Goal: Information Seeking & Learning: Check status

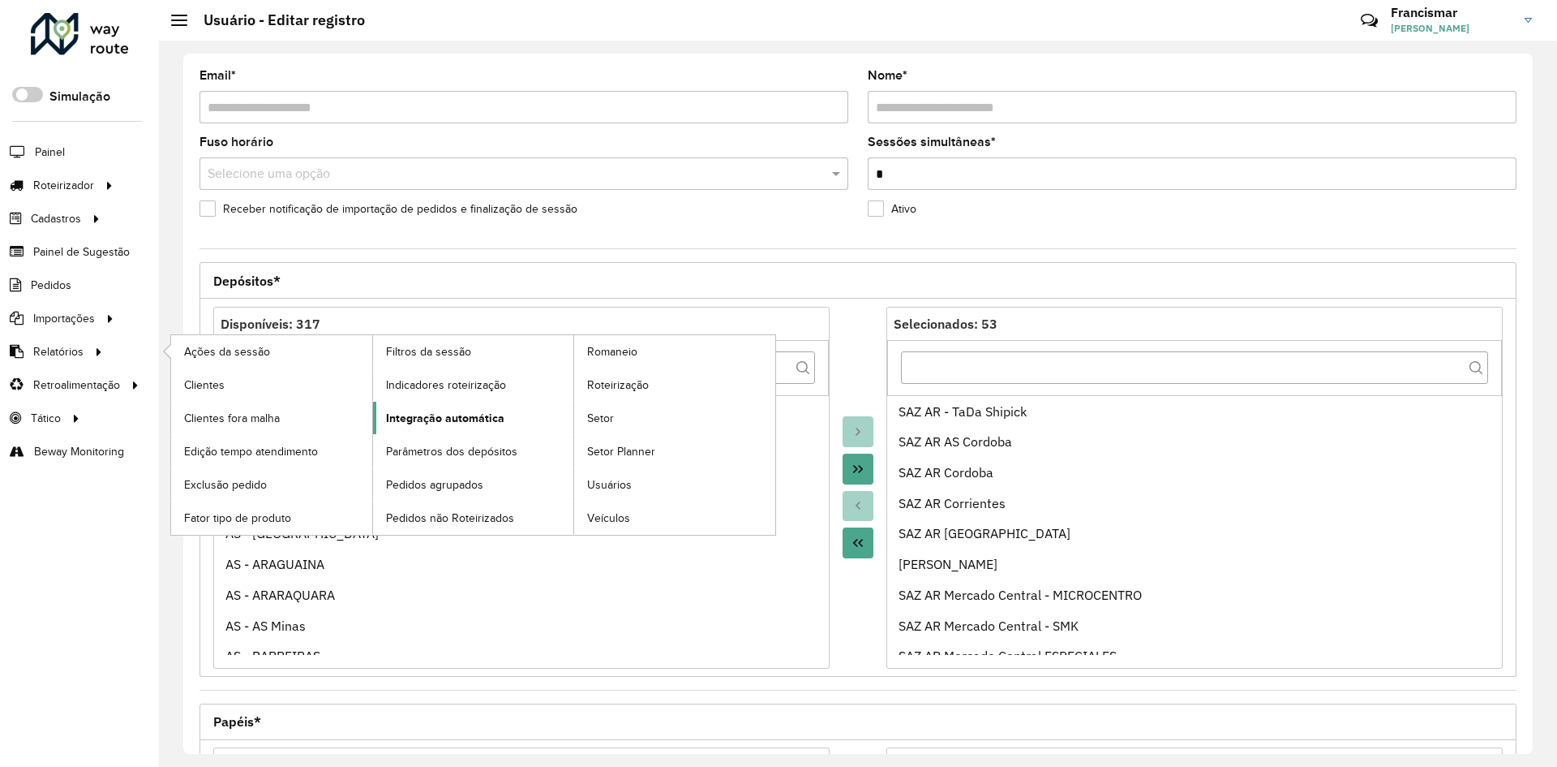
click at [406, 414] on span "Integração automática" at bounding box center [445, 418] width 118 height 17
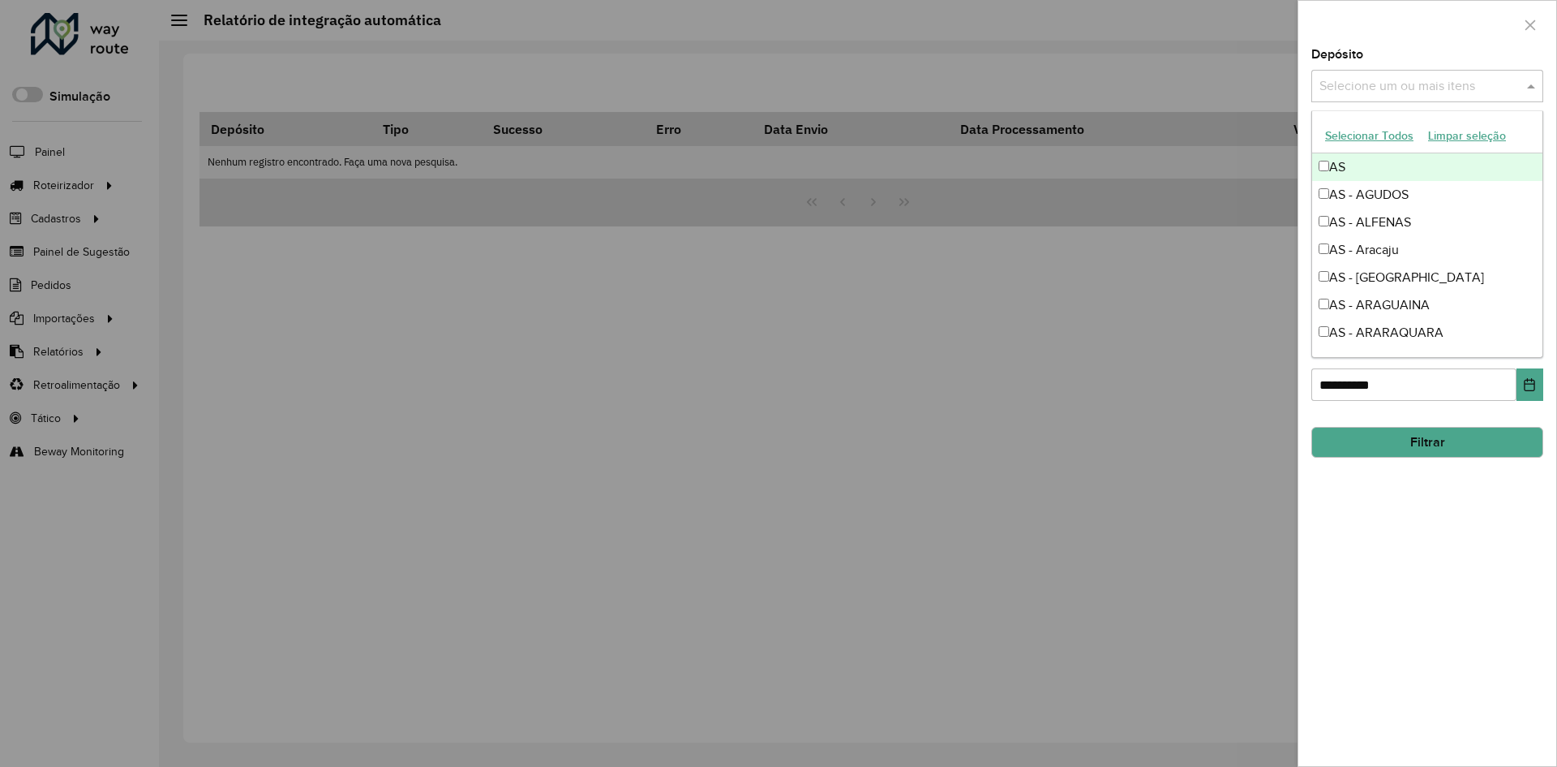
click at [1349, 81] on input "text" at bounding box center [1420, 86] width 208 height 19
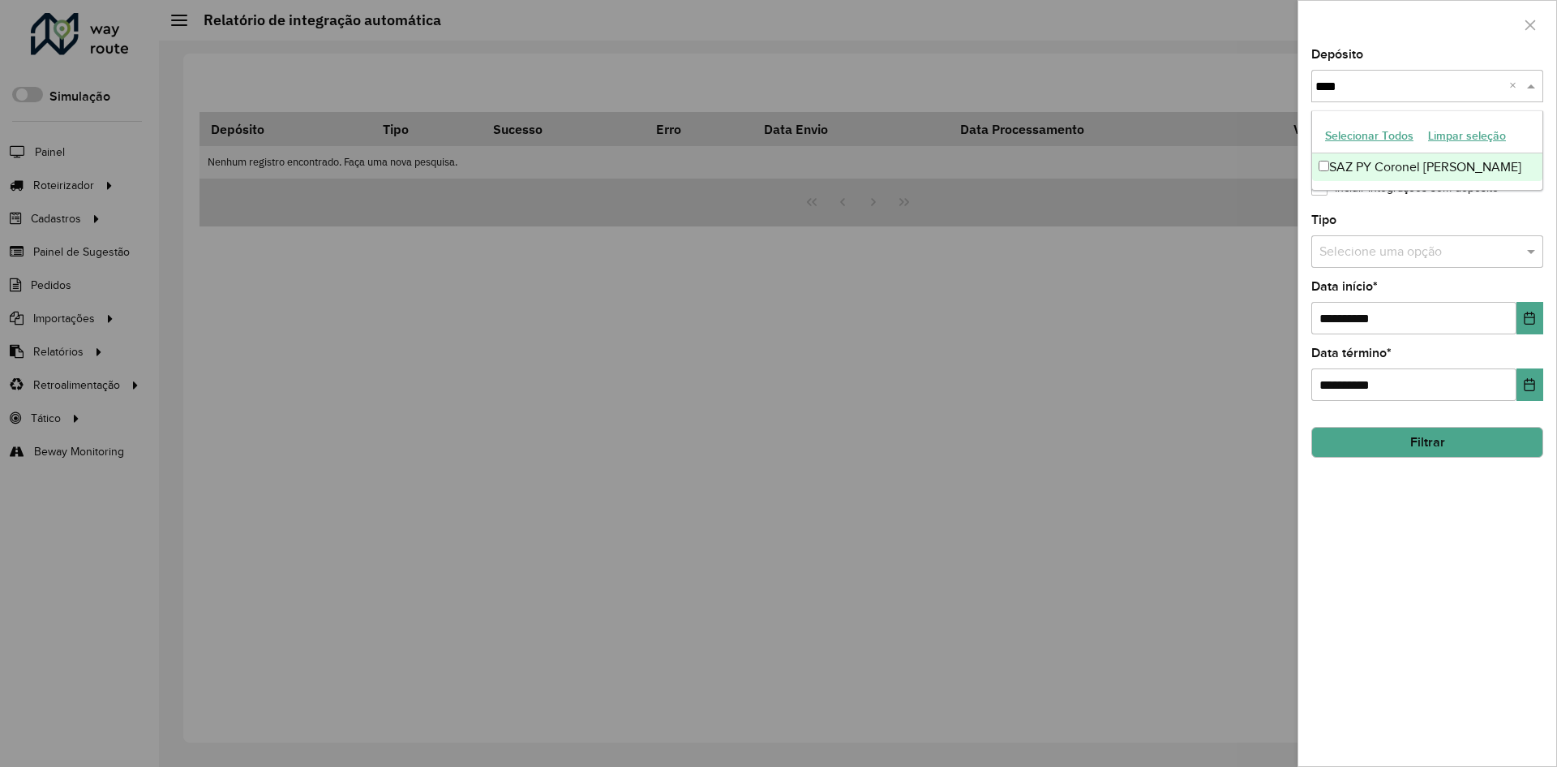
type input "*****"
click at [1431, 167] on div "SAZ PY Coronel [PERSON_NAME]" at bounding box center [1427, 167] width 230 height 28
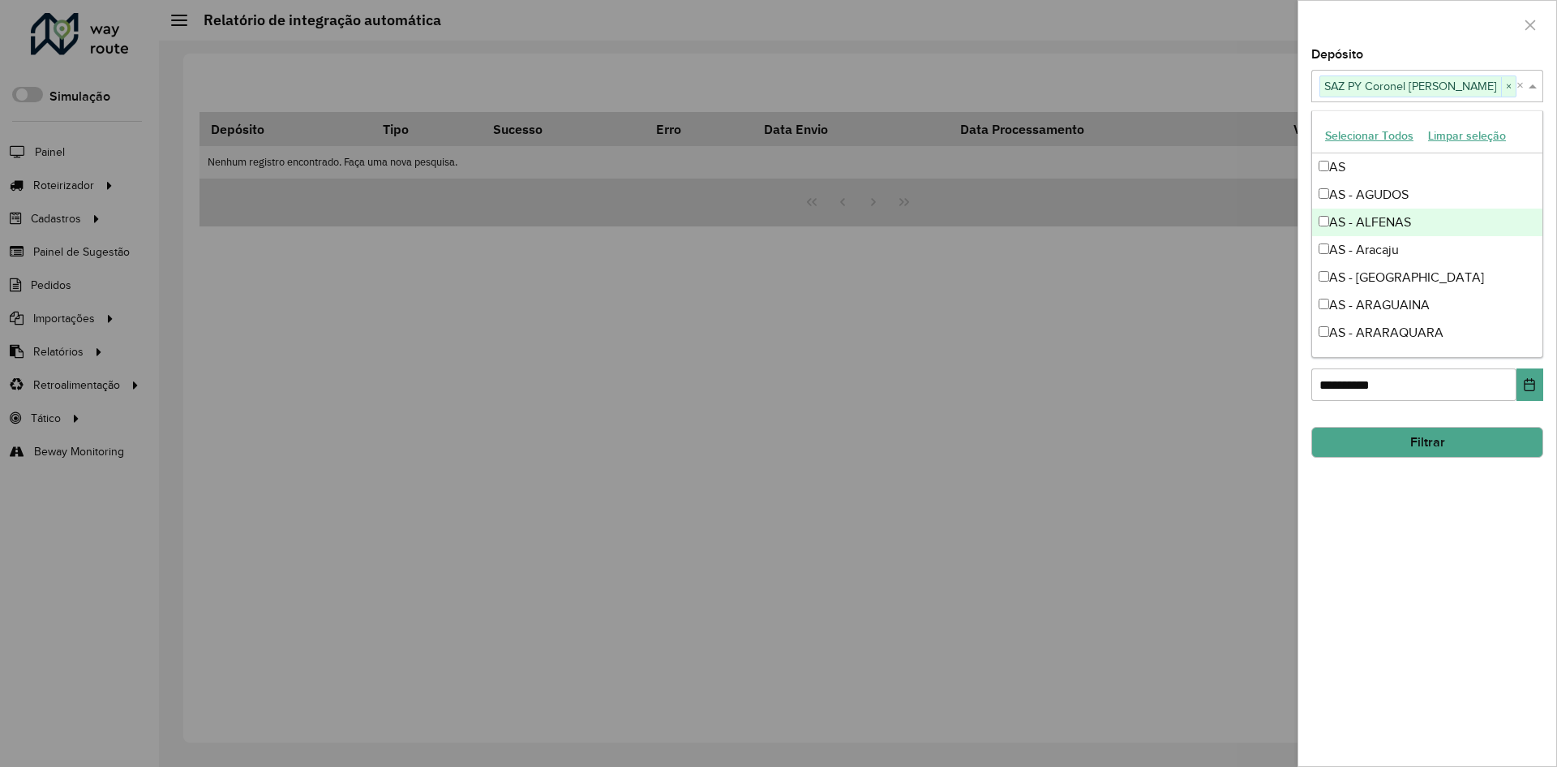
click at [1234, 281] on div at bounding box center [778, 383] width 1557 height 767
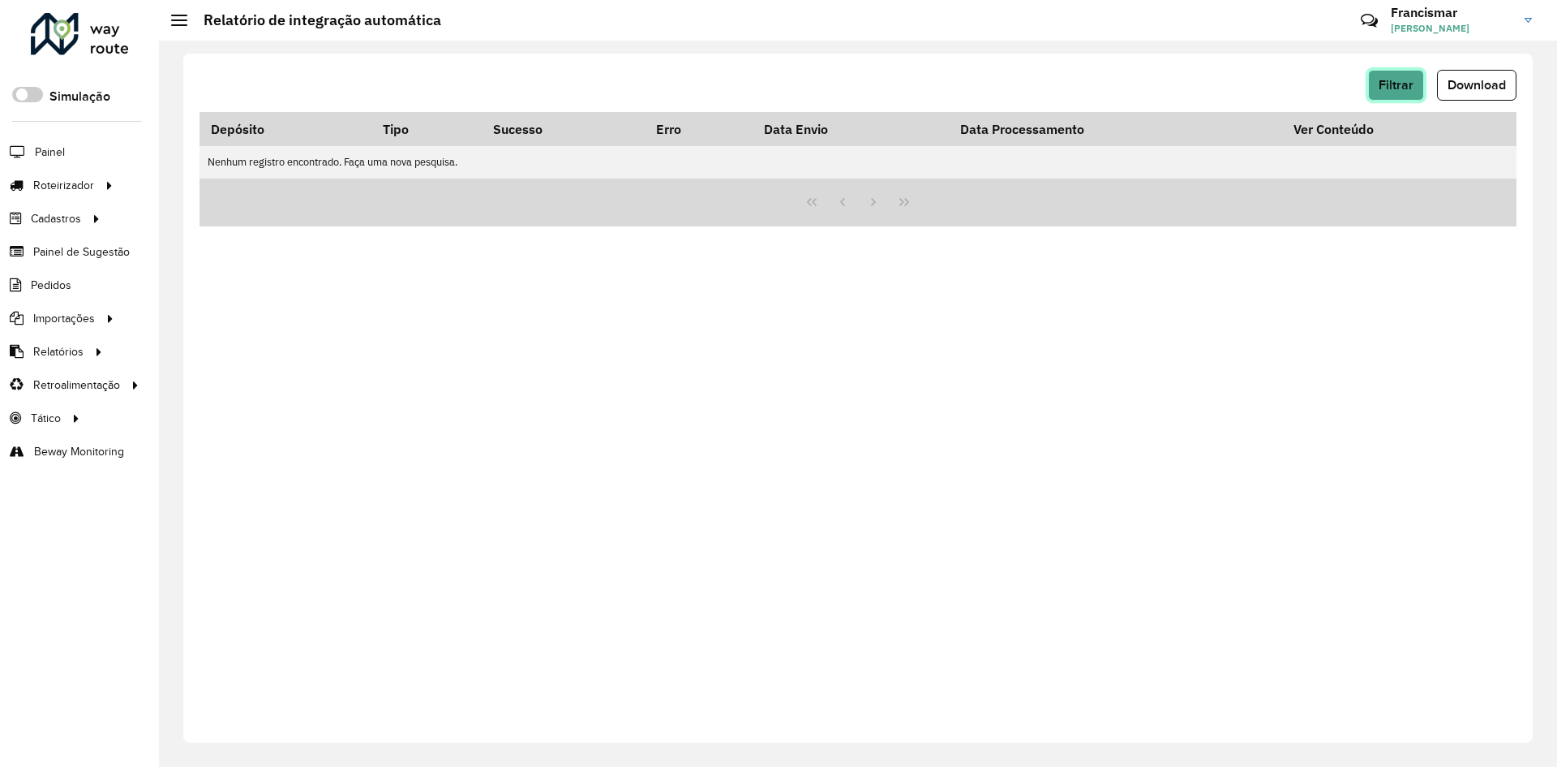
click at [1398, 84] on span "Filtrar" at bounding box center [1396, 85] width 35 height 14
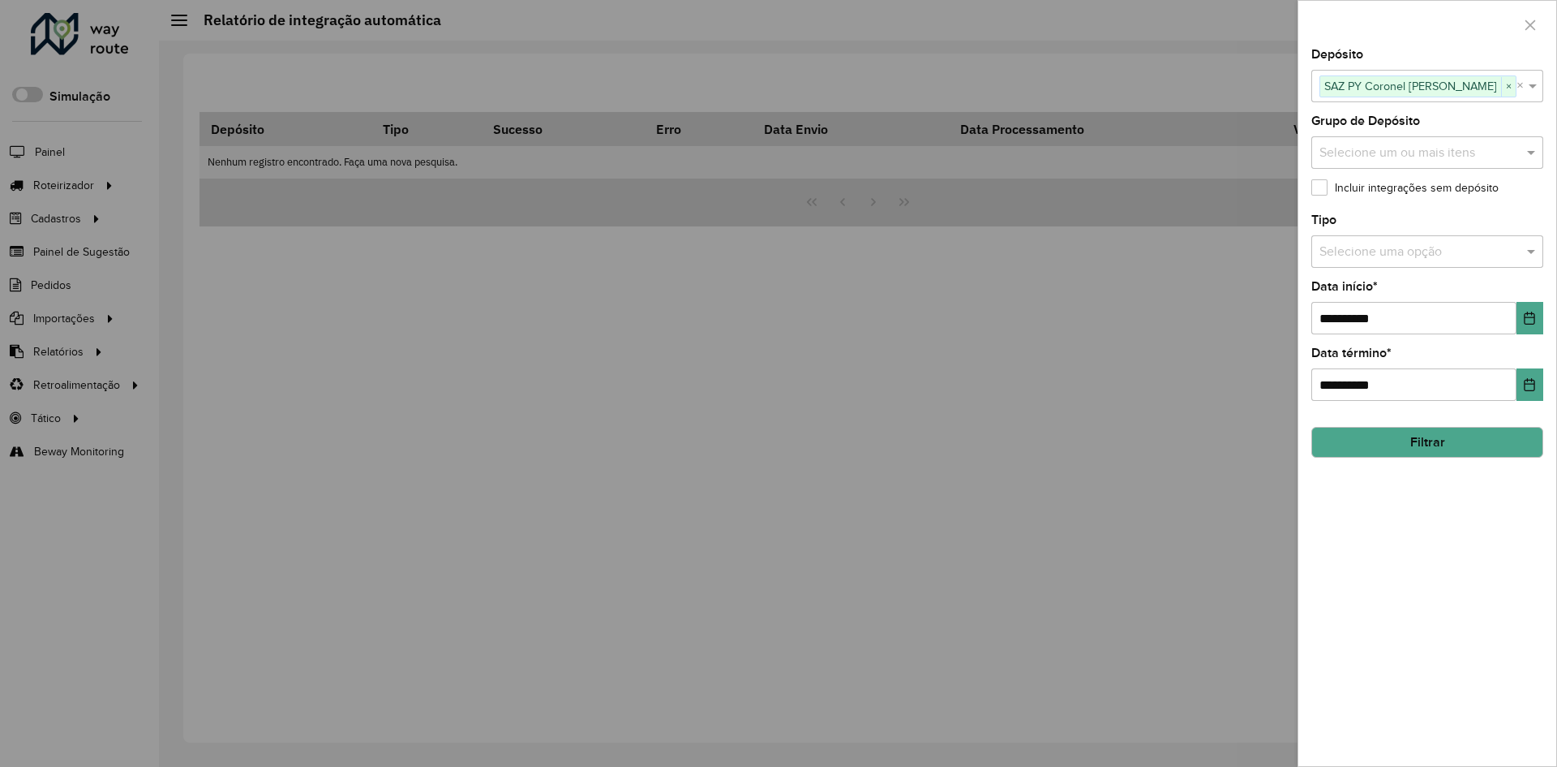
click at [1442, 453] on button "Filtrar" at bounding box center [1428, 442] width 232 height 31
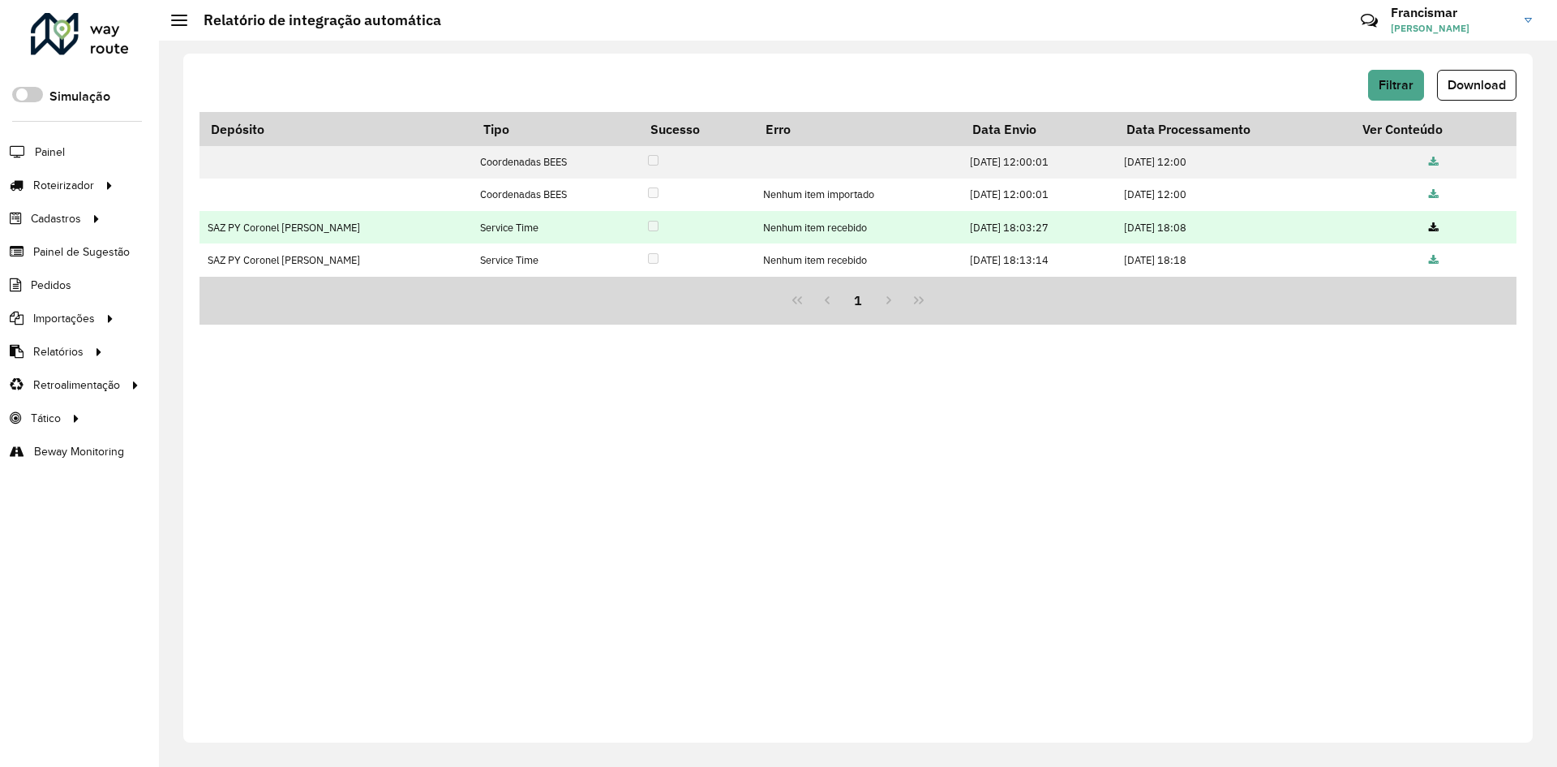
click at [1433, 226] on icon at bounding box center [1434, 228] width 10 height 11
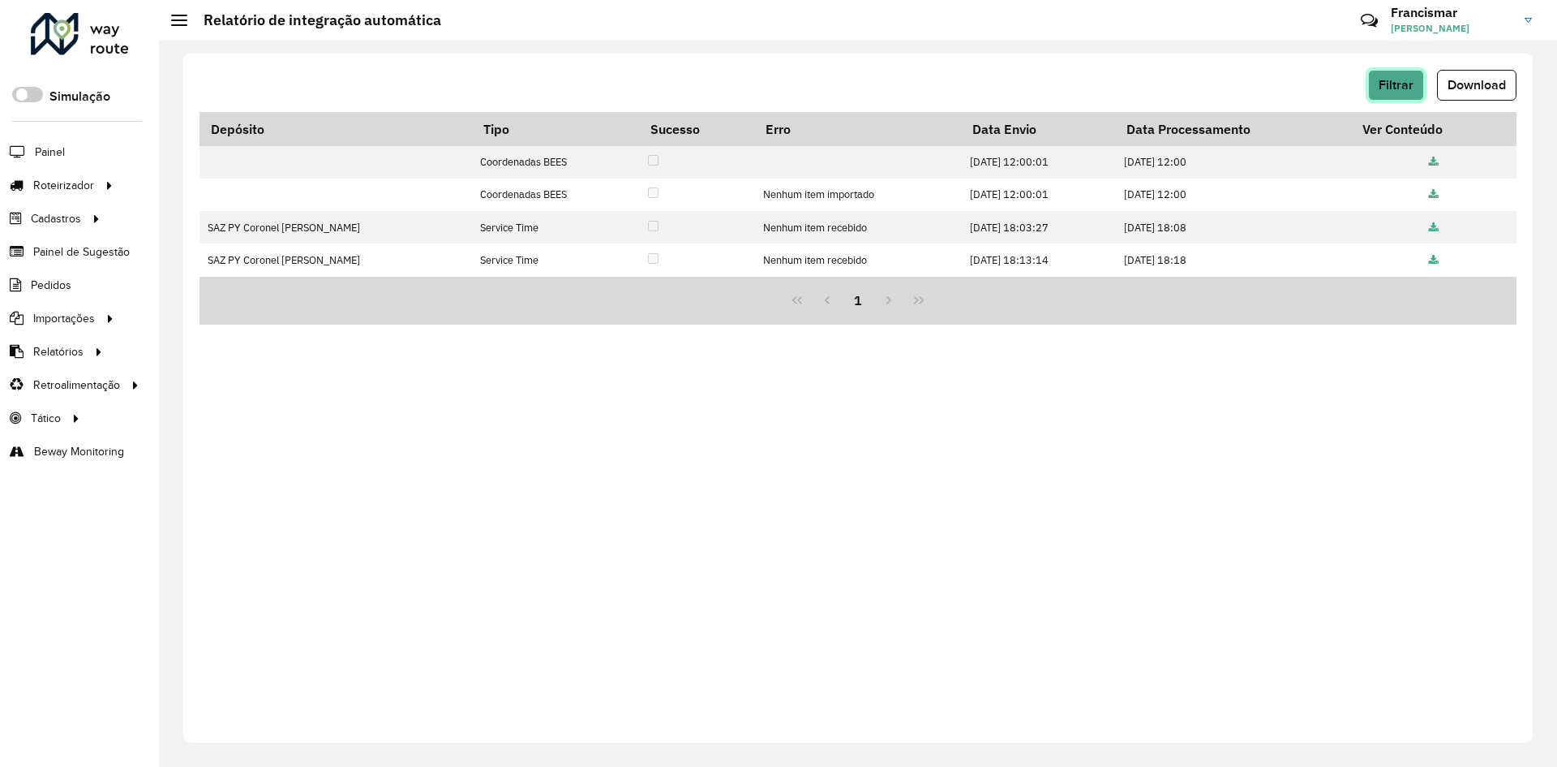
click at [1393, 83] on span "Filtrar" at bounding box center [1396, 85] width 35 height 14
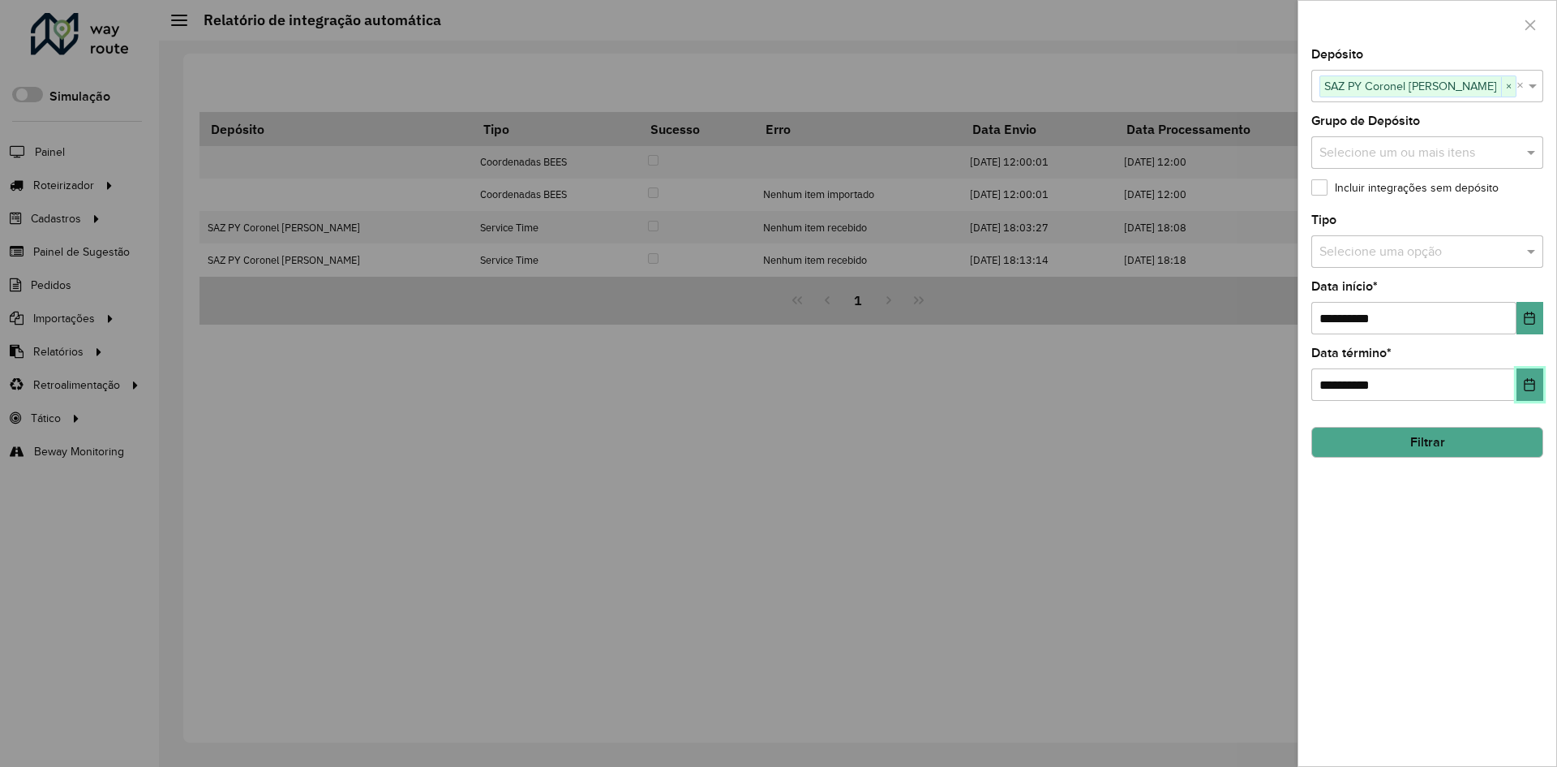
click at [1531, 384] on icon "Choose Date" at bounding box center [1530, 384] width 11 height 13
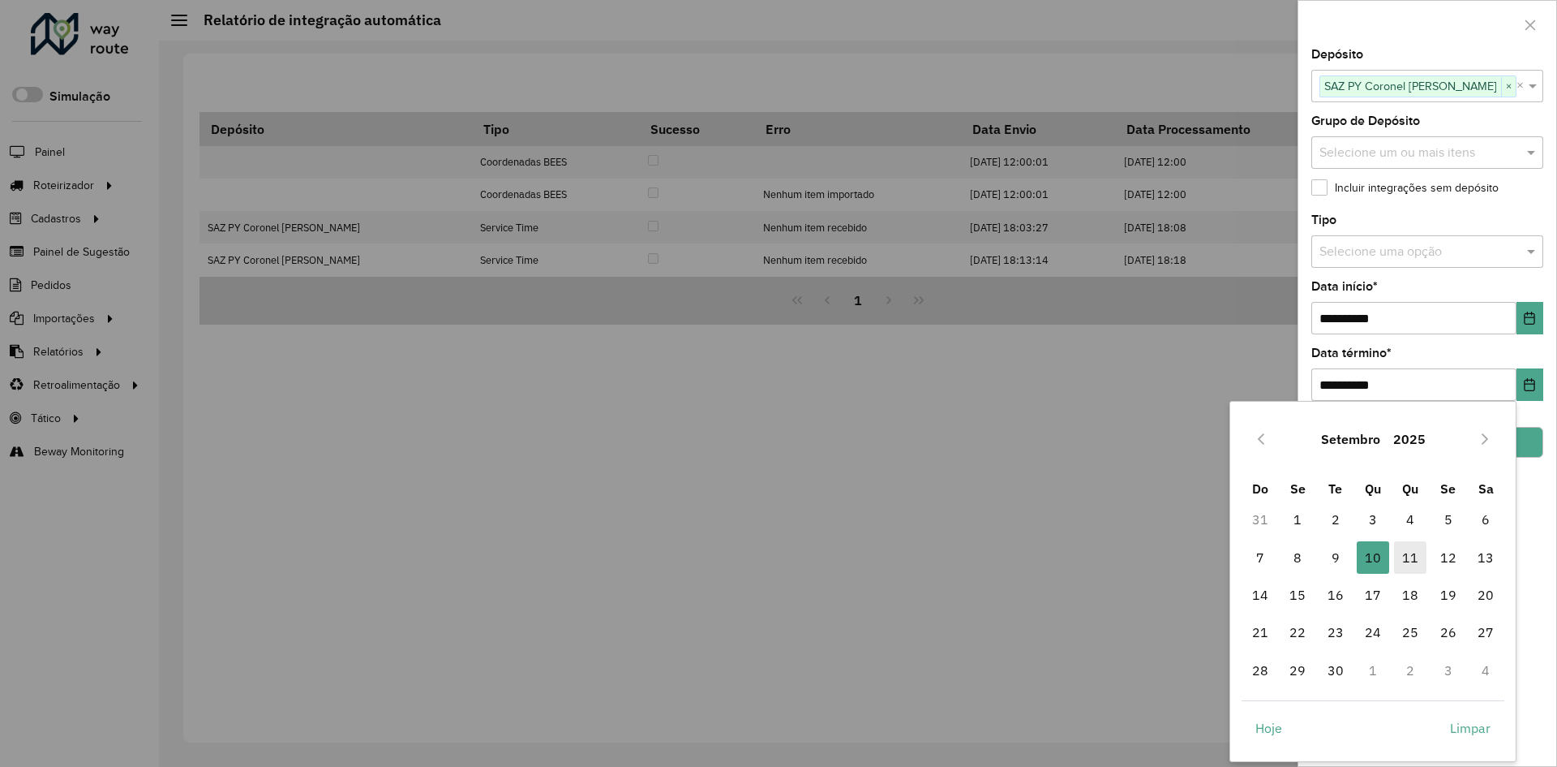
click at [1408, 550] on span "11" at bounding box center [1410, 557] width 32 height 32
type input "**********"
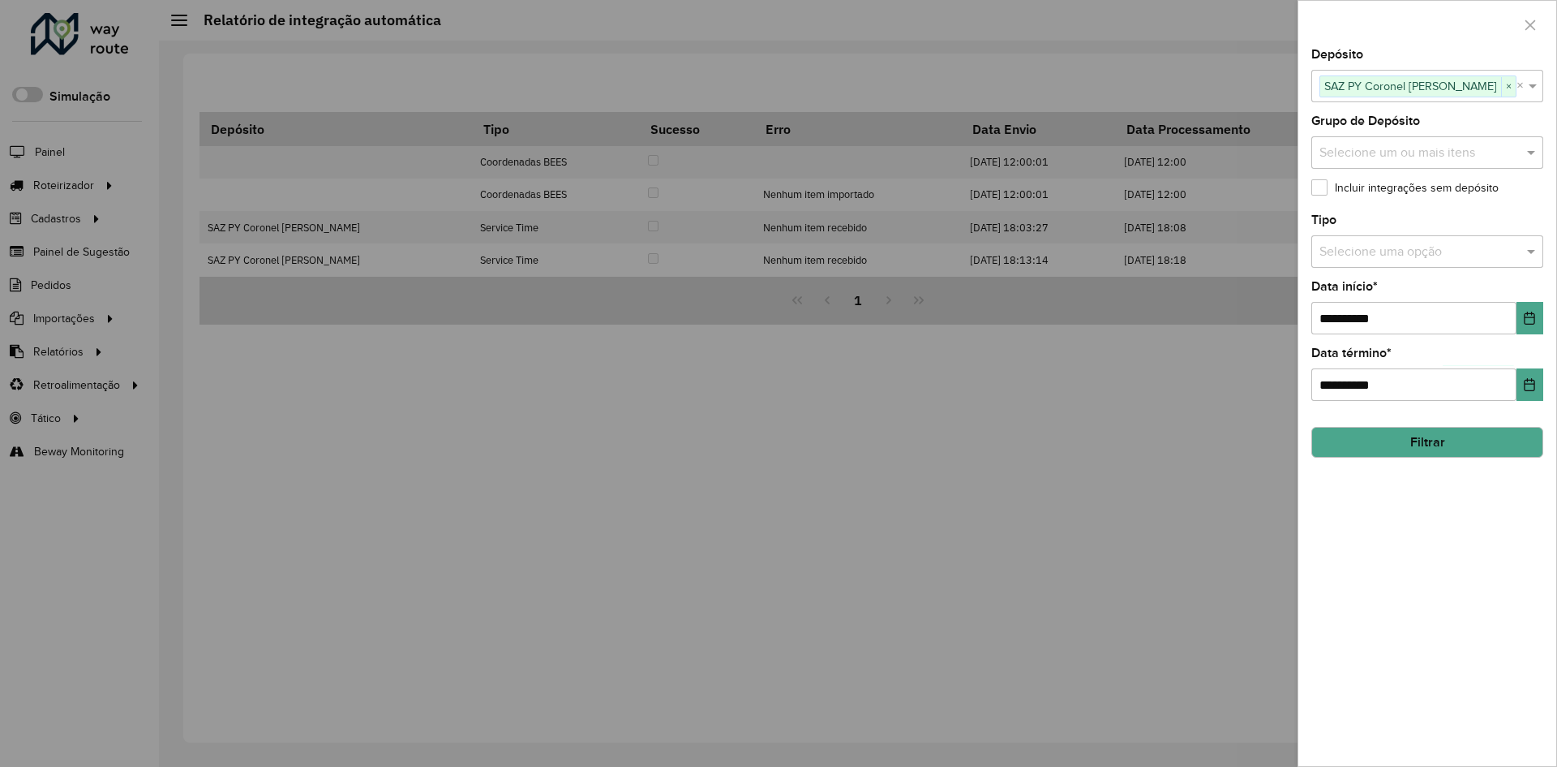
click at [1381, 447] on button "Filtrar" at bounding box center [1428, 442] width 232 height 31
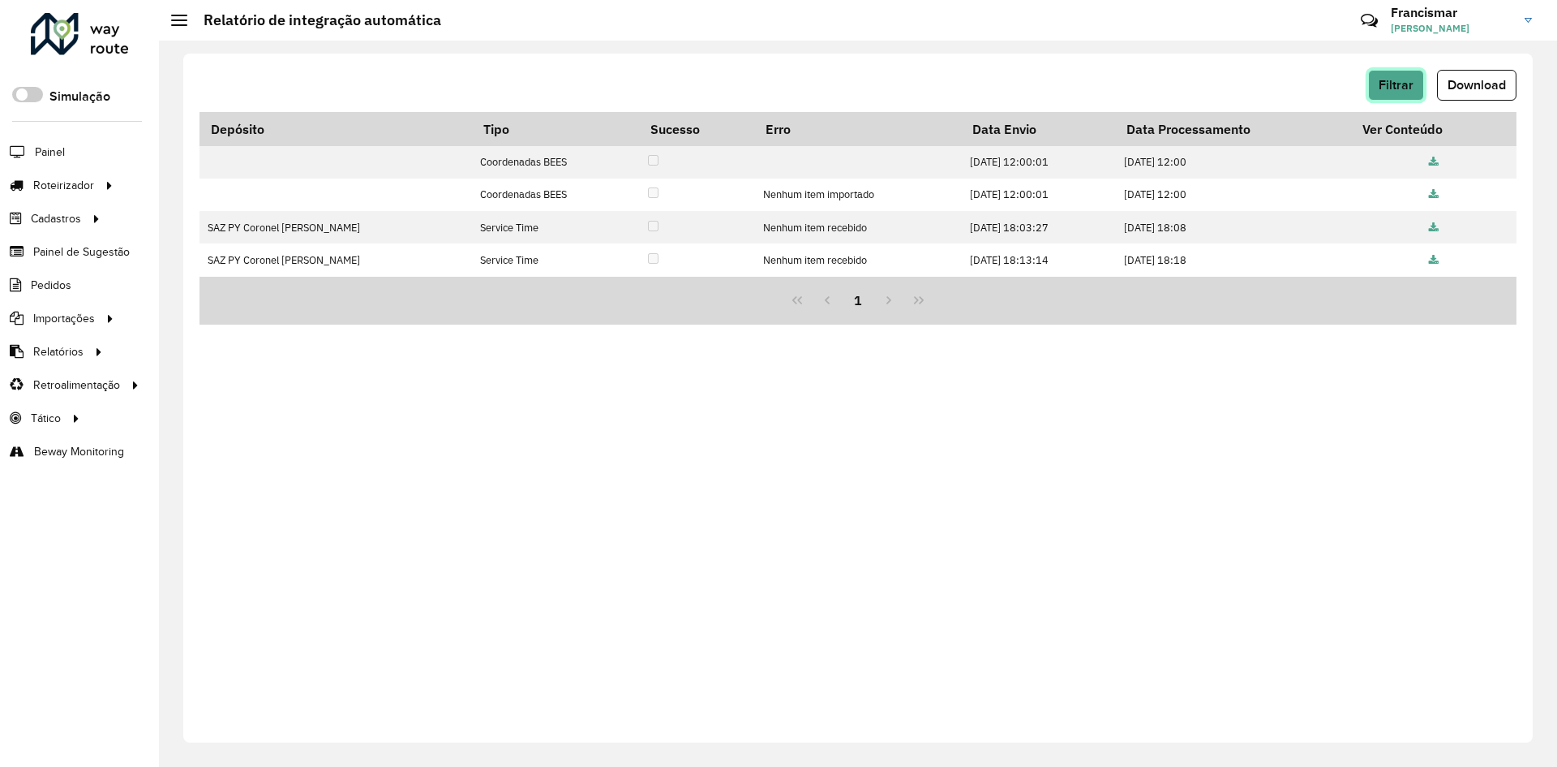
click at [1392, 92] on button "Filtrar" at bounding box center [1396, 85] width 56 height 31
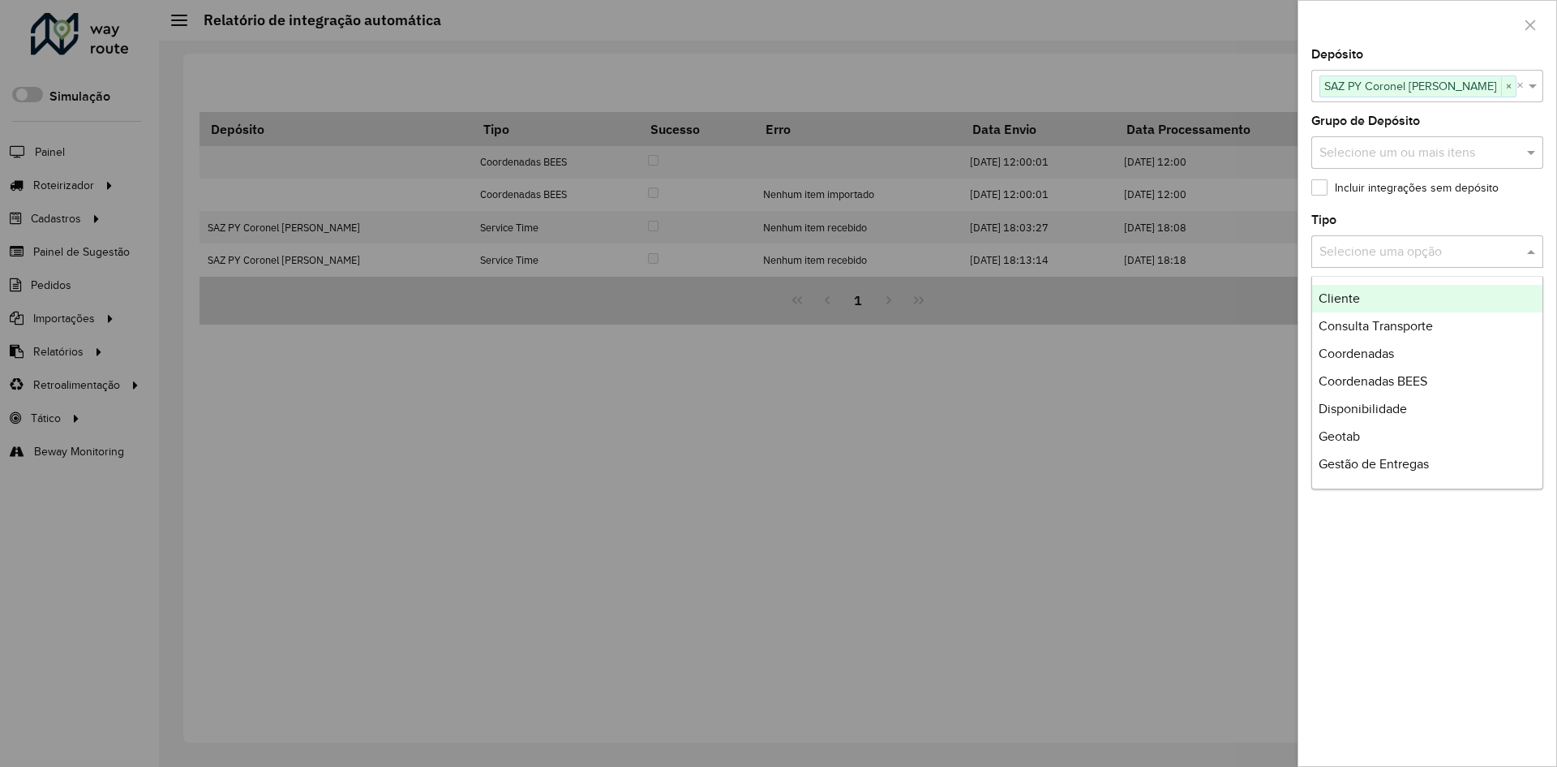
click at [1428, 252] on input "text" at bounding box center [1411, 252] width 183 height 19
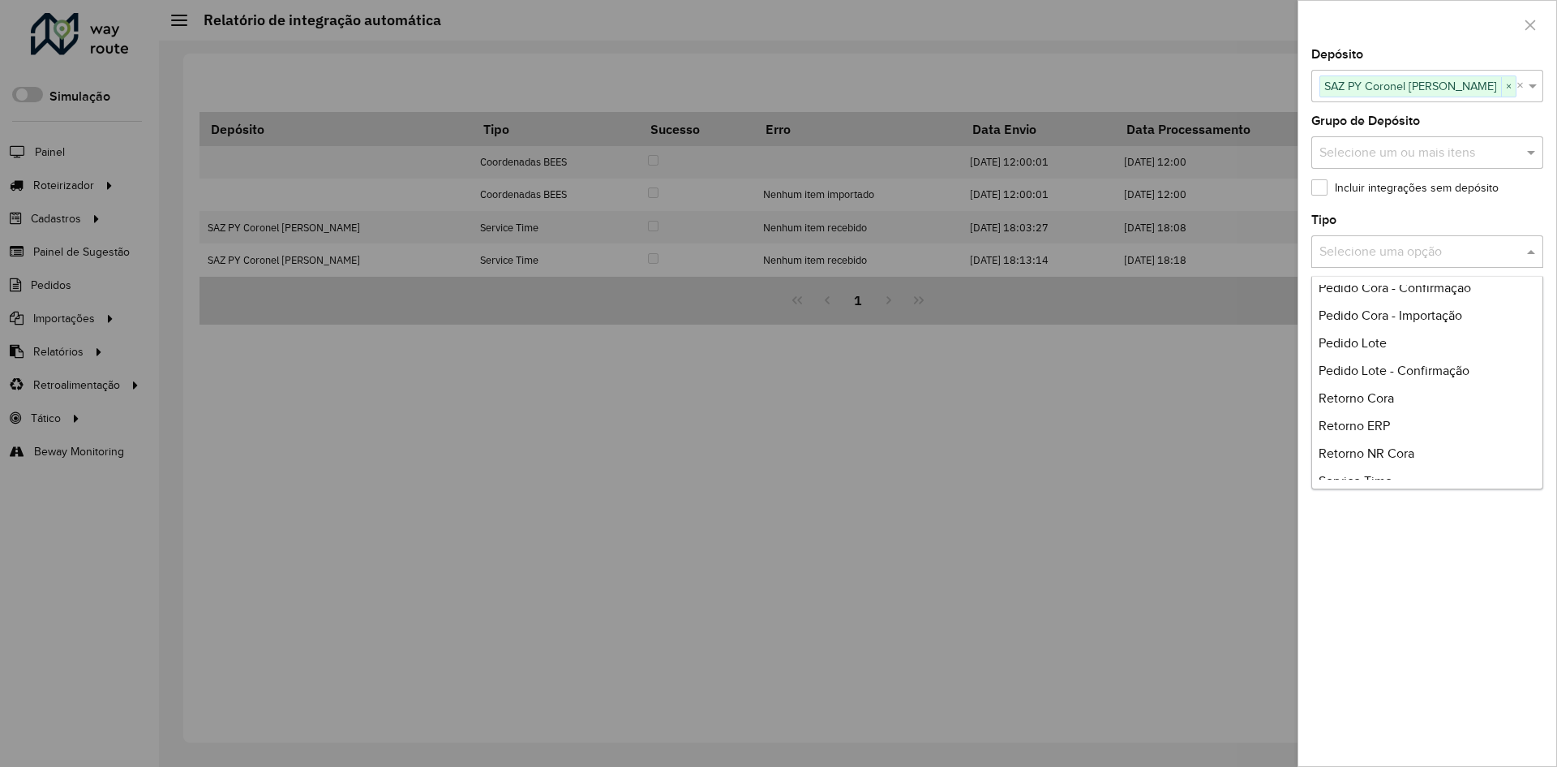
scroll to position [384, 0]
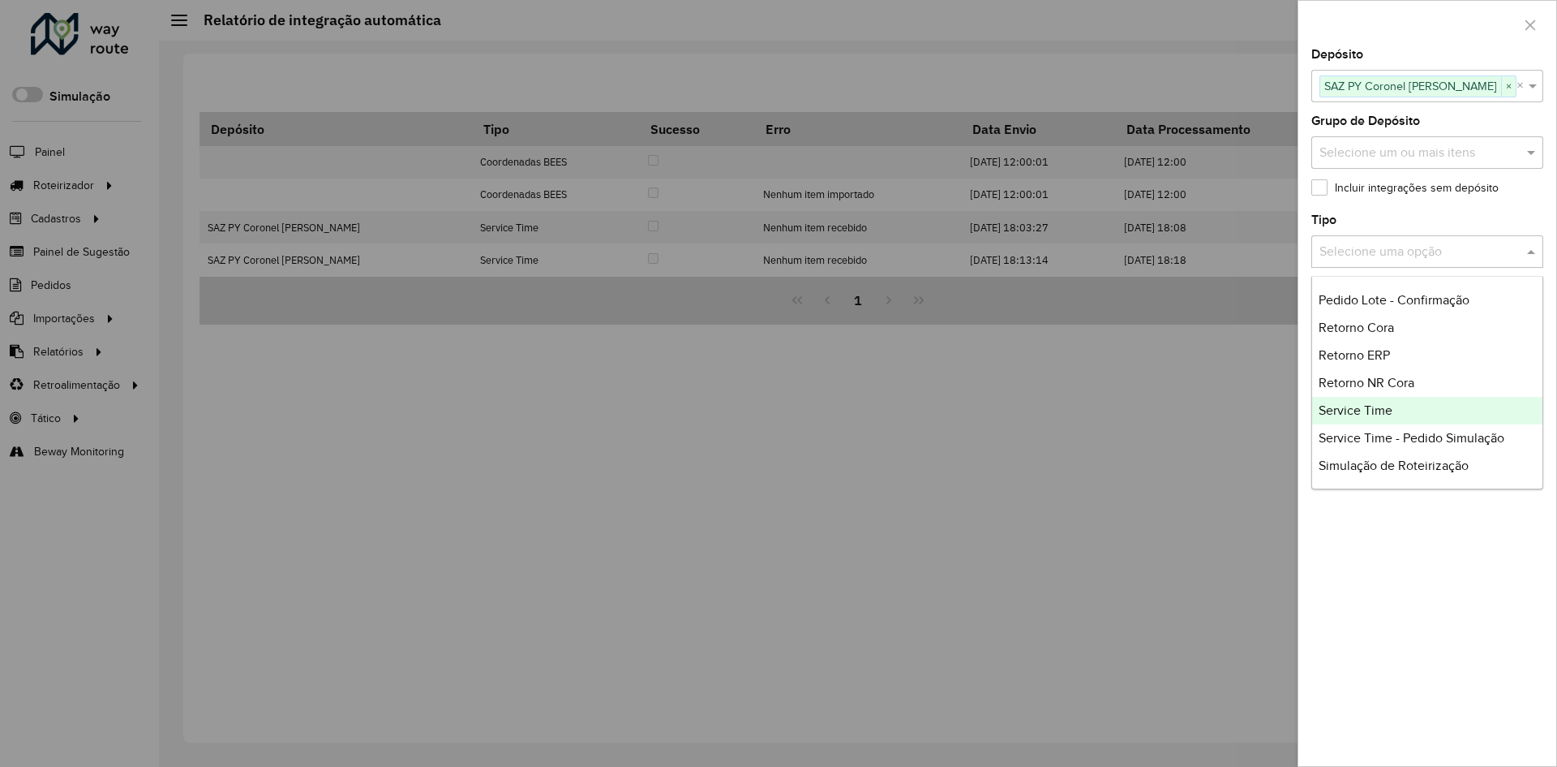
click at [1394, 415] on div "Service Time" at bounding box center [1427, 411] width 230 height 28
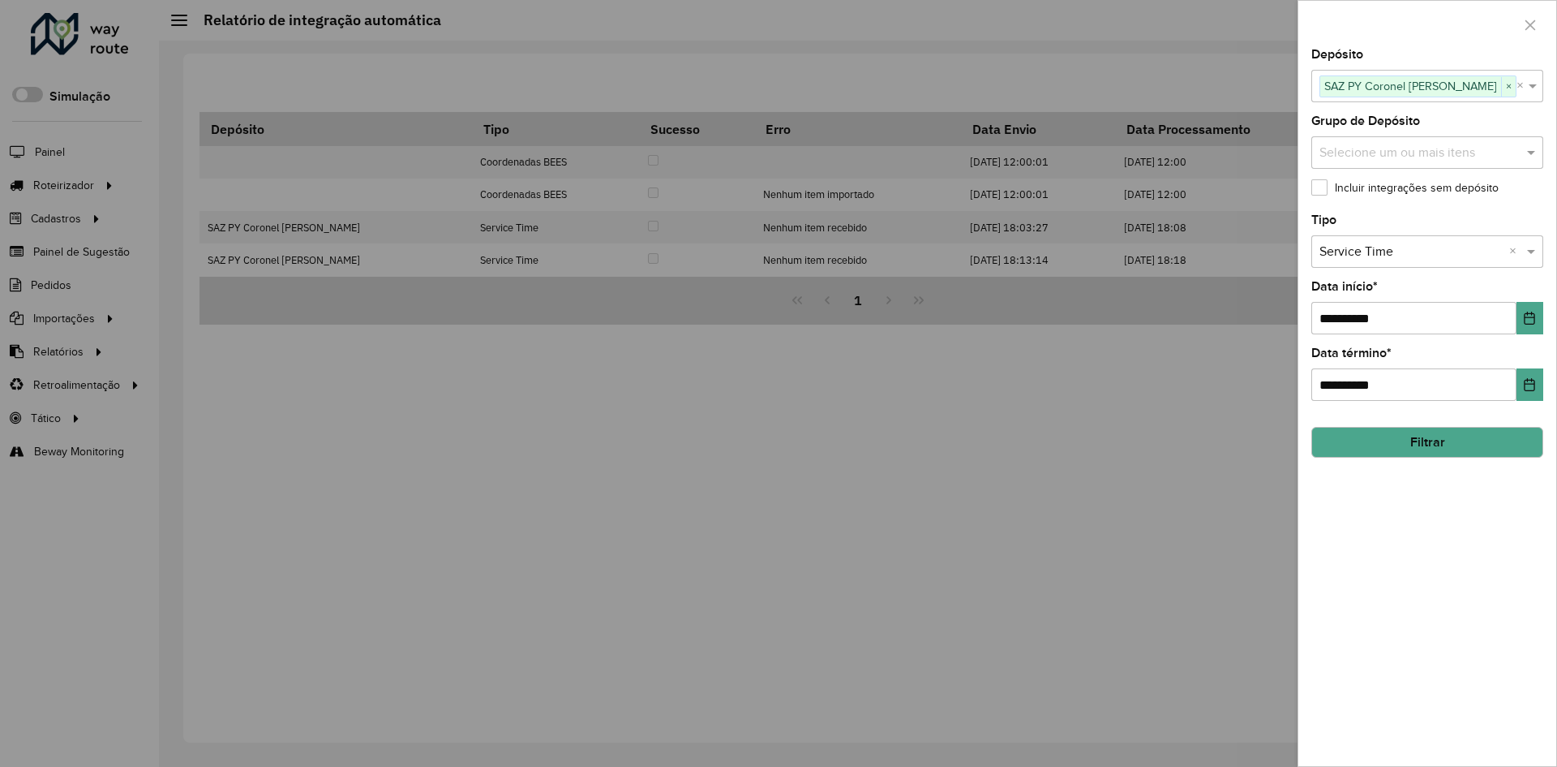
click at [1398, 450] on button "Filtrar" at bounding box center [1428, 442] width 232 height 31
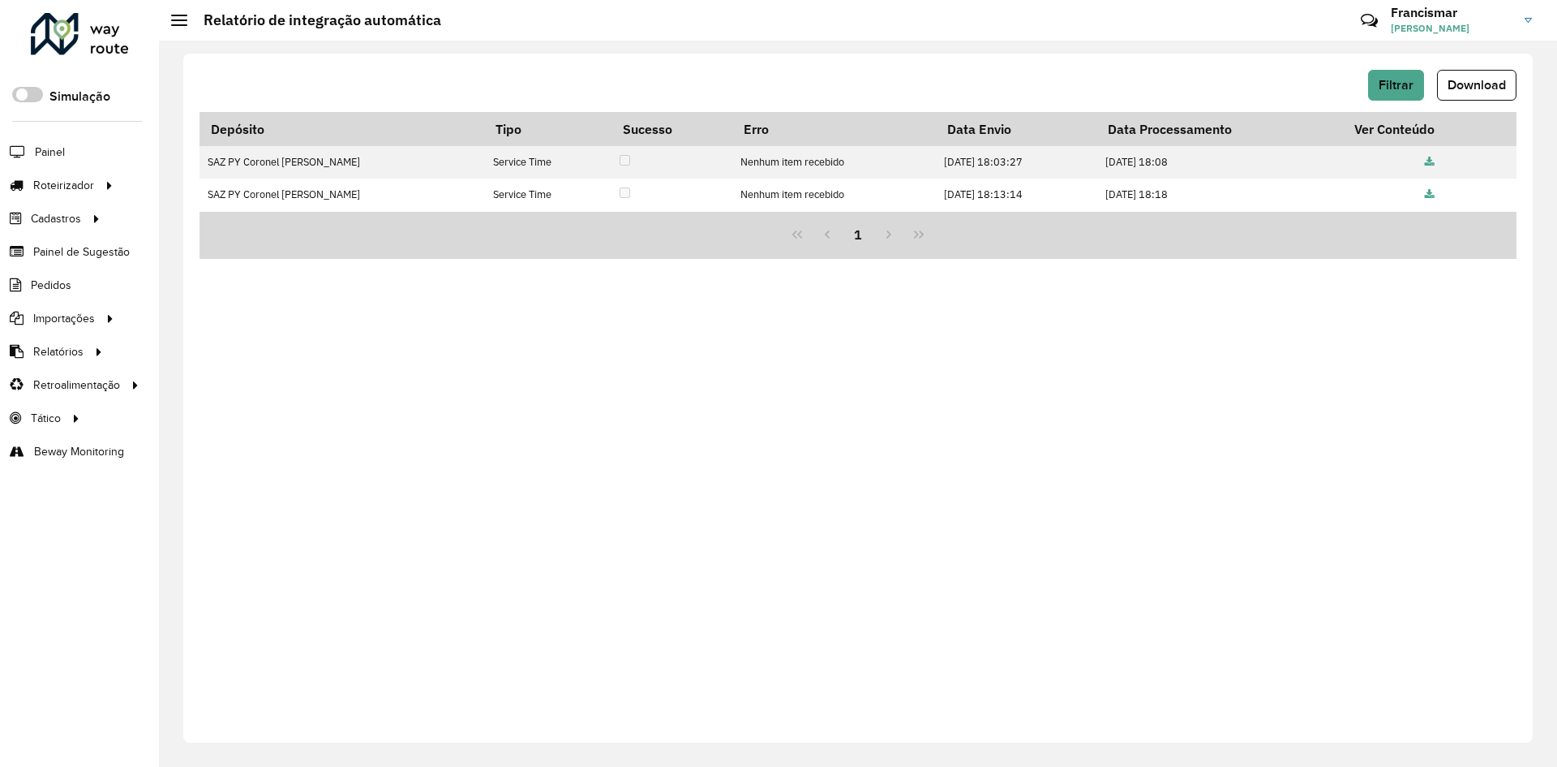
click at [1011, 232] on div "1" at bounding box center [858, 236] width 1317 height 48
click at [1393, 88] on span "Filtrar" at bounding box center [1396, 85] width 35 height 14
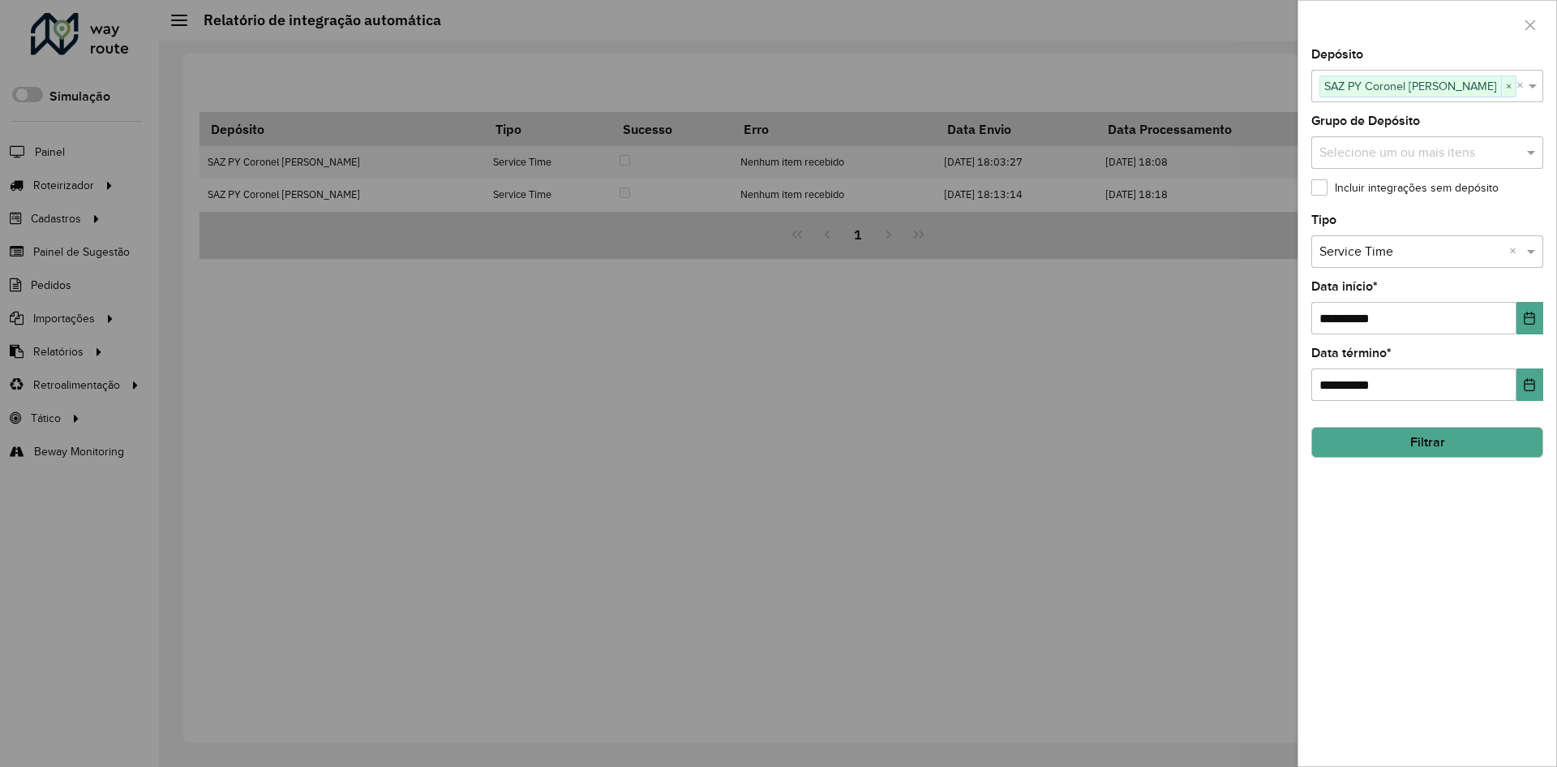
click at [1370, 435] on button "Filtrar" at bounding box center [1428, 442] width 232 height 31
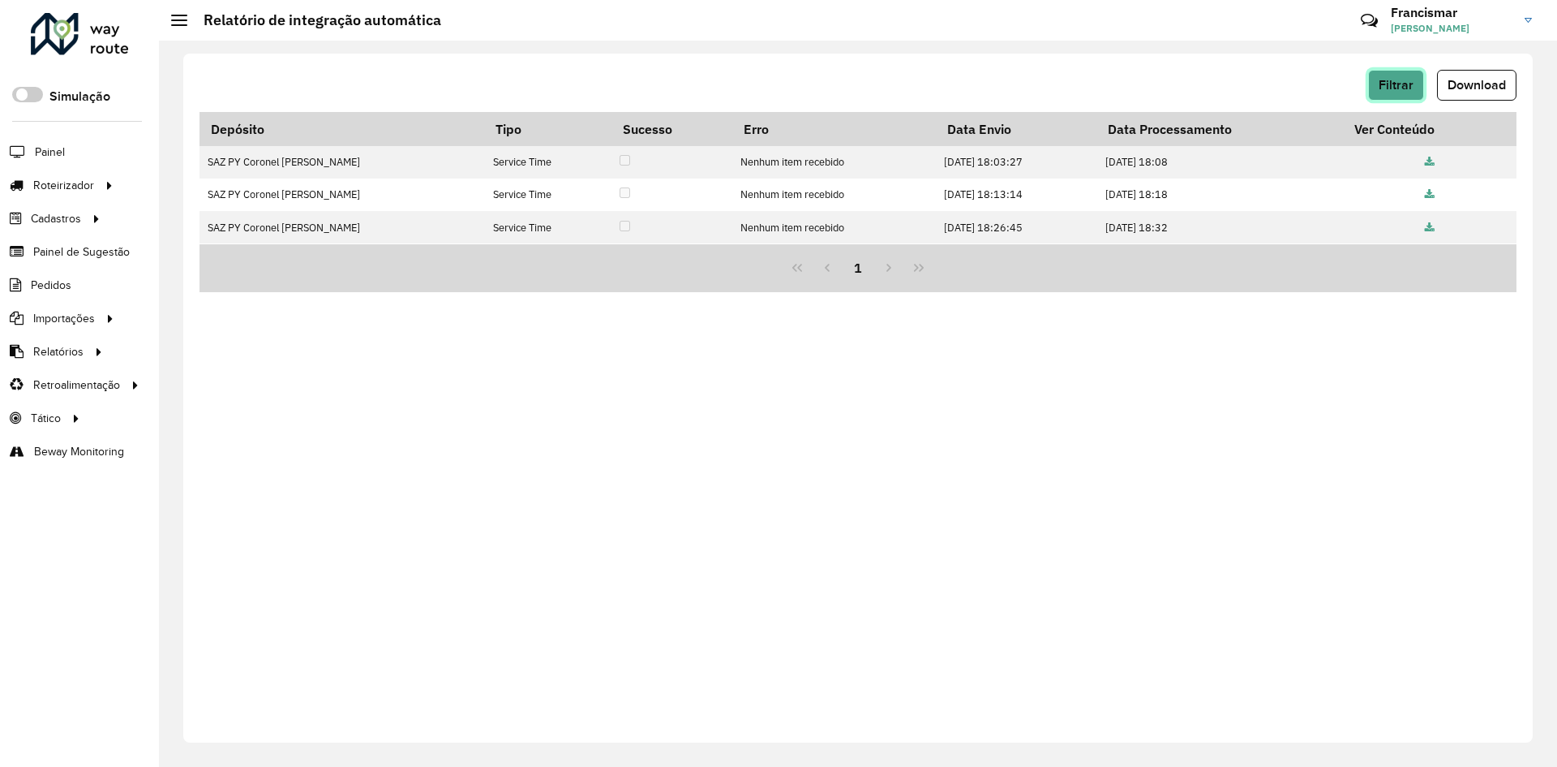
click at [1375, 85] on button "Filtrar" at bounding box center [1396, 85] width 56 height 31
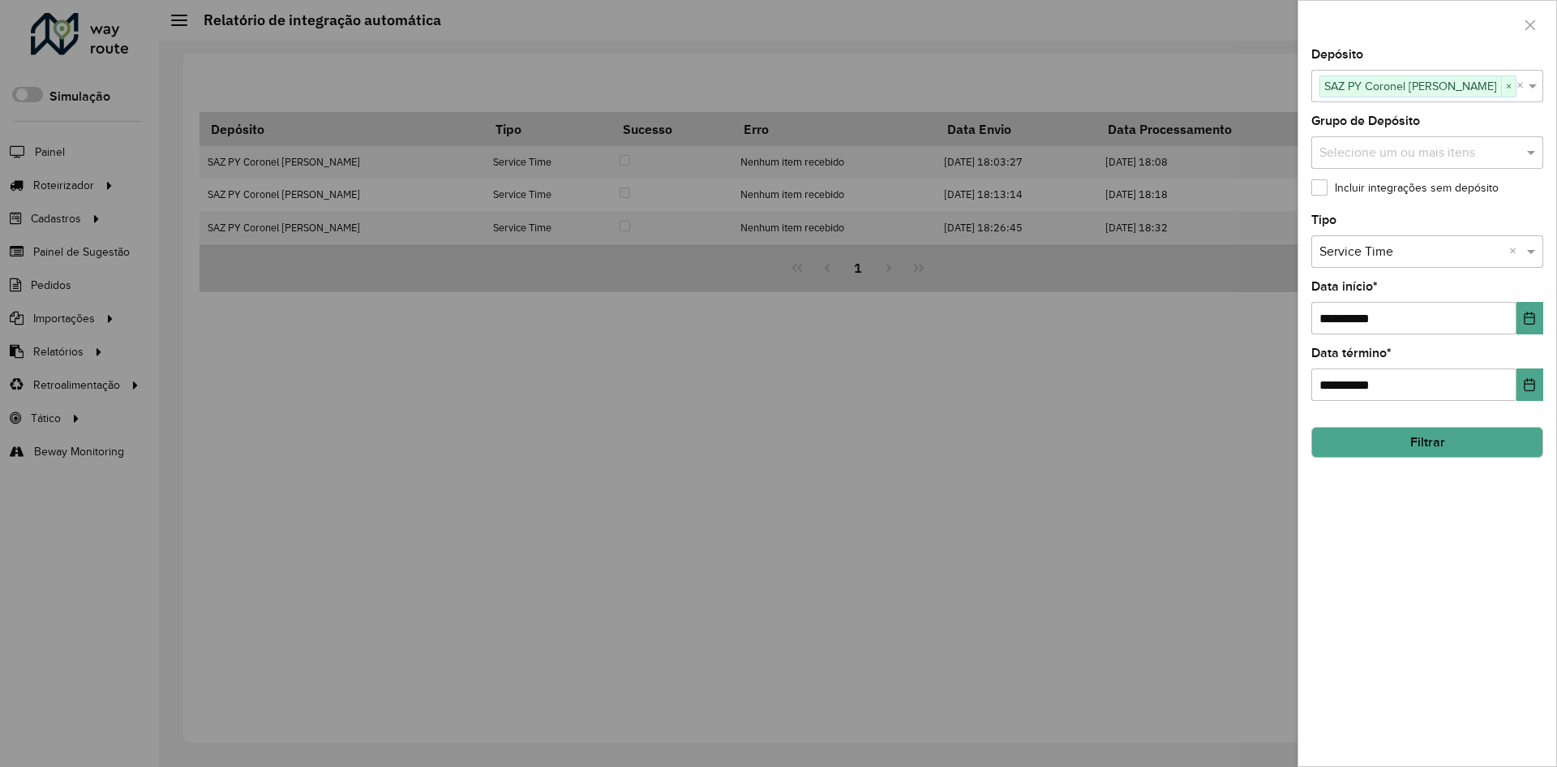
click at [1398, 441] on button "Filtrar" at bounding box center [1428, 442] width 232 height 31
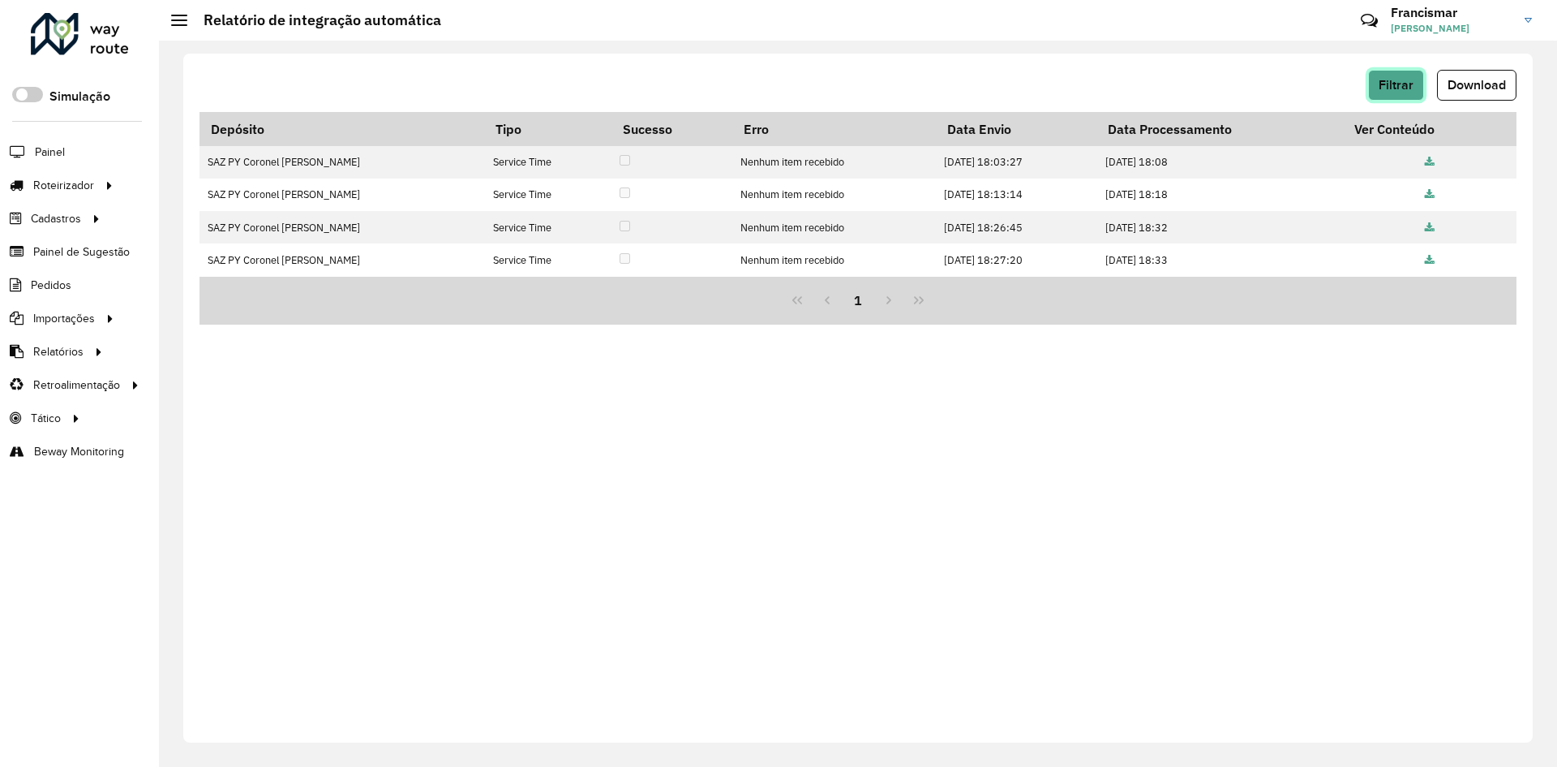
click at [1397, 82] on span "Filtrar" at bounding box center [1396, 85] width 35 height 14
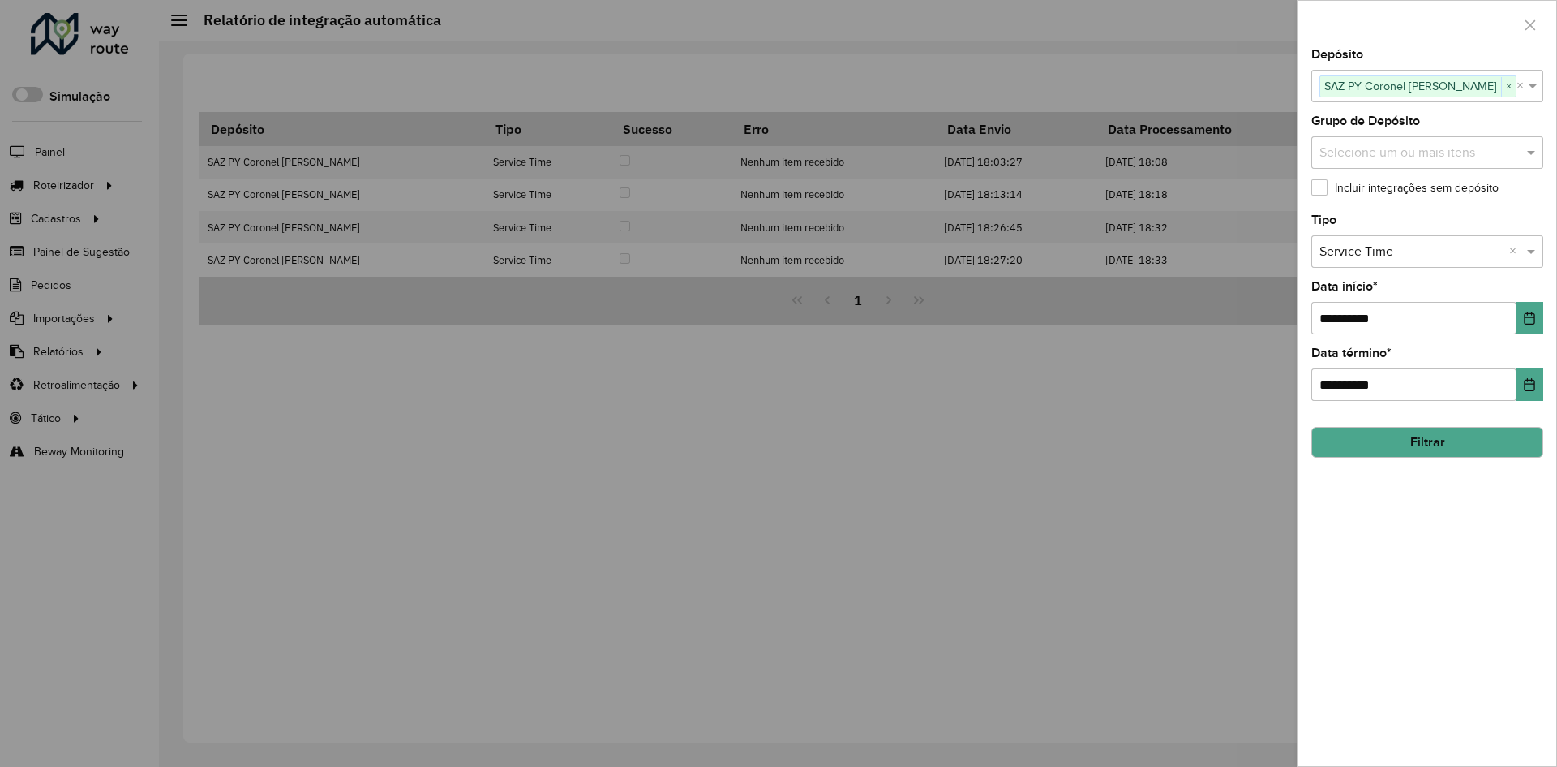
click at [1432, 436] on button "Filtrar" at bounding box center [1428, 442] width 232 height 31
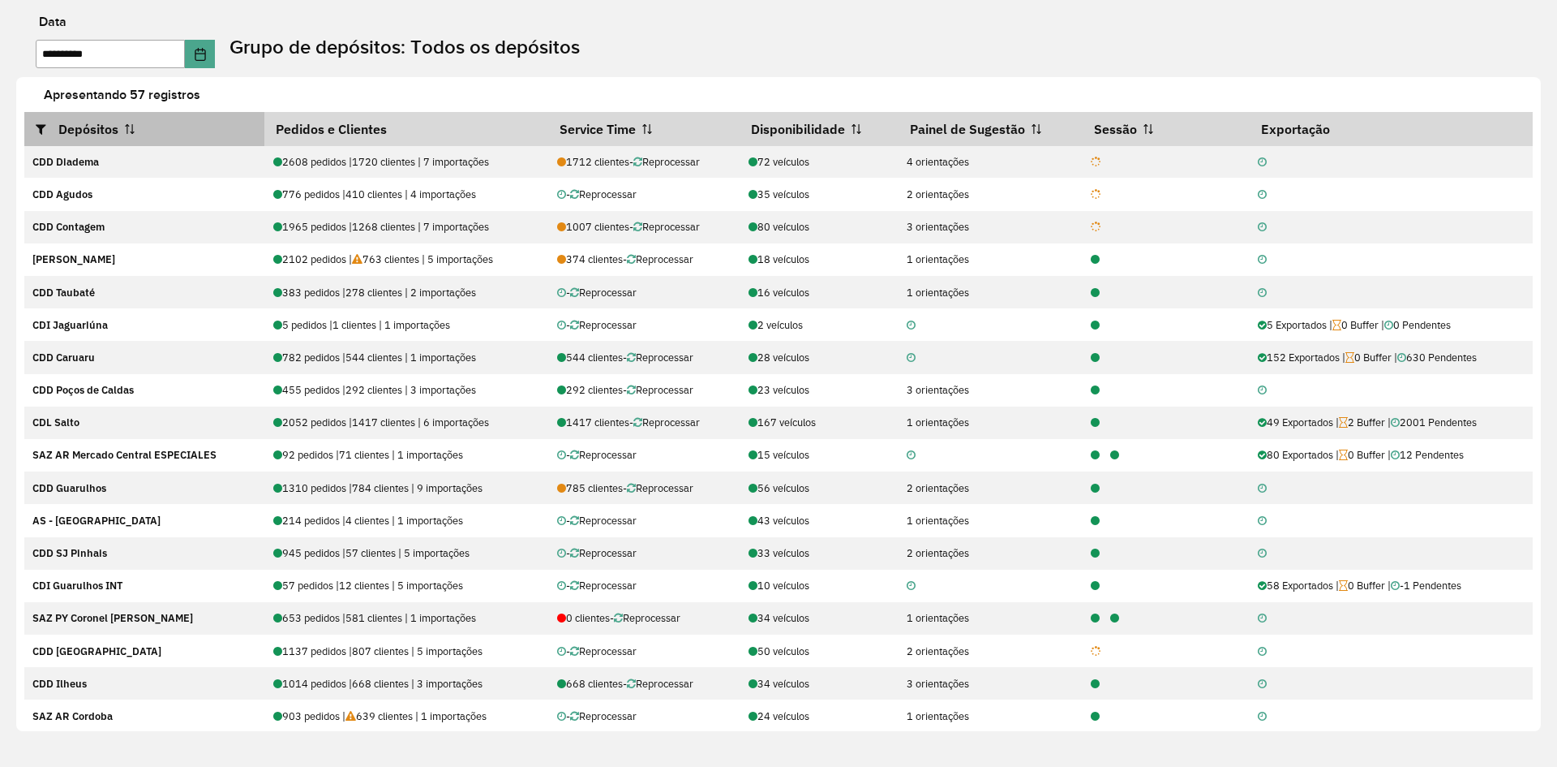
click at [117, 138] on th "Depósitos" at bounding box center [144, 129] width 240 height 34
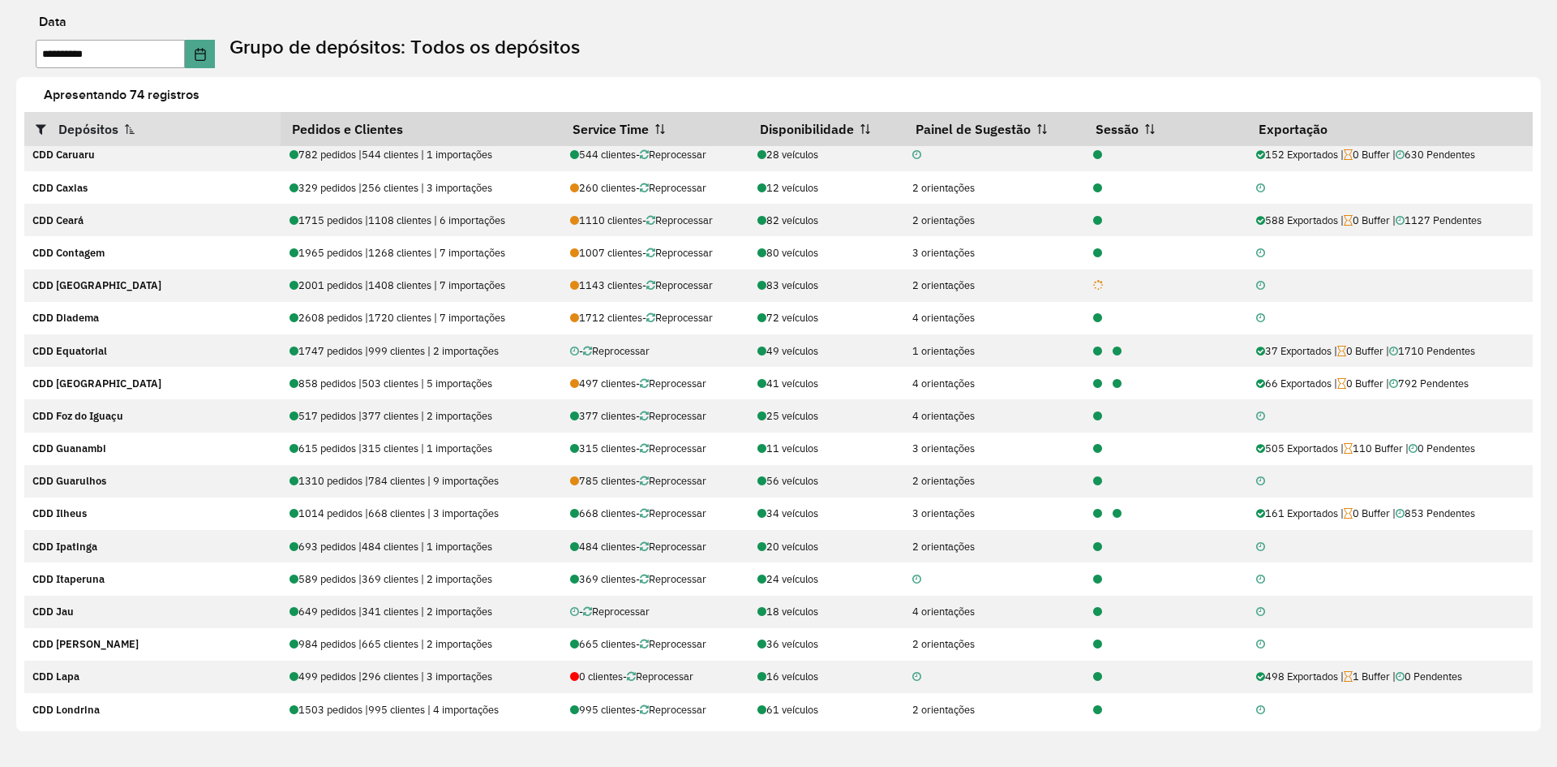
scroll to position [456, 0]
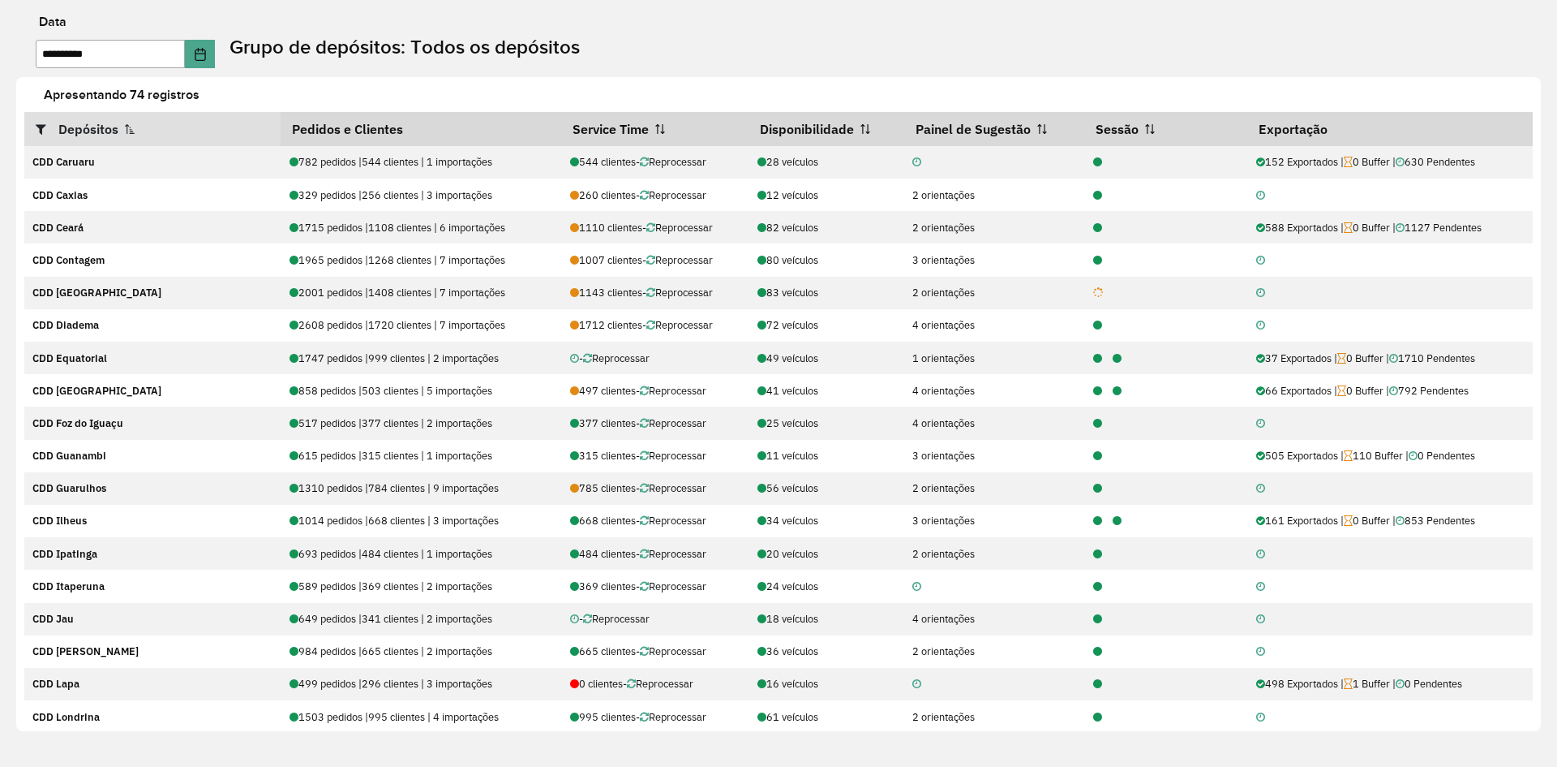
click at [45, 122] on icon at bounding box center [47, 128] width 23 height 13
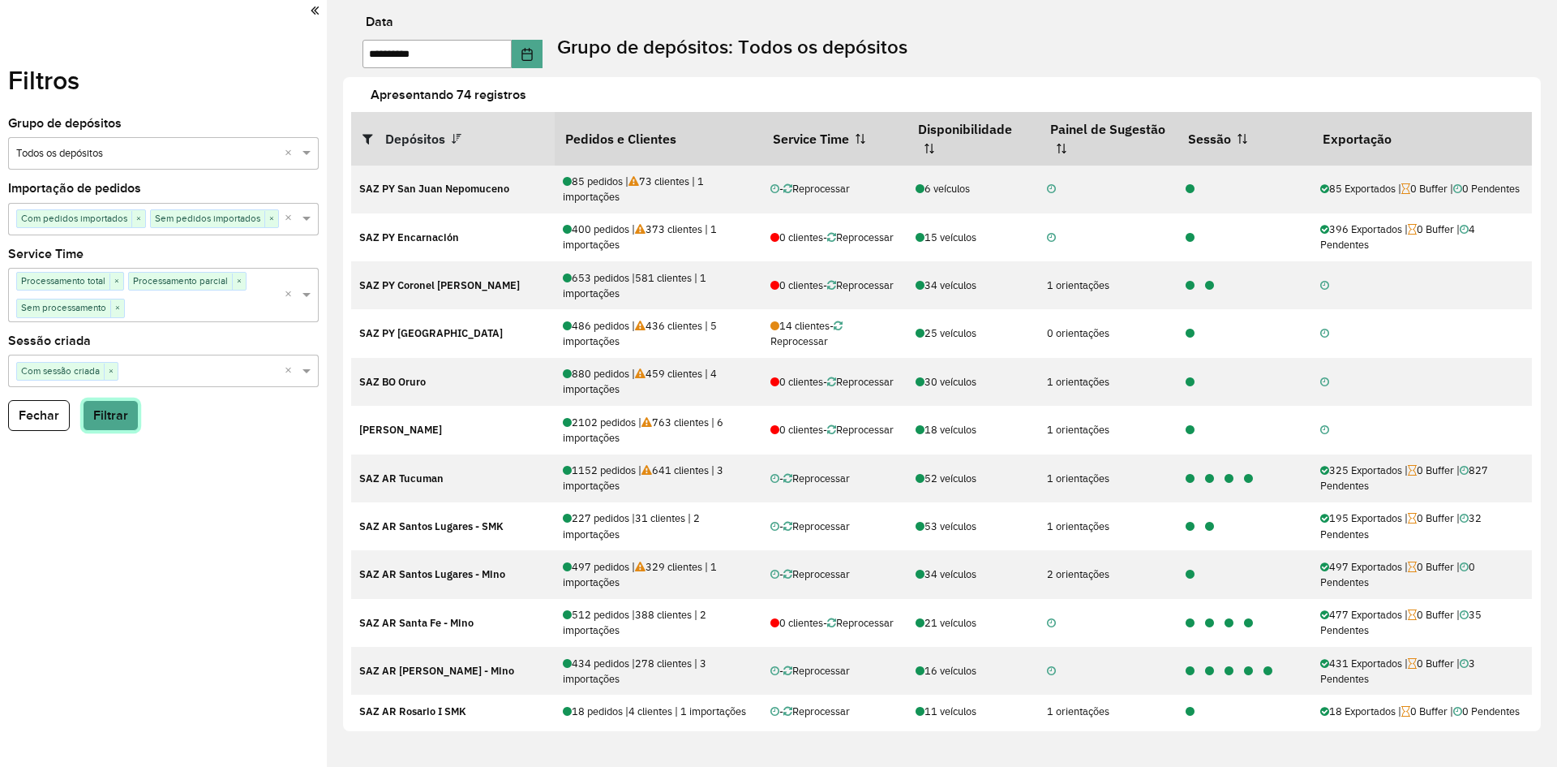
click at [118, 417] on button "Filtrar" at bounding box center [111, 415] width 56 height 31
click at [315, 10] on icon at bounding box center [315, 10] width 8 height 15
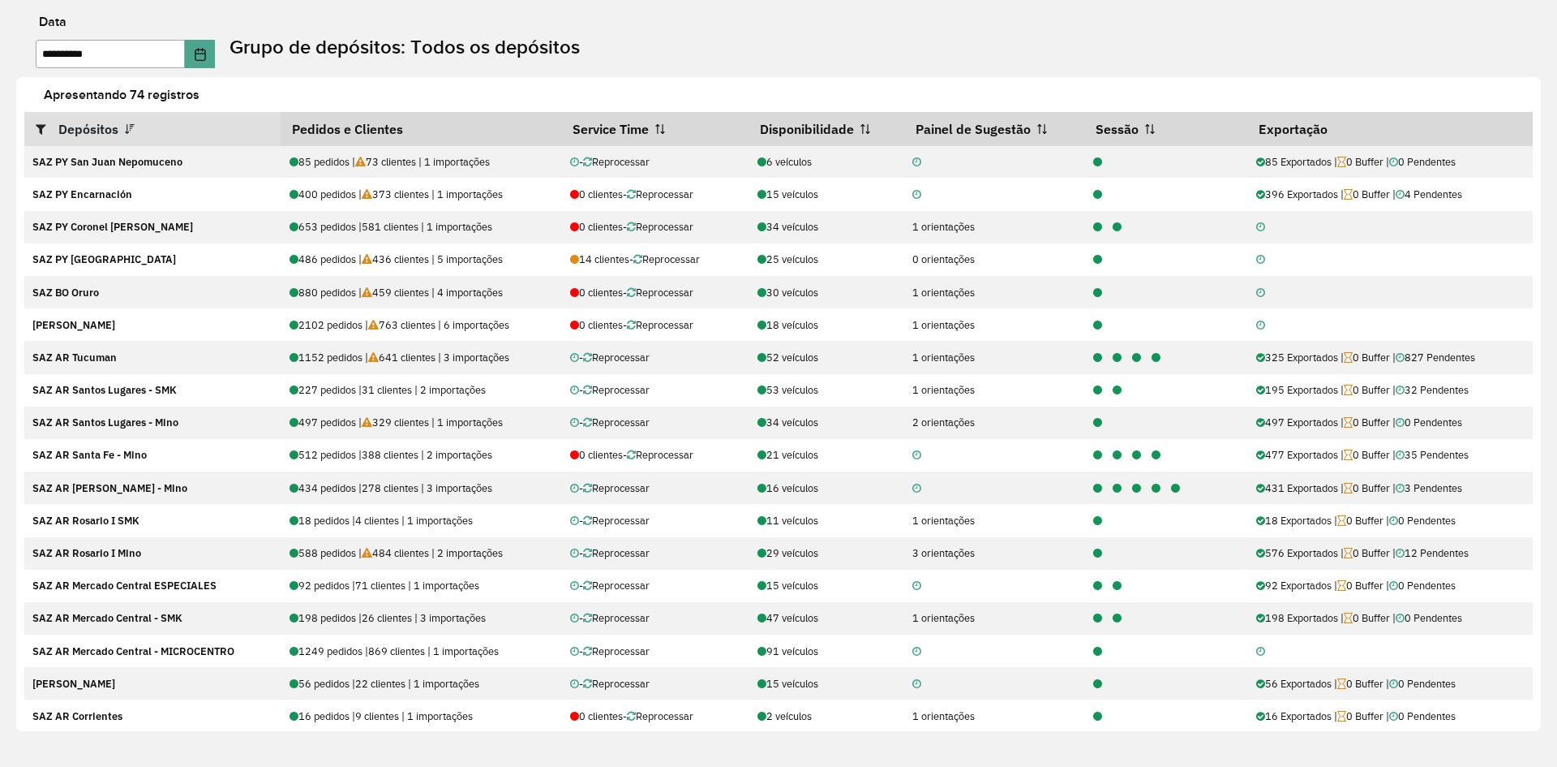
click at [133, 131] on icon at bounding box center [130, 129] width 10 height 10
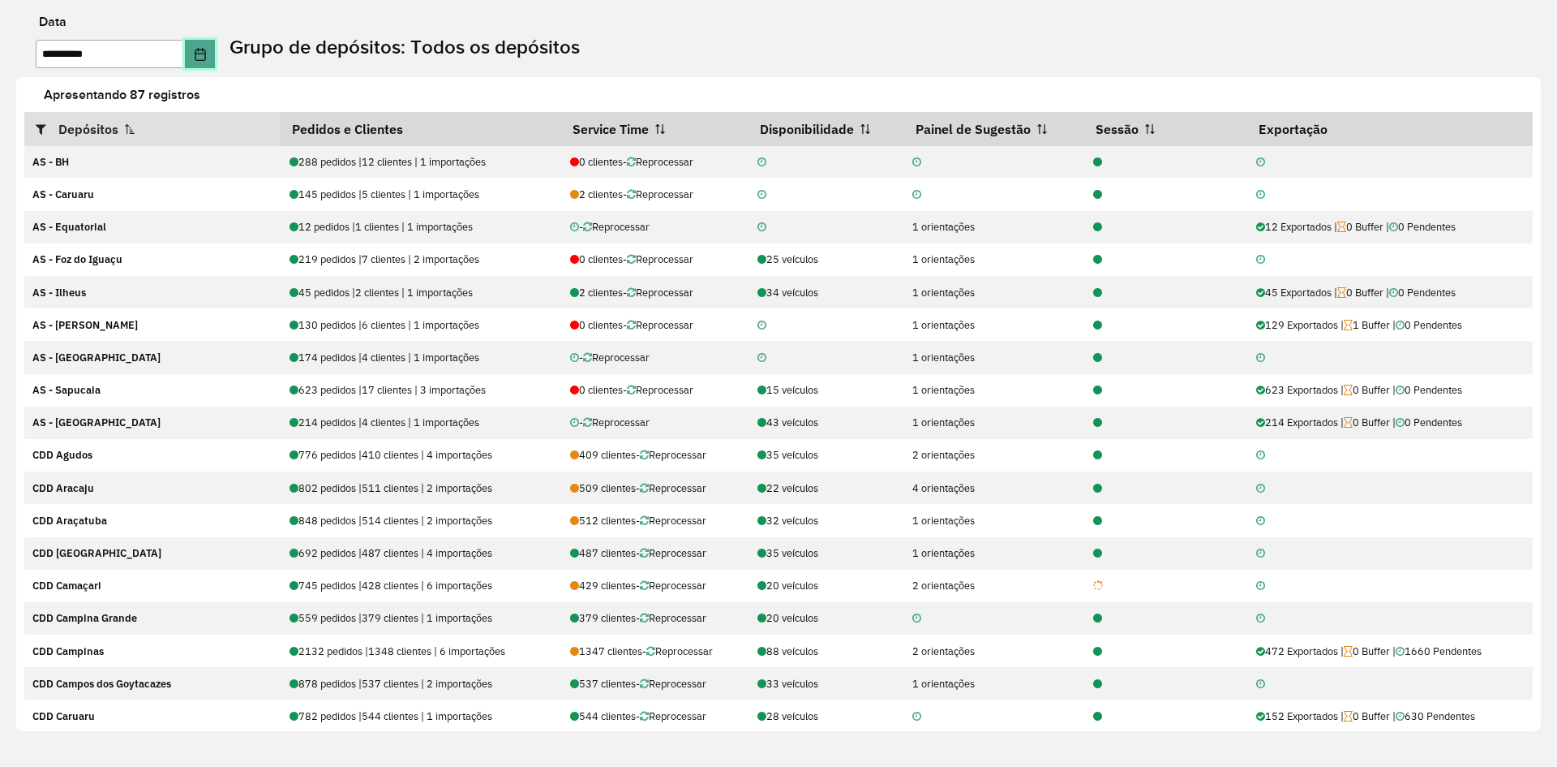
click at [205, 60] on icon "Choose Date" at bounding box center [200, 54] width 11 height 13
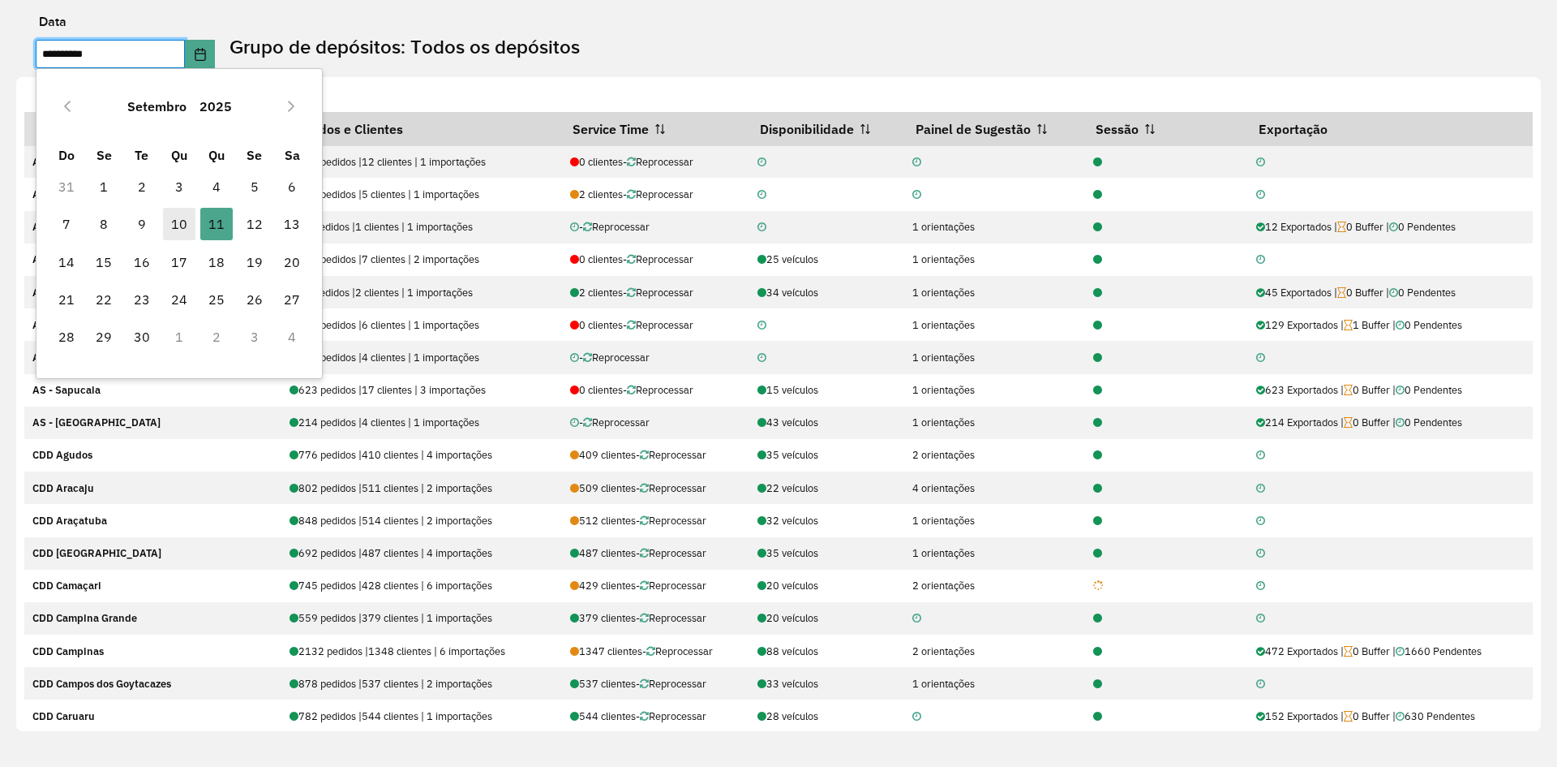
click at [168, 221] on span "10" at bounding box center [179, 224] width 32 height 32
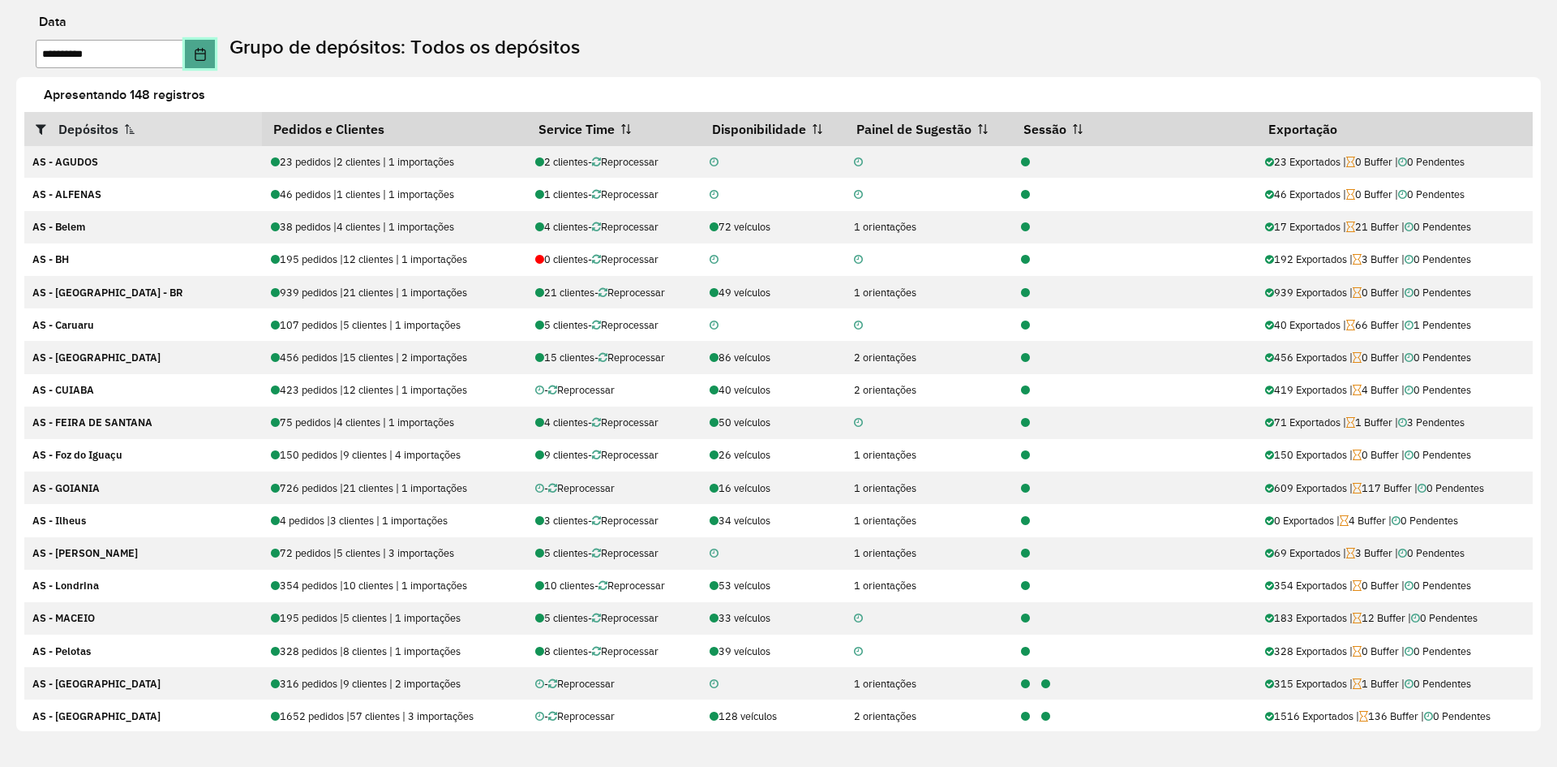
click at [207, 48] on icon "Choose Date" at bounding box center [200, 54] width 13 height 13
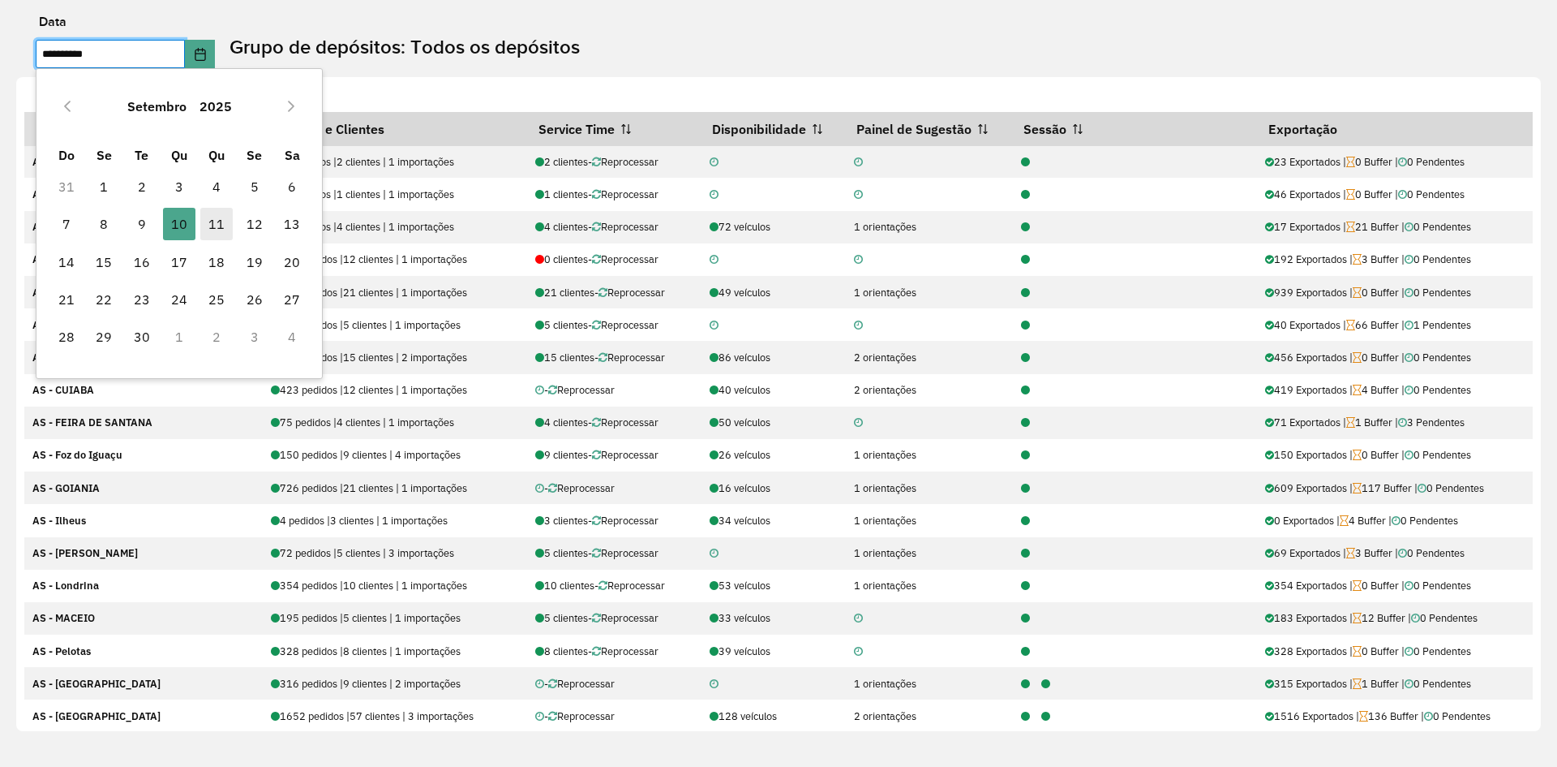
click at [206, 220] on span "11" at bounding box center [216, 224] width 32 height 32
type input "**********"
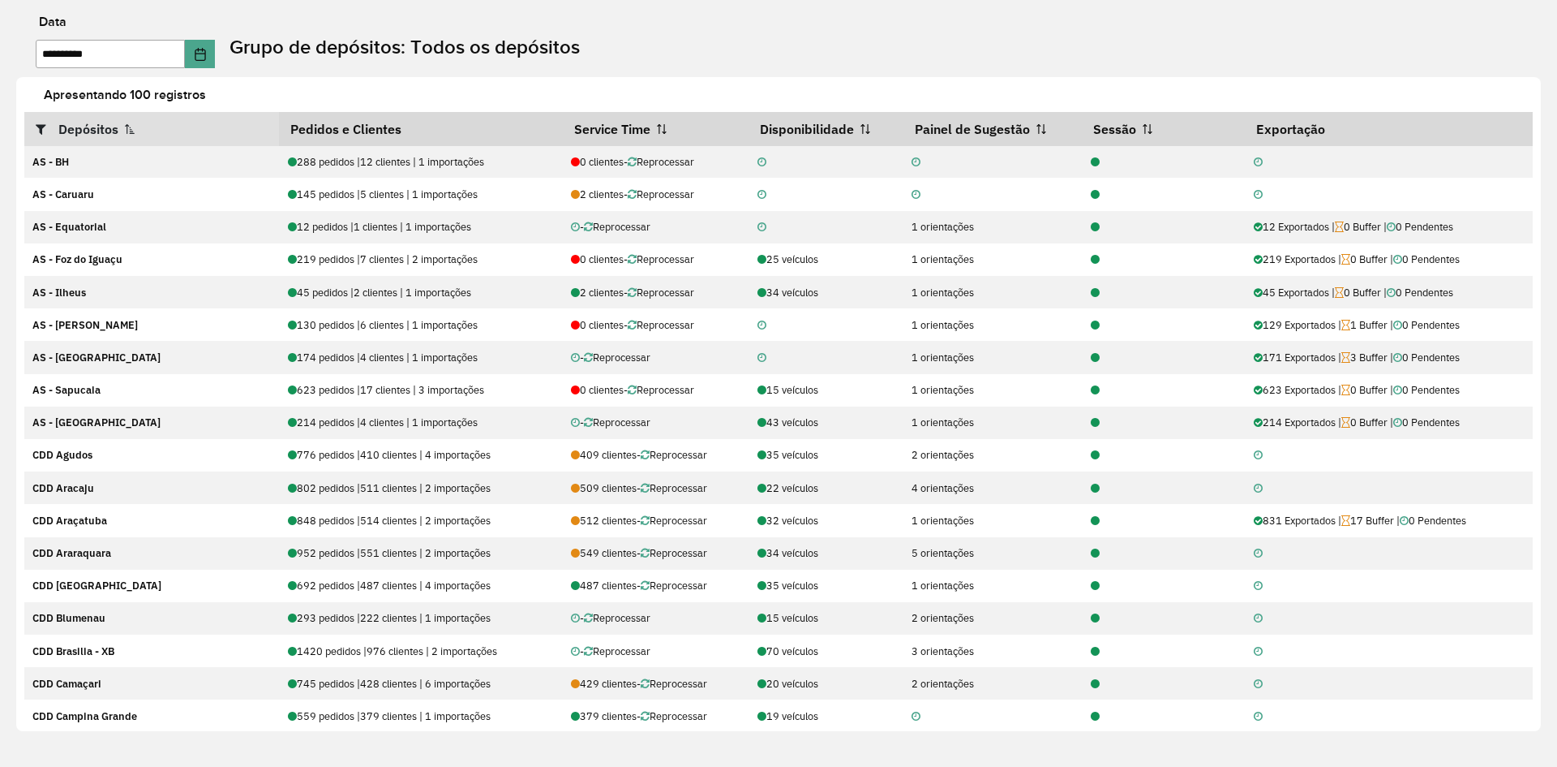
click at [101, 128] on th "Depósitos" at bounding box center [151, 129] width 255 height 34
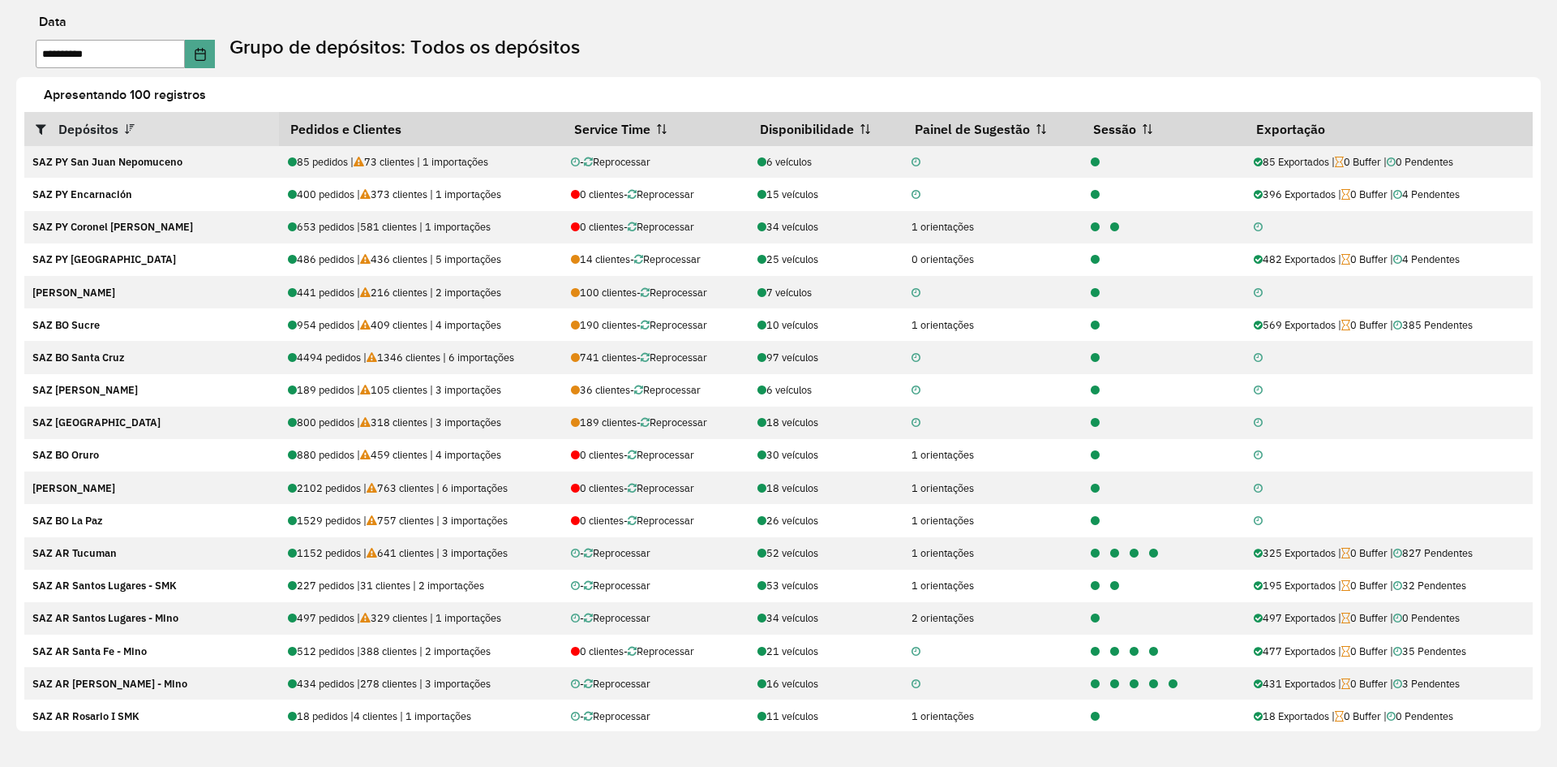
click at [101, 128] on th "Depósitos" at bounding box center [151, 129] width 255 height 34
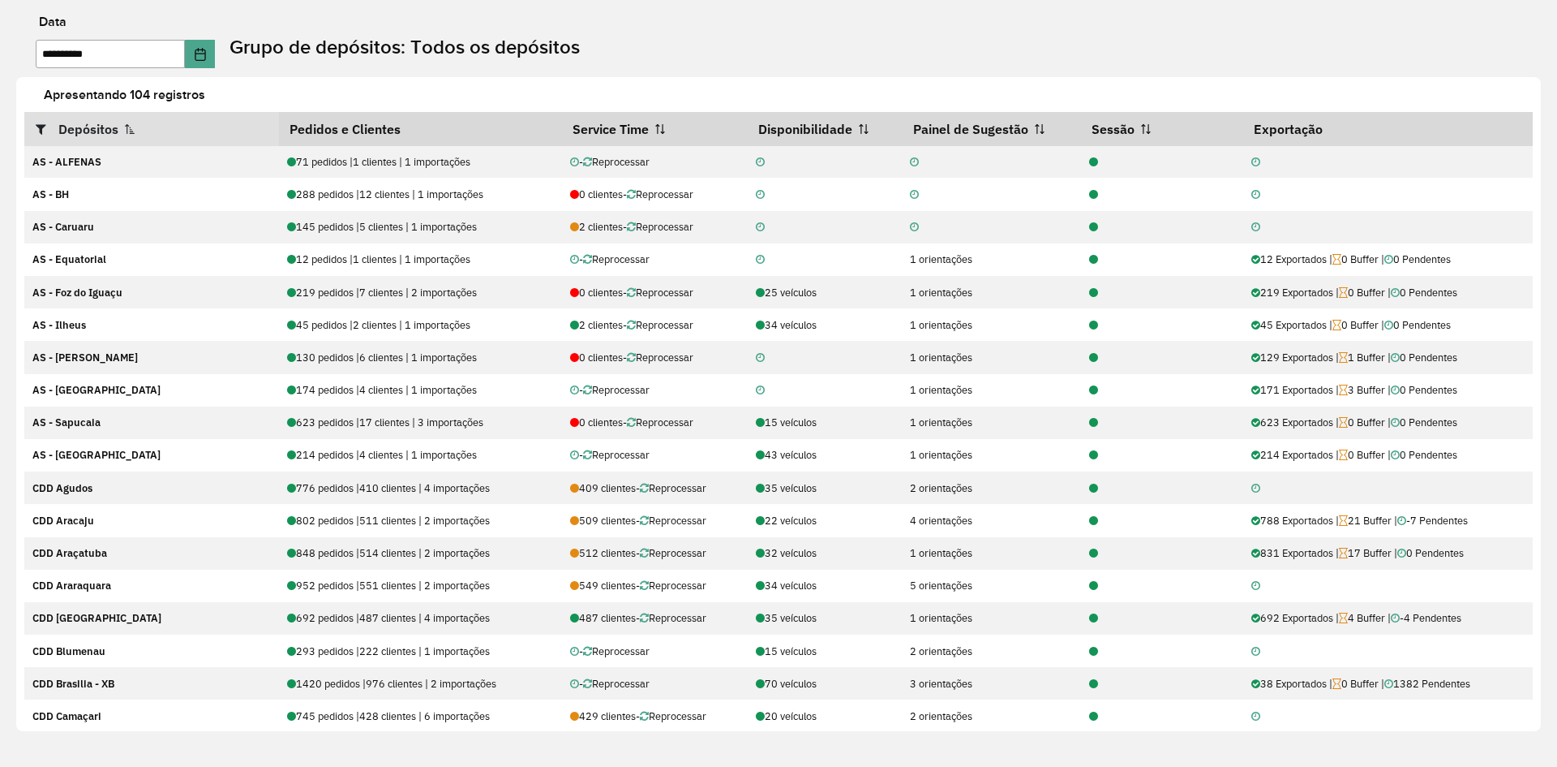
click at [678, 53] on div "**********" at bounding box center [786, 42] width 1541 height 53
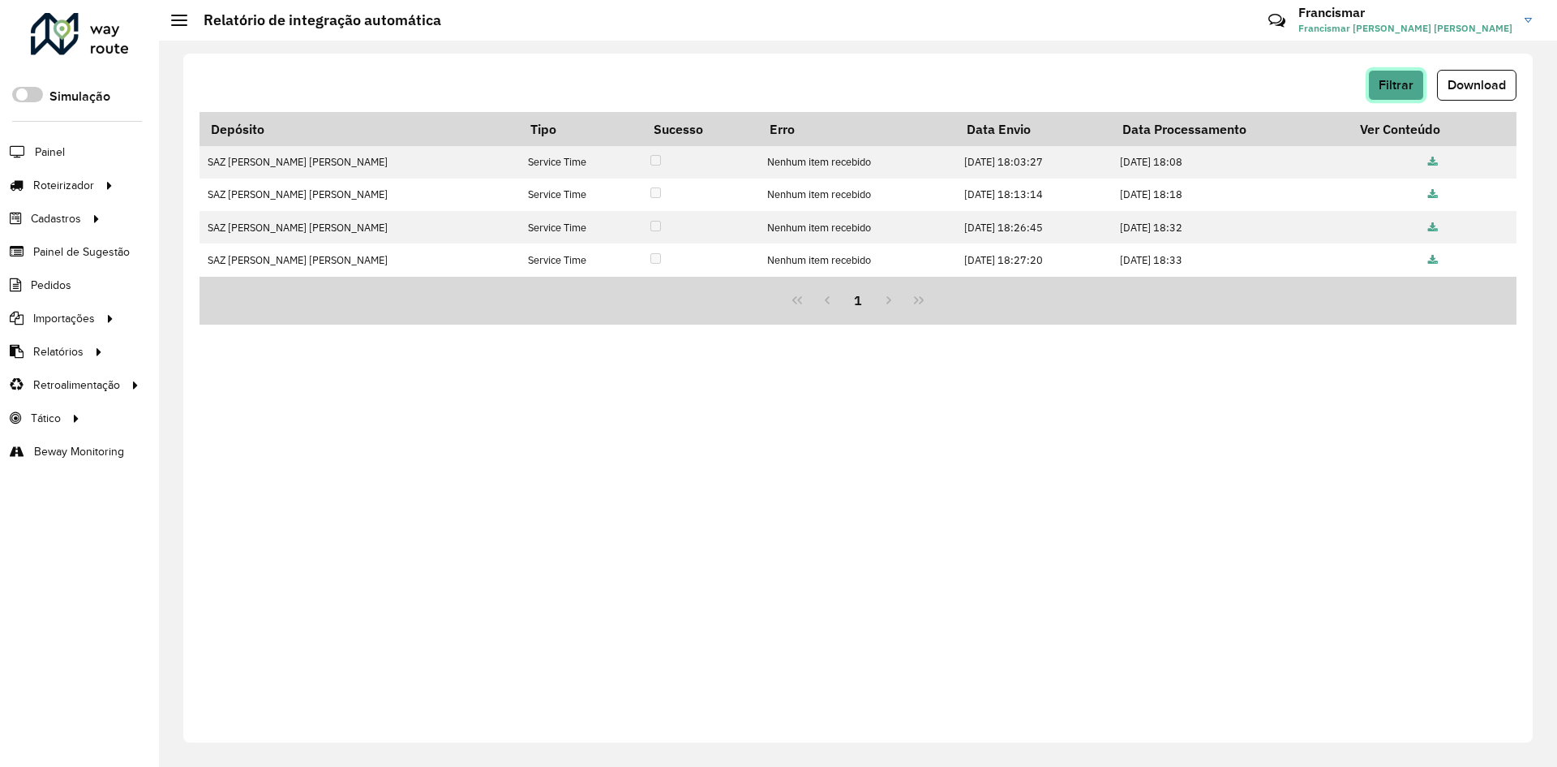
click at [1393, 97] on button "Filtrar" at bounding box center [1396, 85] width 56 height 31
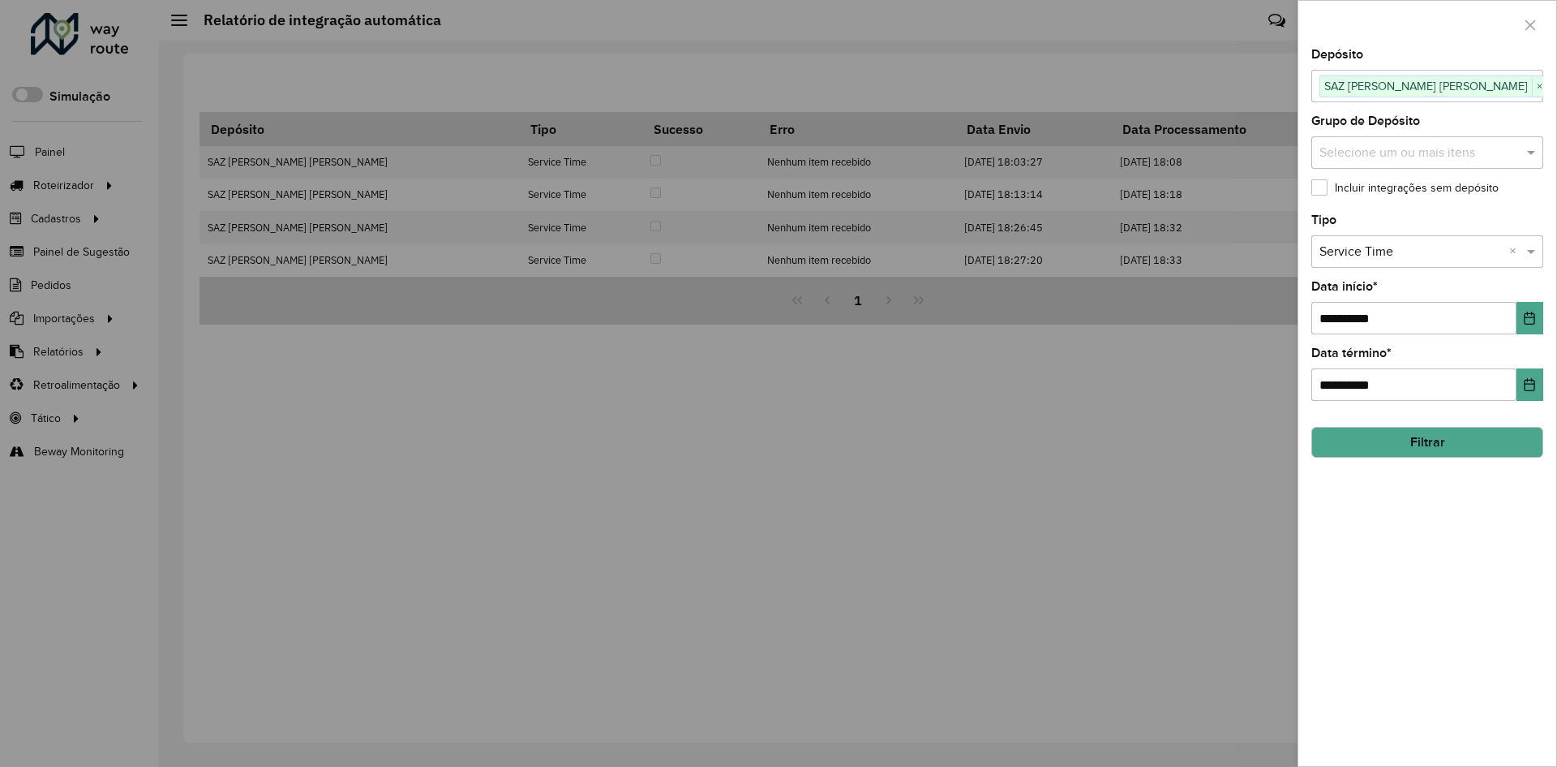
click at [1413, 448] on button "Filtrar" at bounding box center [1428, 442] width 232 height 31
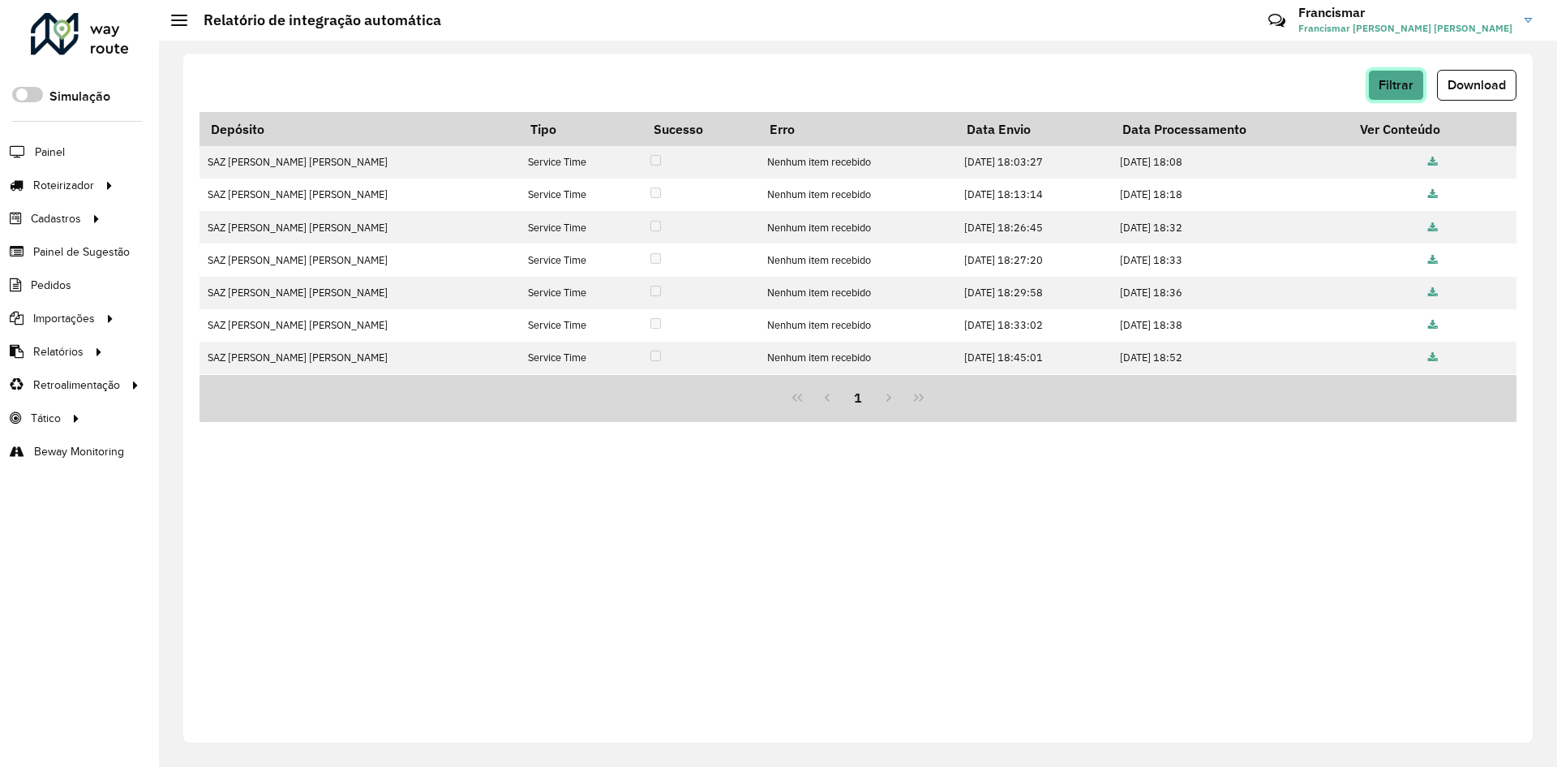
click at [1391, 91] on span "Filtrar" at bounding box center [1396, 85] width 35 height 14
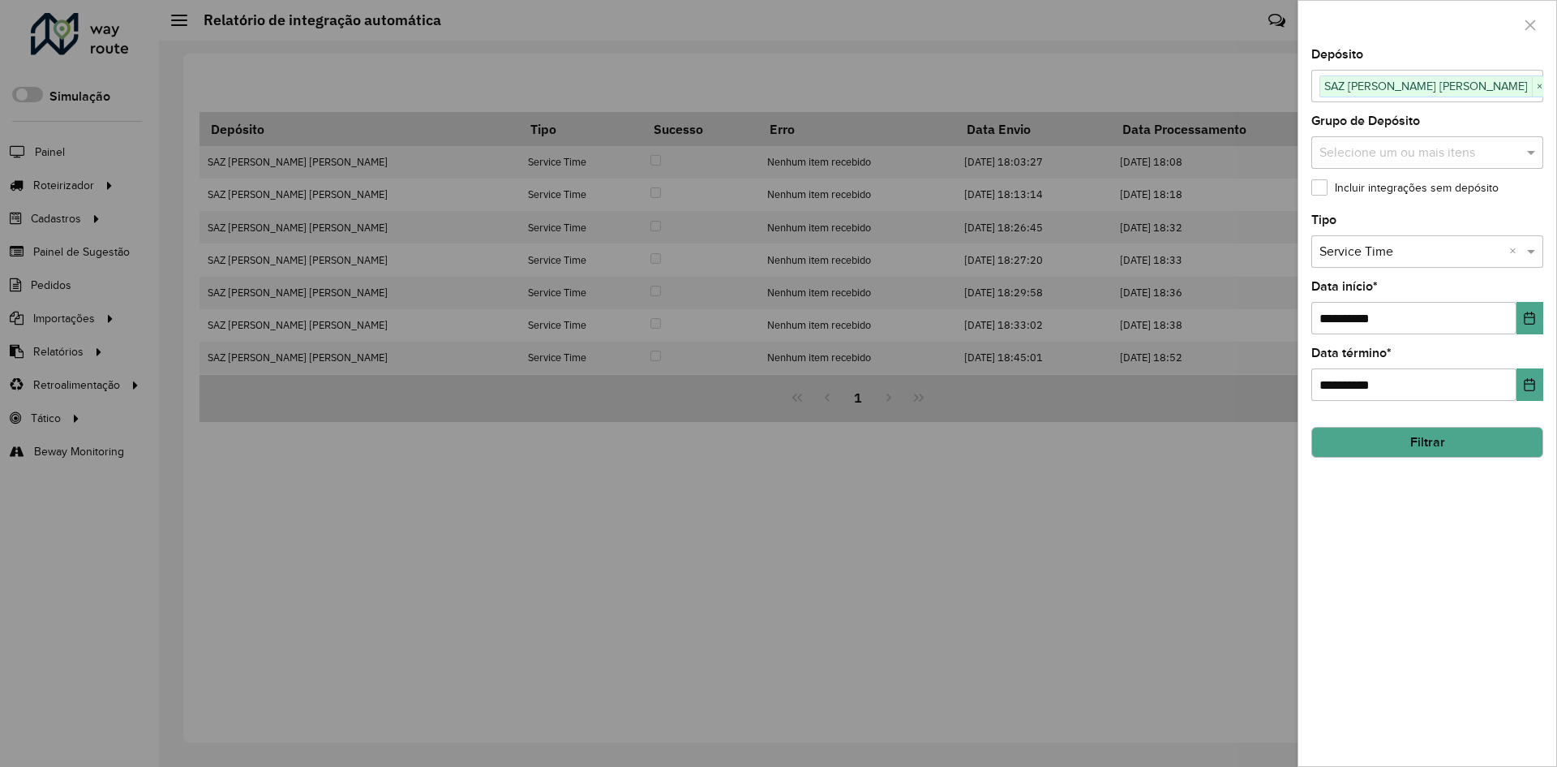
click at [1334, 437] on button "Filtrar" at bounding box center [1428, 442] width 232 height 31
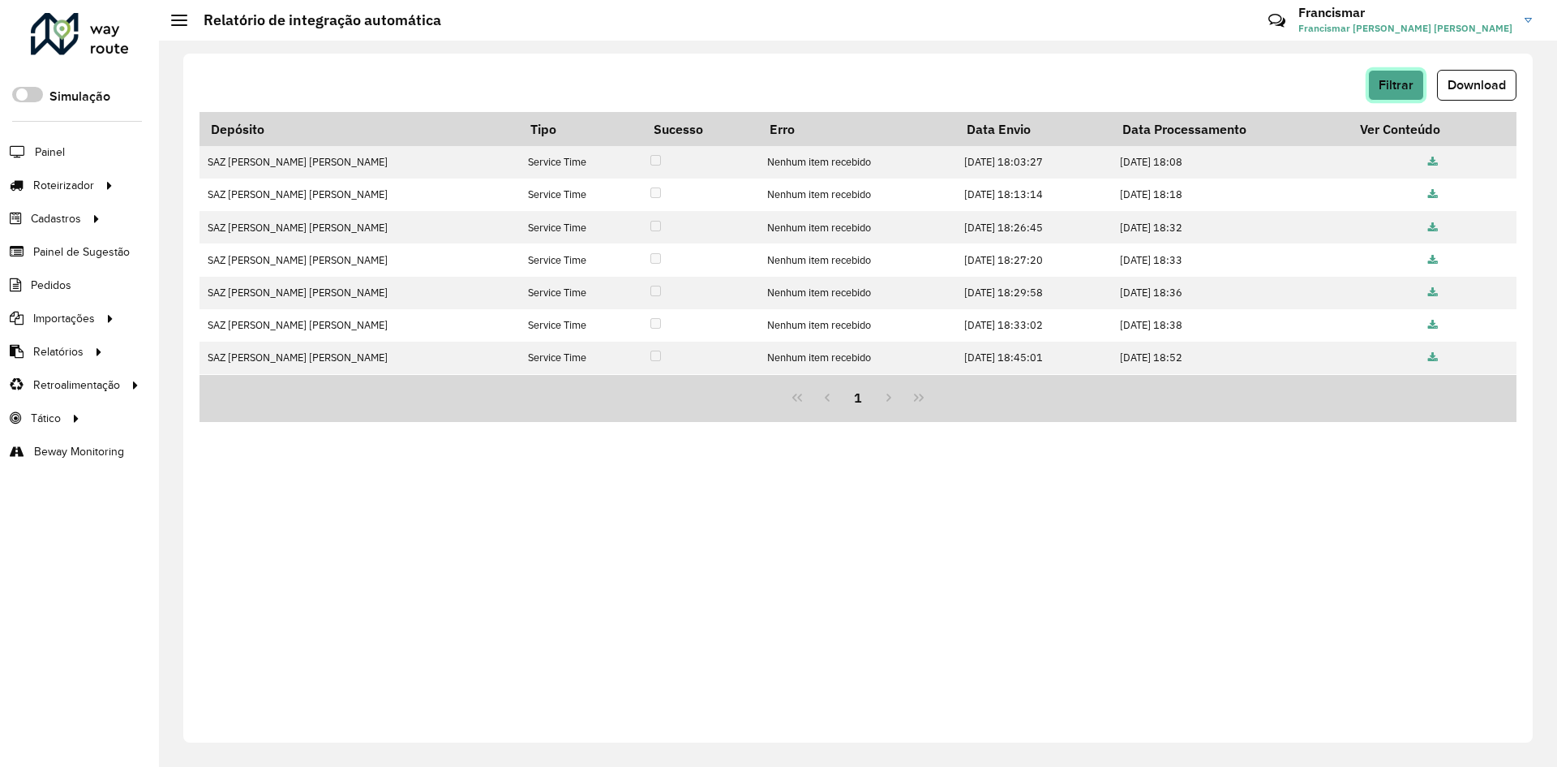
click at [1385, 84] on span "Filtrar" at bounding box center [1396, 85] width 35 height 14
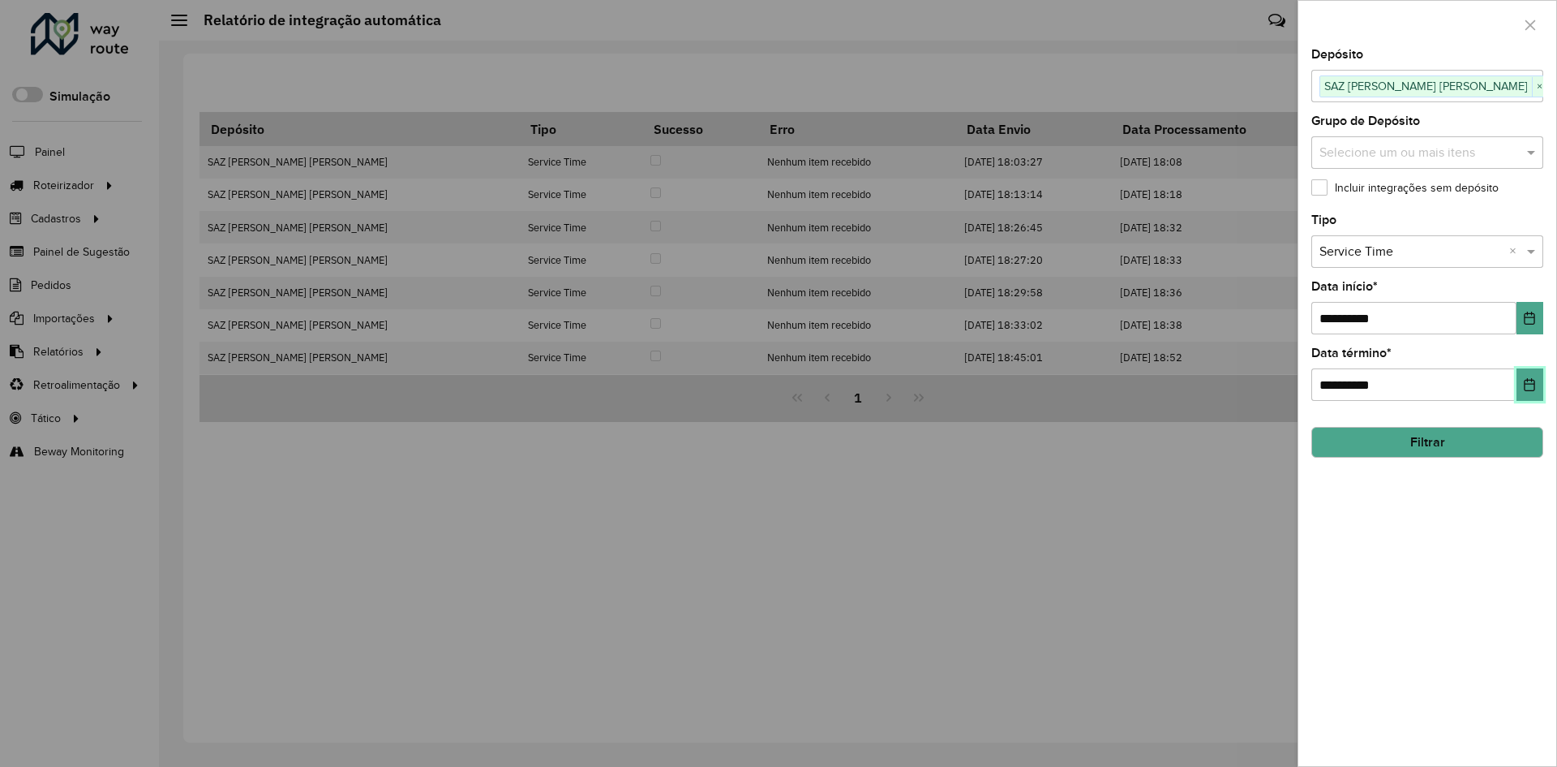
click at [1536, 385] on icon "Choose Date" at bounding box center [1529, 384] width 13 height 13
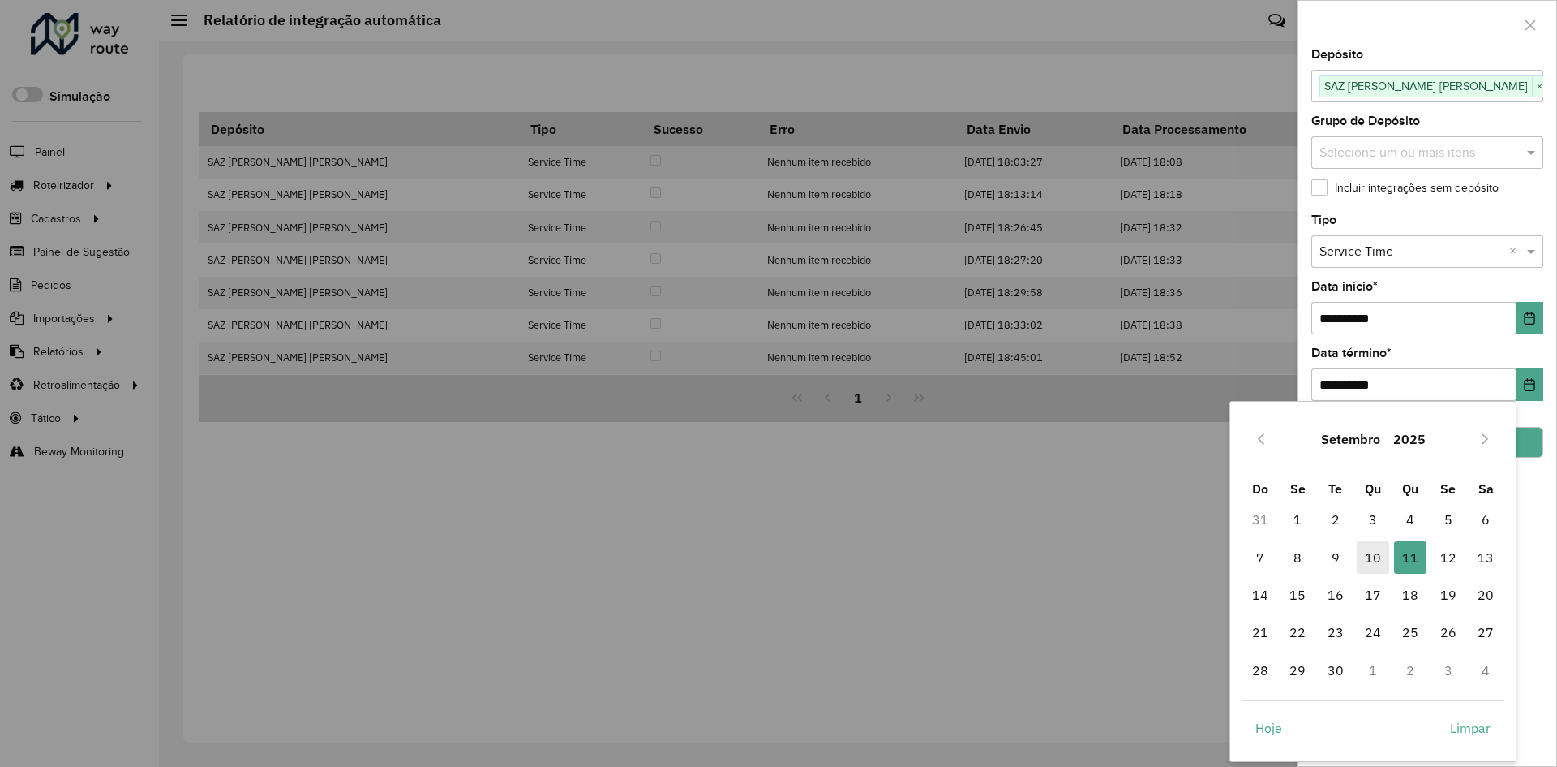
click at [1379, 556] on span "10" at bounding box center [1373, 557] width 32 height 32
type input "**********"
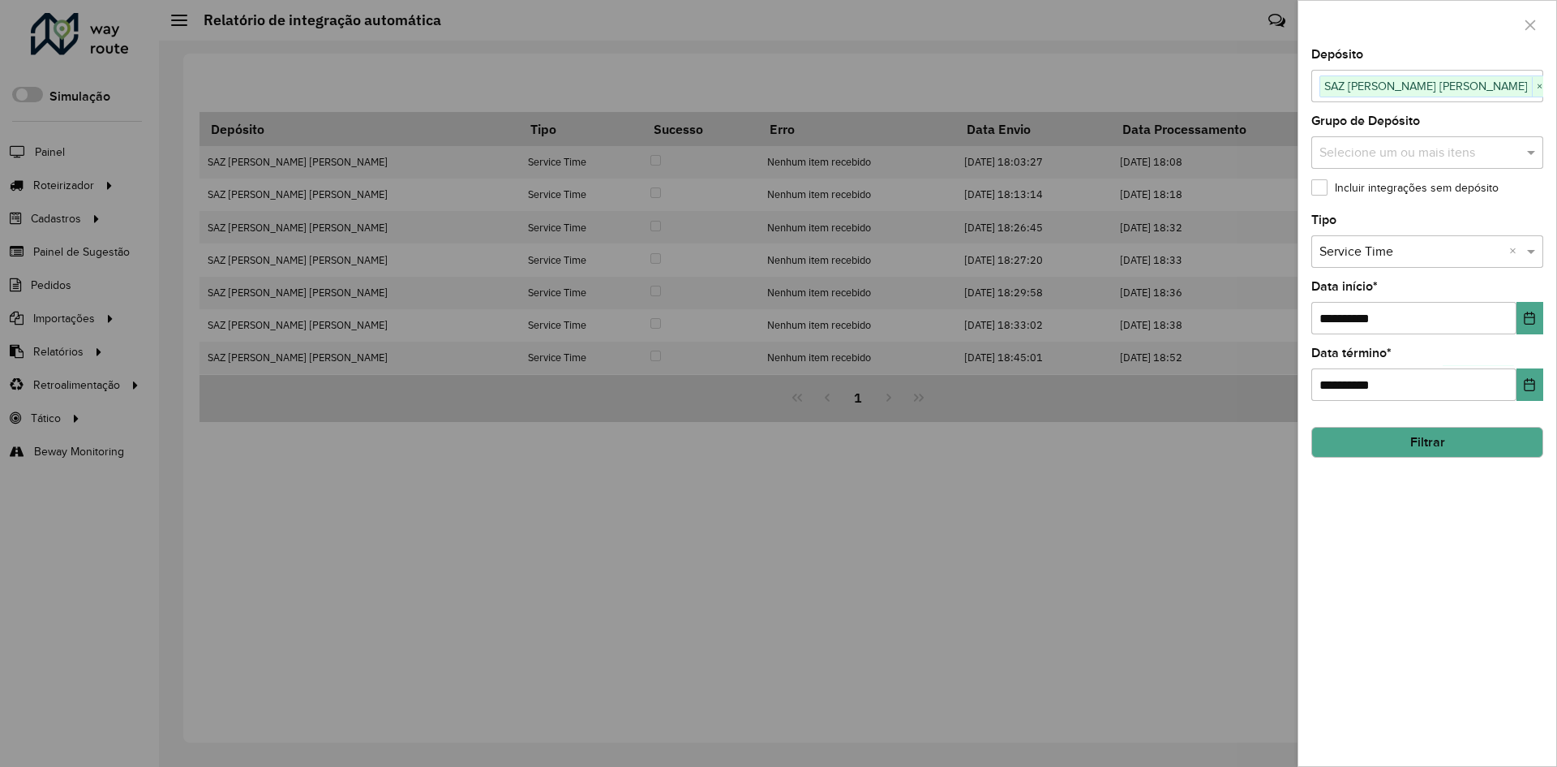
click at [1363, 446] on button "Filtrar" at bounding box center [1428, 442] width 232 height 31
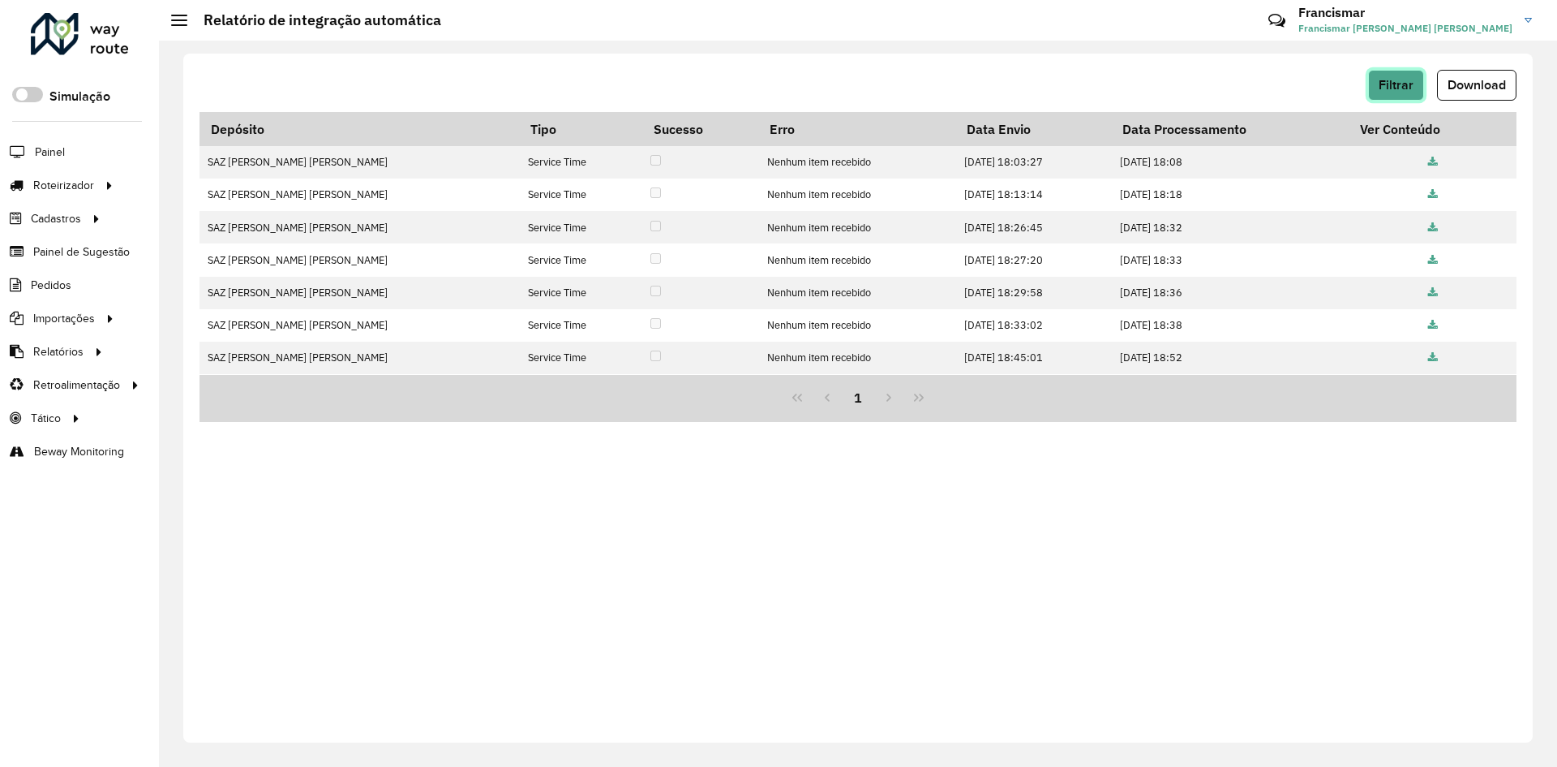
click at [1385, 82] on span "Filtrar" at bounding box center [1396, 85] width 35 height 14
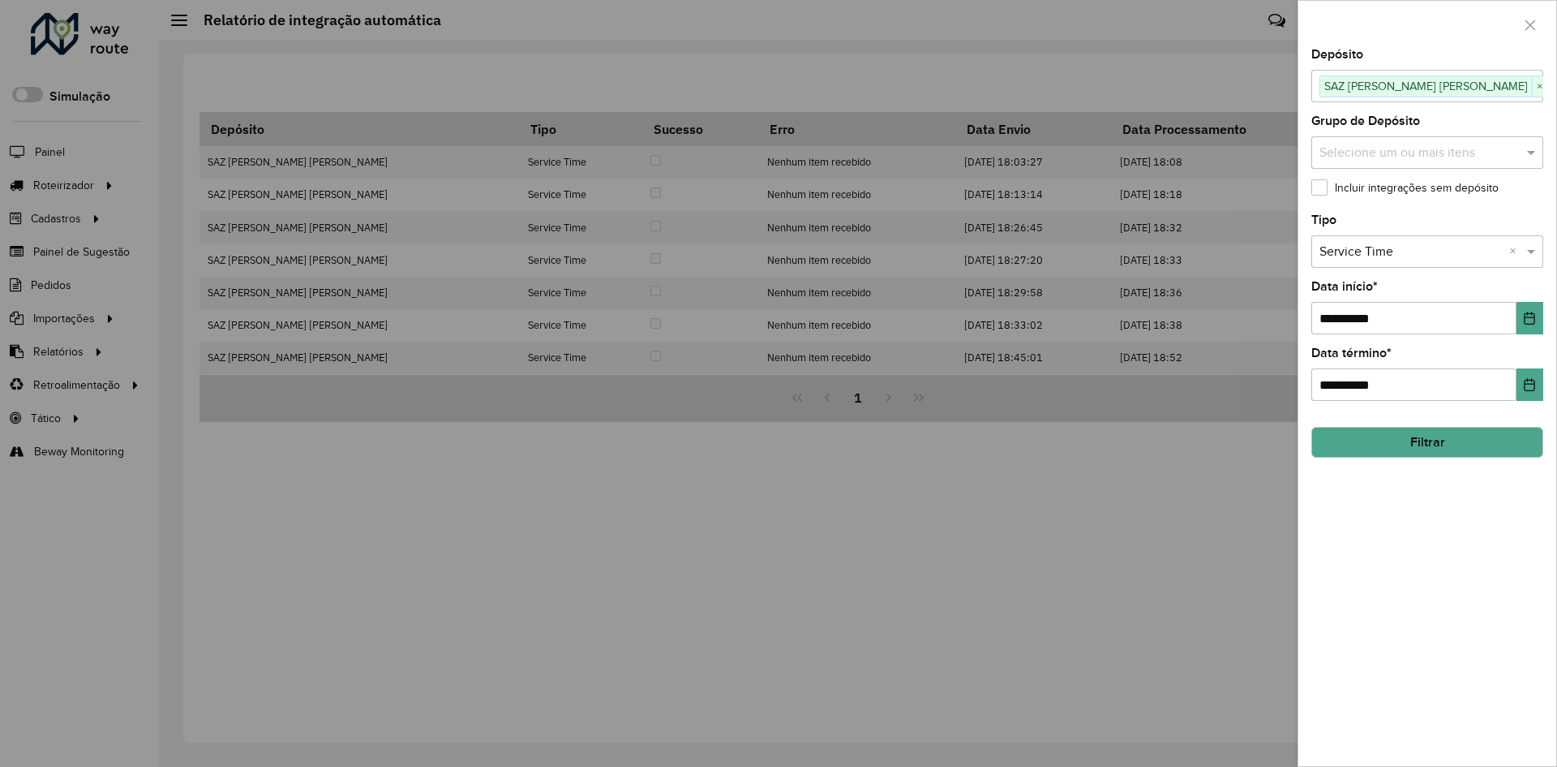
click at [1397, 438] on button "Filtrar" at bounding box center [1428, 442] width 232 height 31
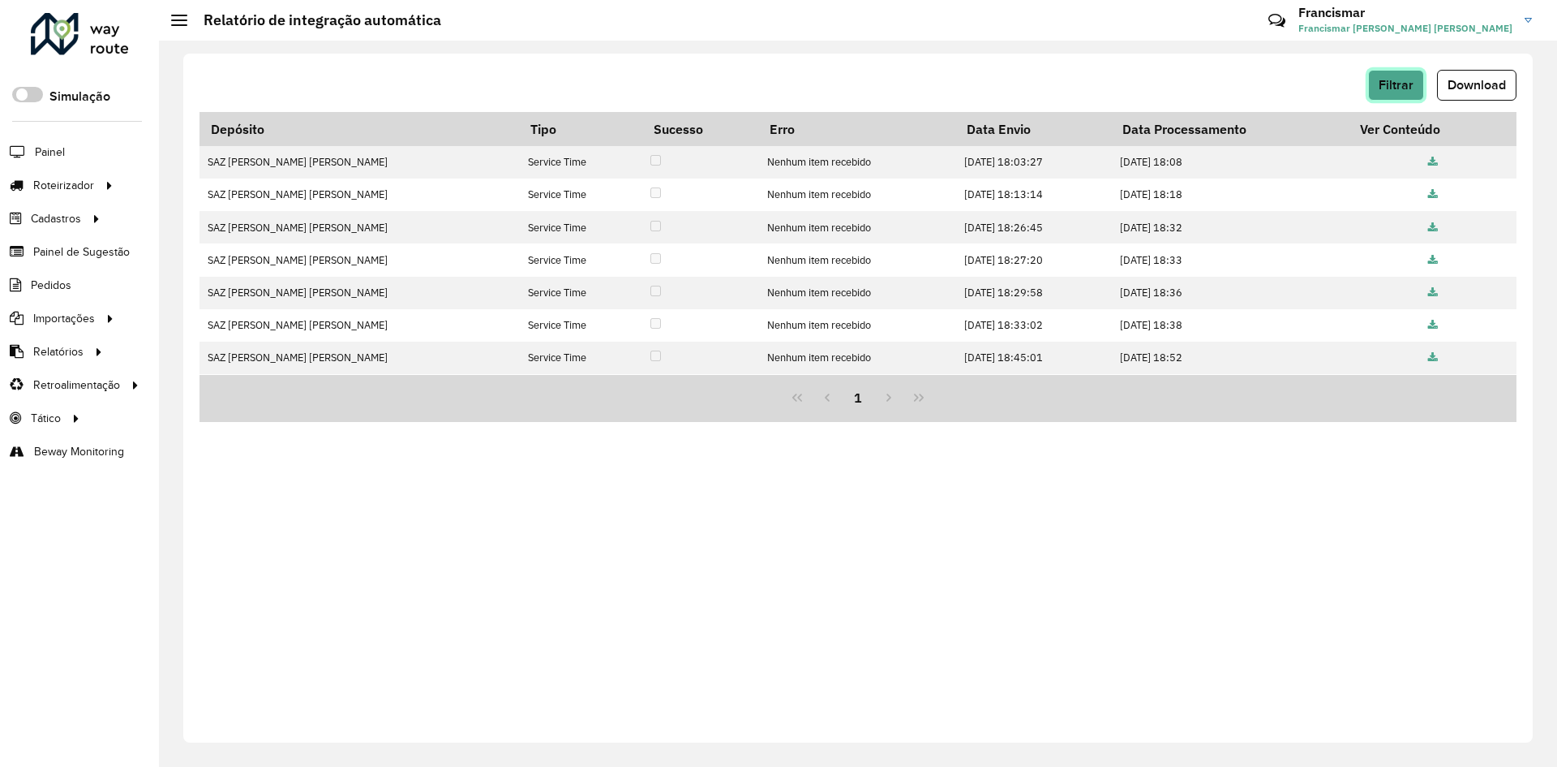
click at [1380, 84] on span "Filtrar" at bounding box center [1396, 85] width 35 height 14
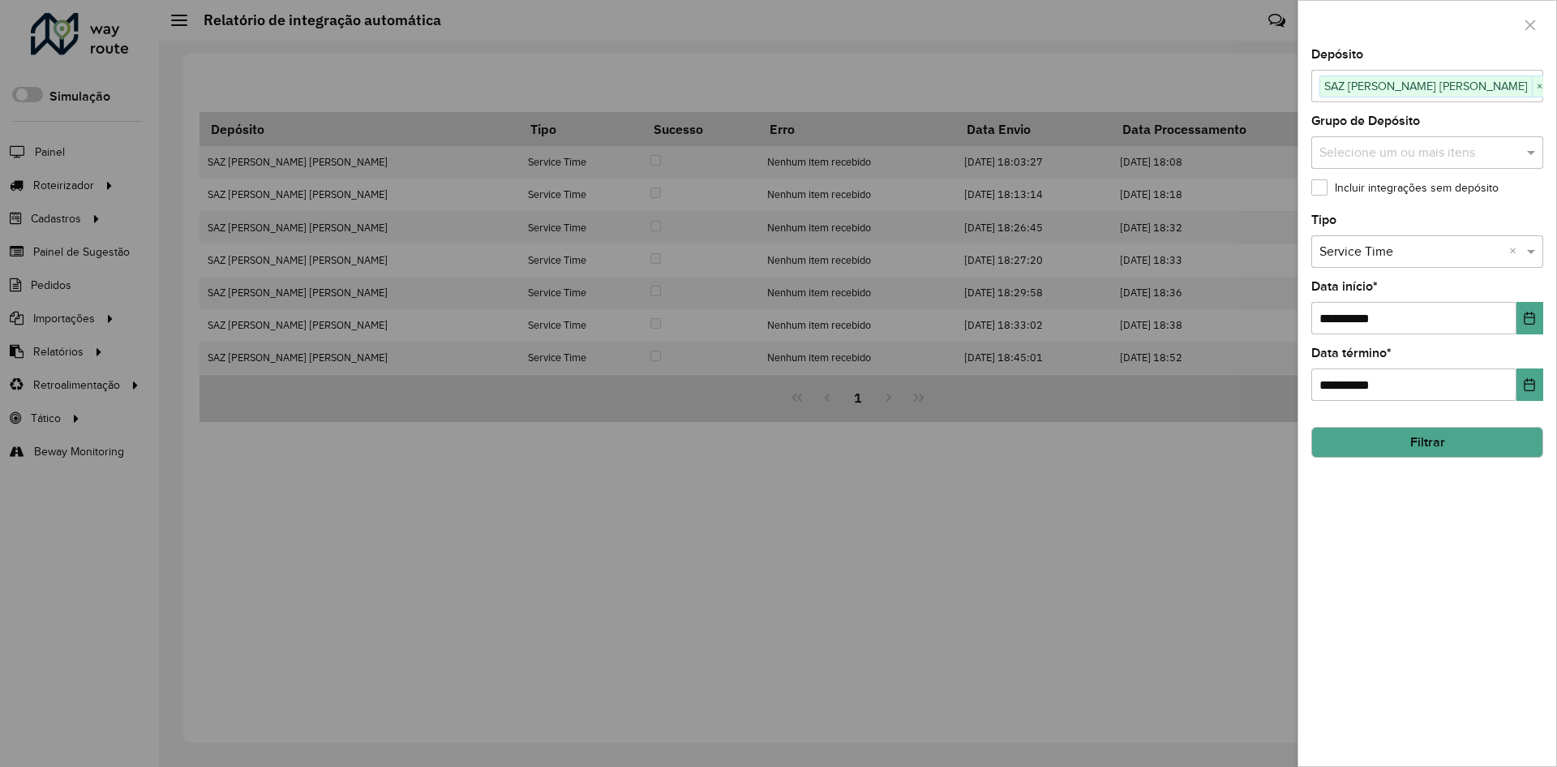
click at [1402, 443] on button "Filtrar" at bounding box center [1428, 442] width 232 height 31
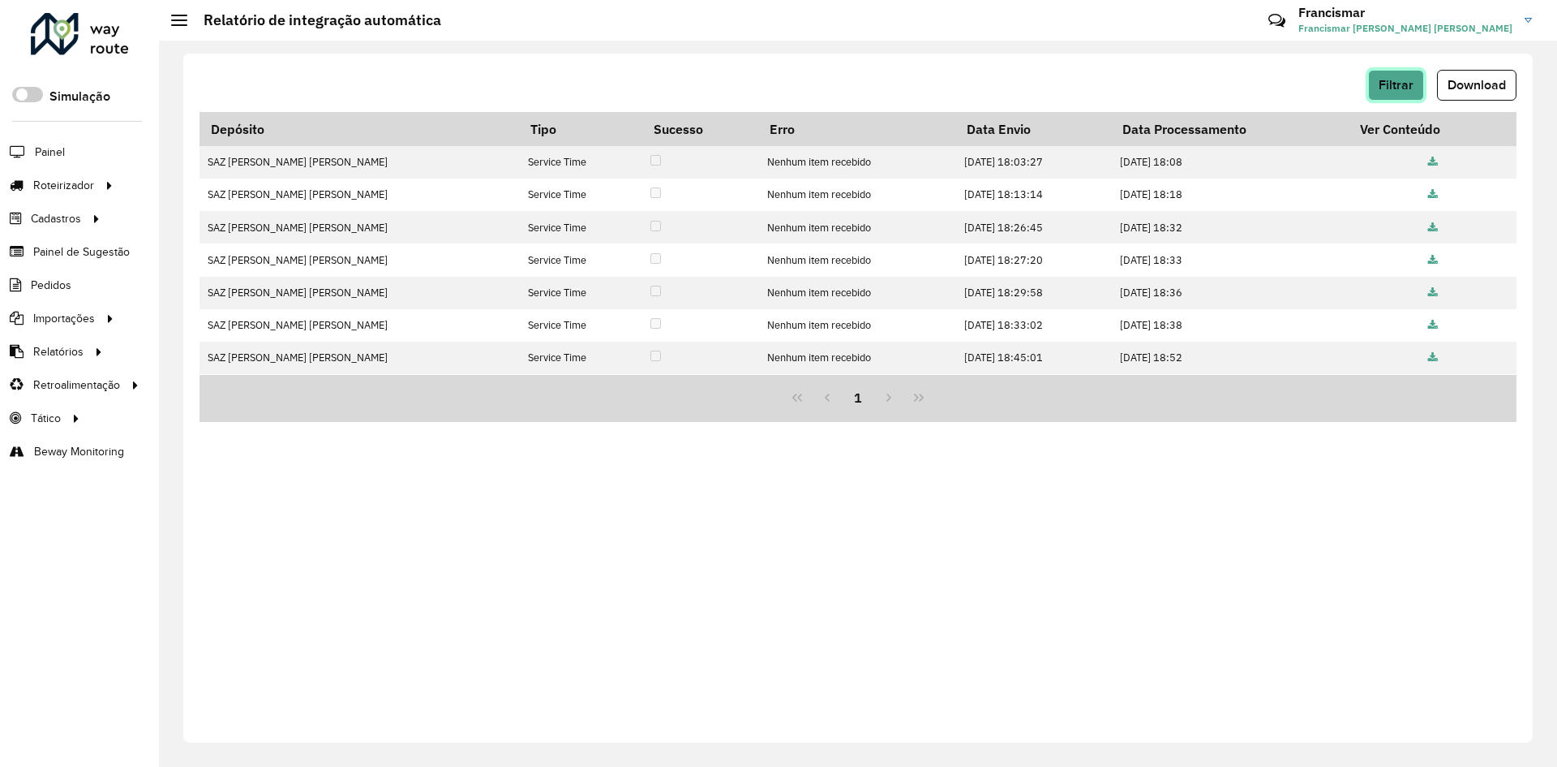
click at [1388, 79] on span "Filtrar" at bounding box center [1396, 85] width 35 height 14
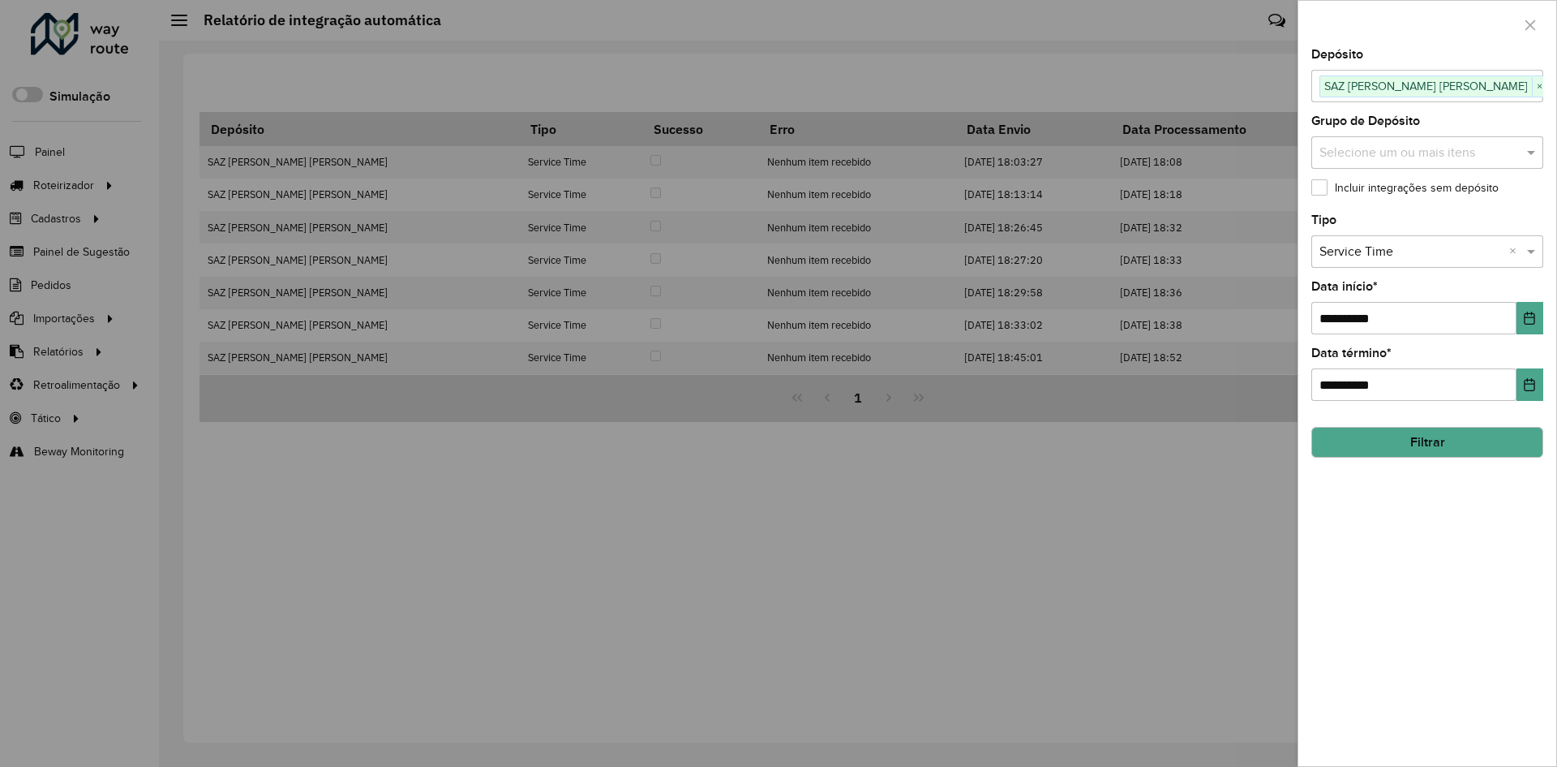
click at [1419, 432] on button "Filtrar" at bounding box center [1428, 442] width 232 height 31
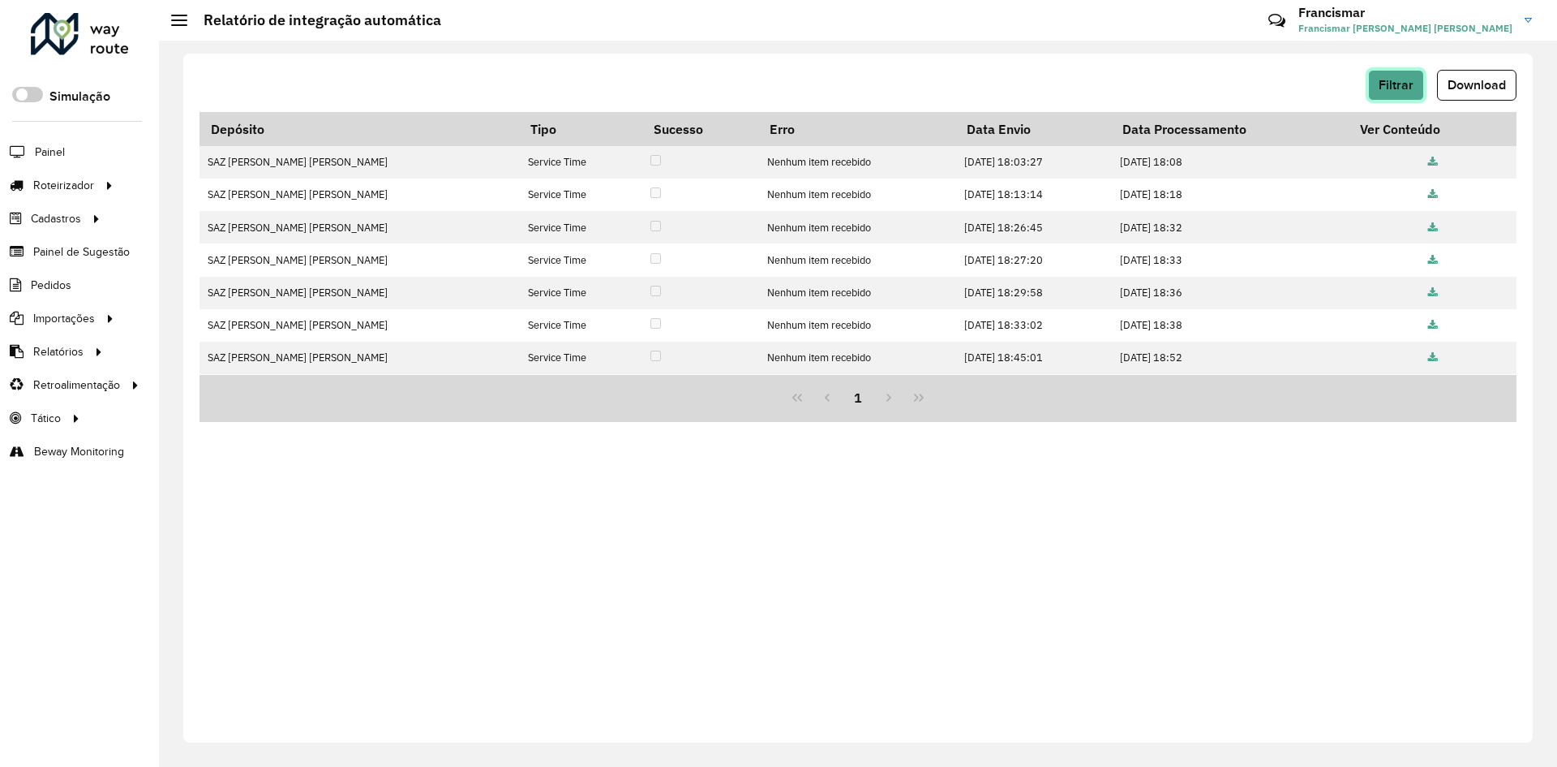
click at [1420, 86] on button "Filtrar" at bounding box center [1396, 85] width 56 height 31
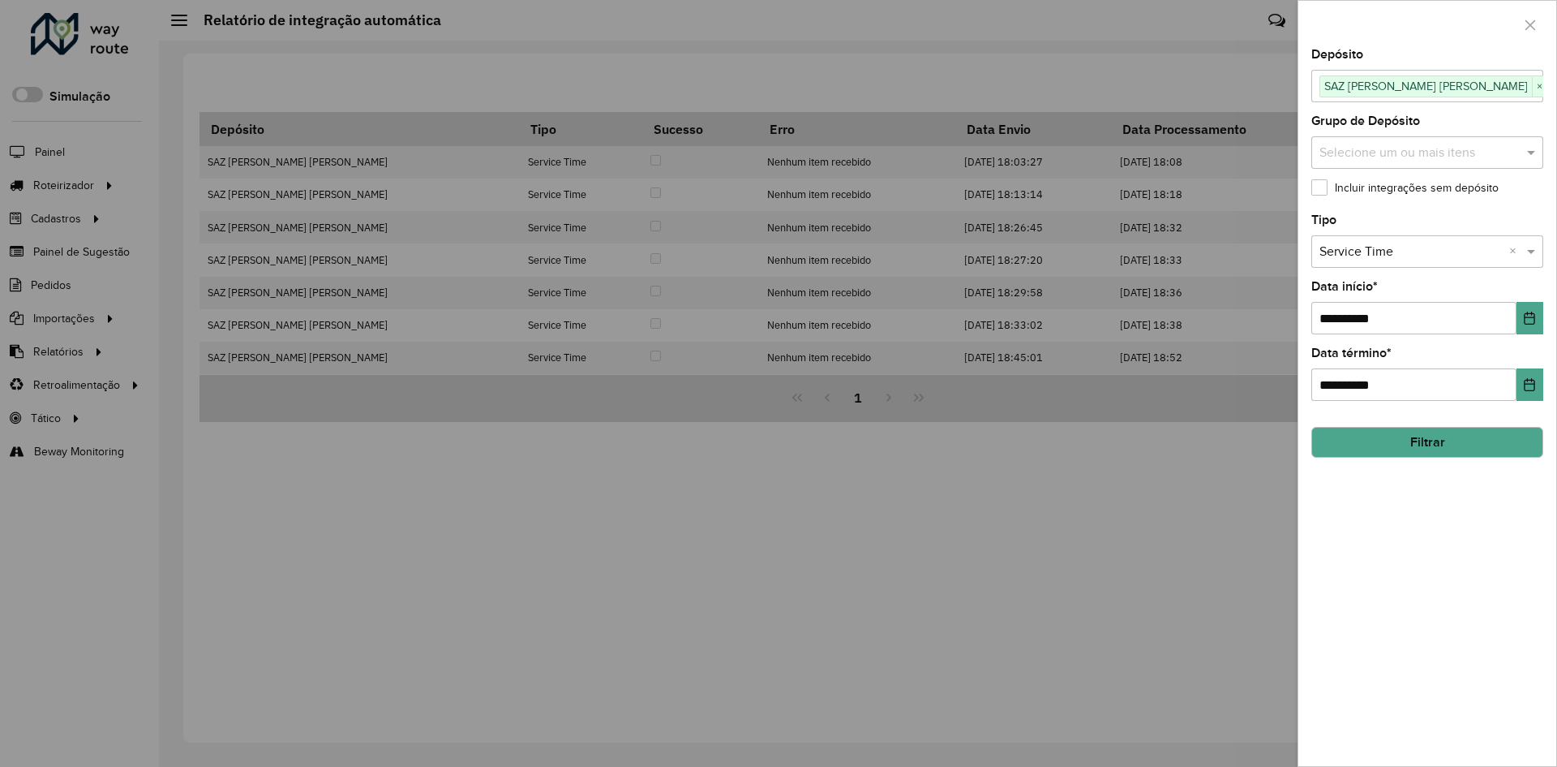
click at [1355, 441] on button "Filtrar" at bounding box center [1428, 442] width 232 height 31
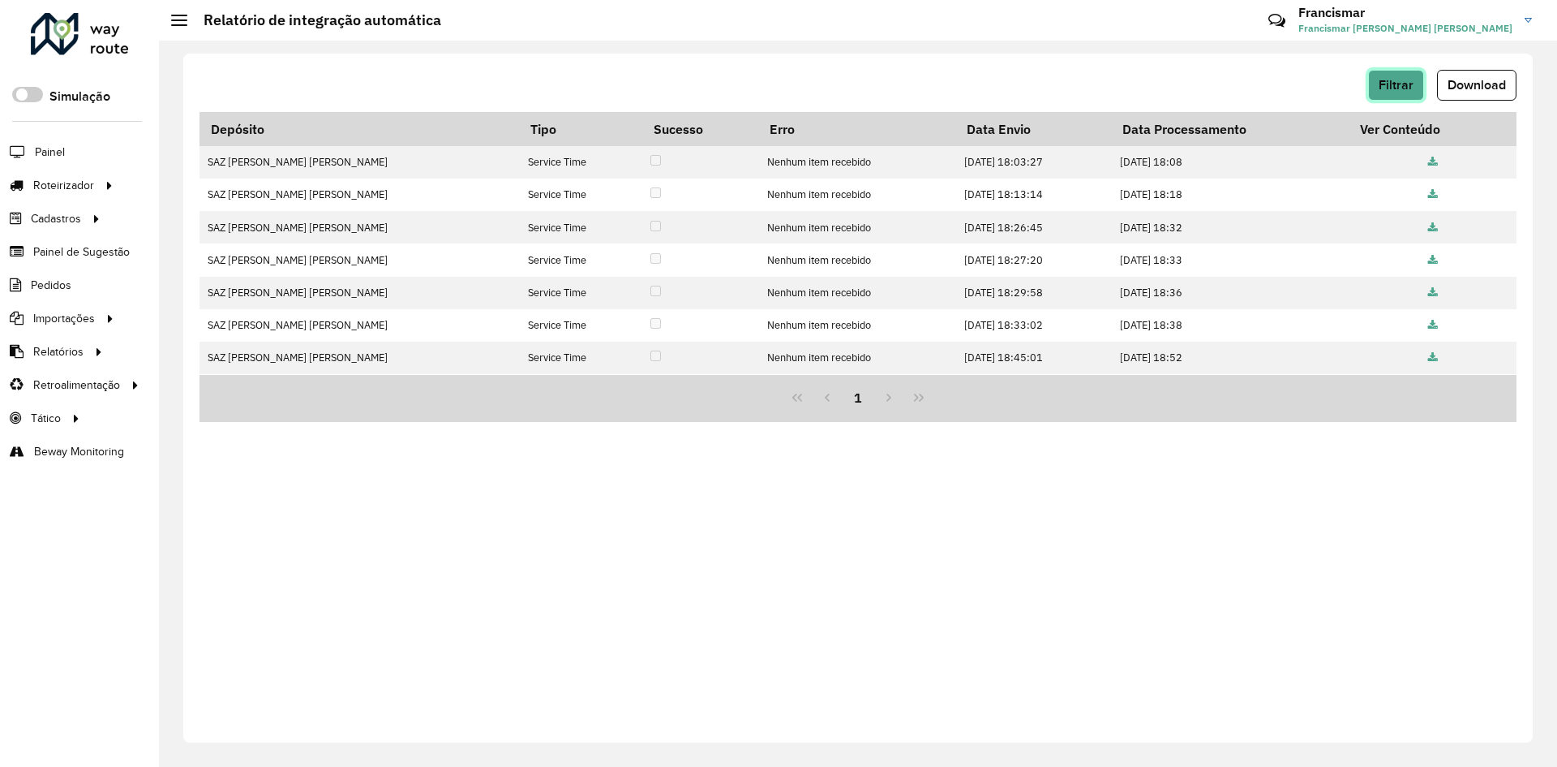
click at [1402, 88] on span "Filtrar" at bounding box center [1396, 85] width 35 height 14
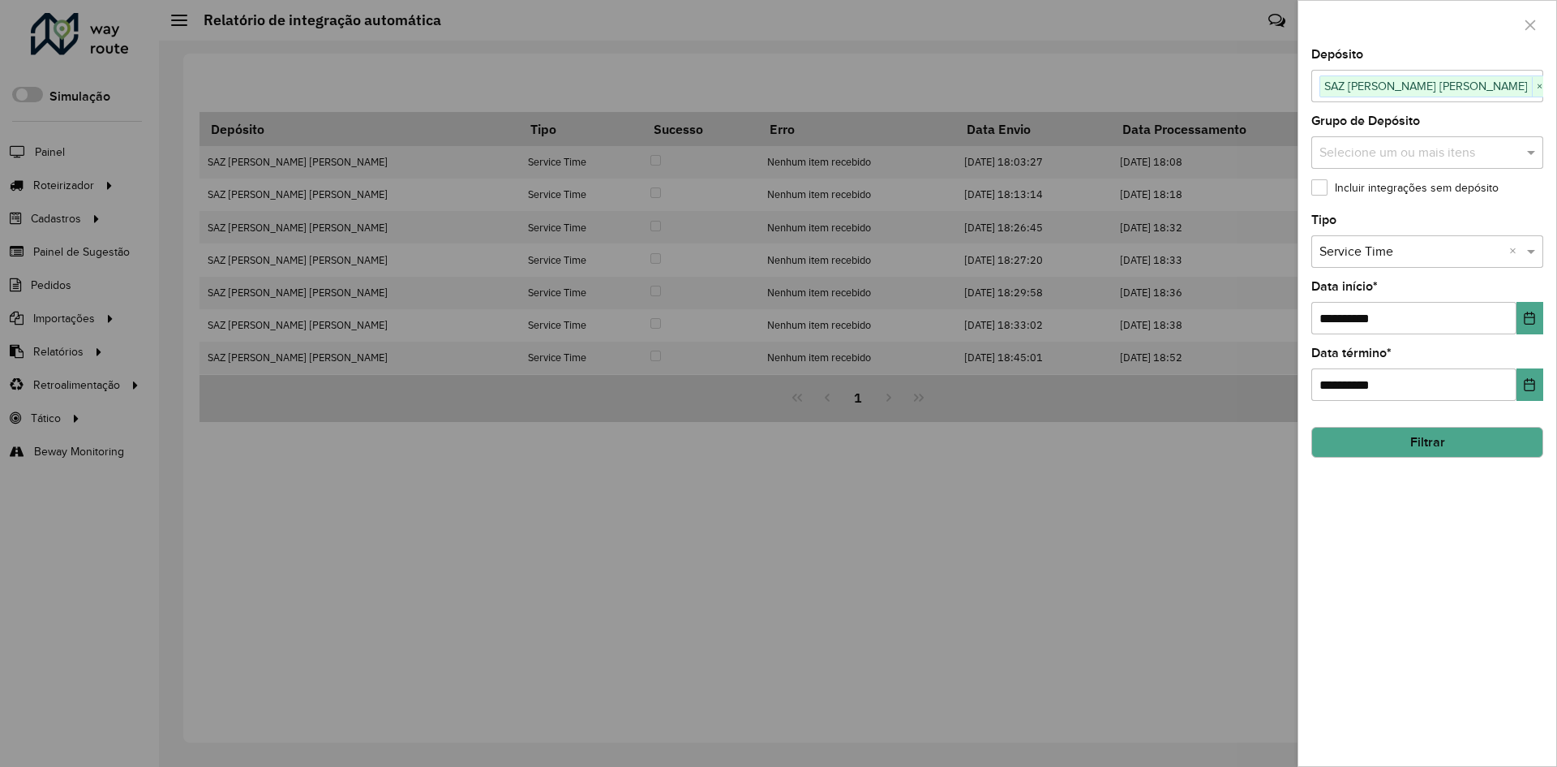
click at [1341, 436] on button "Filtrar" at bounding box center [1428, 442] width 232 height 31
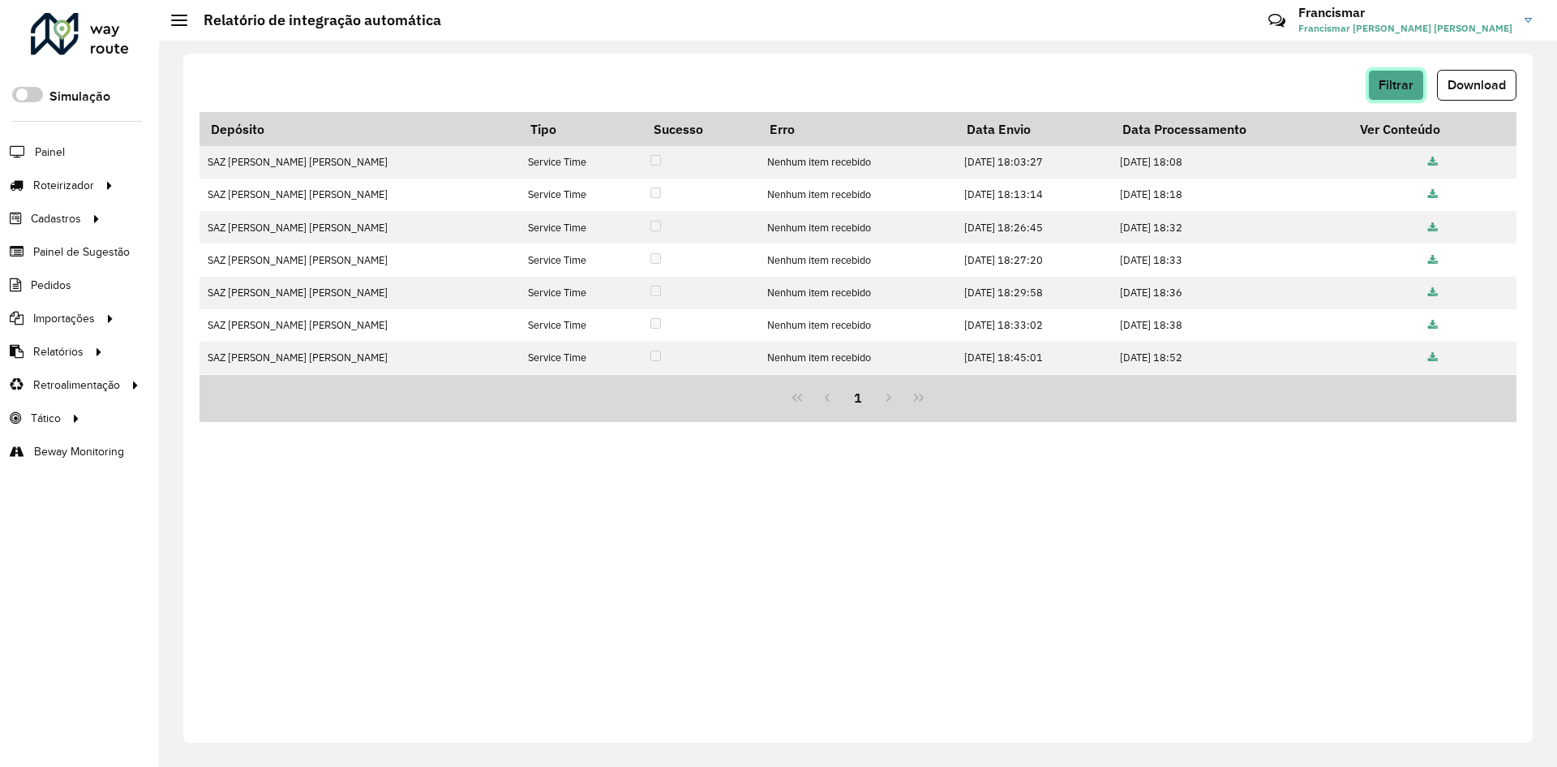
click at [1389, 81] on span "Filtrar" at bounding box center [1396, 85] width 35 height 14
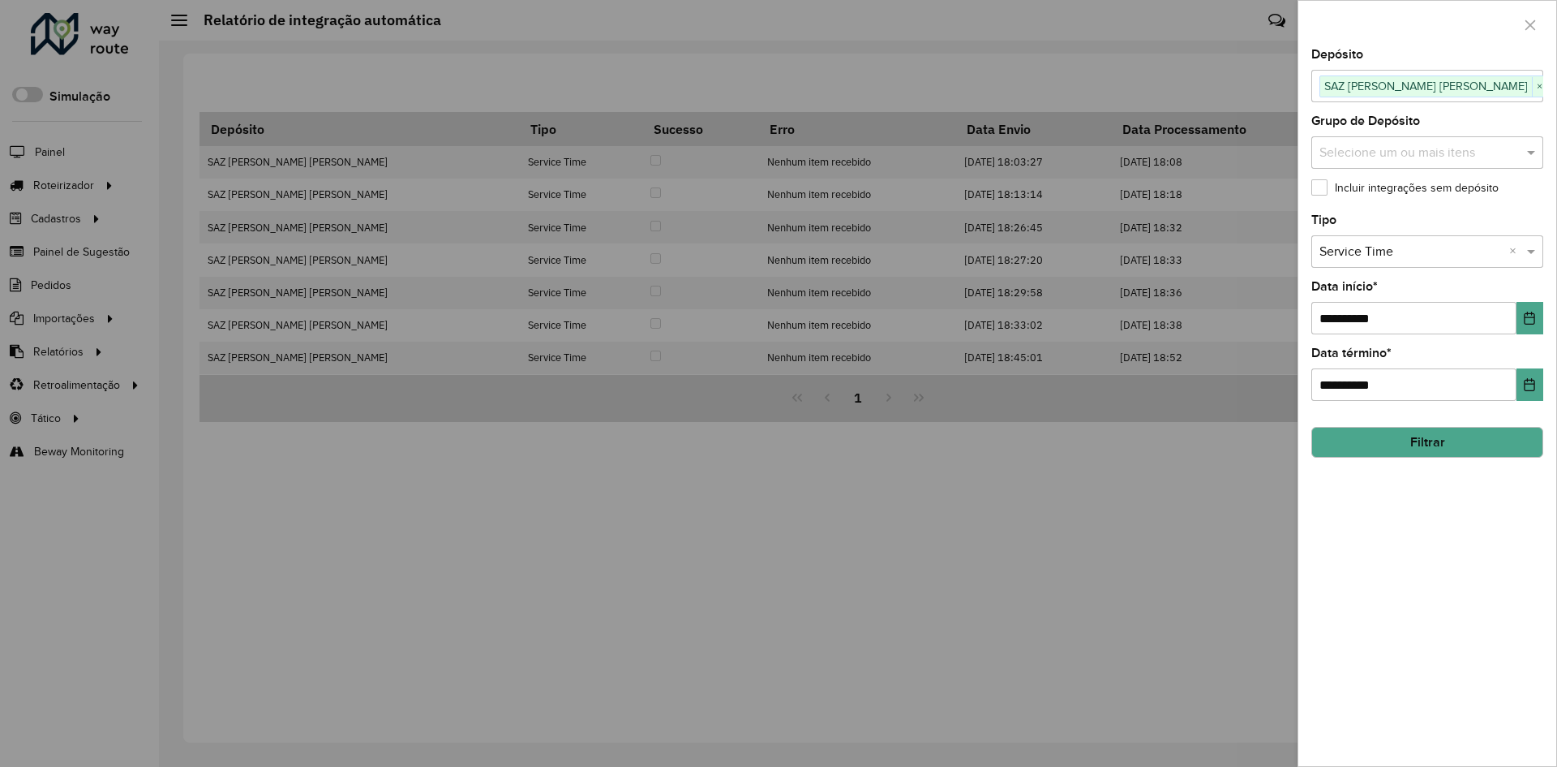
click at [1370, 445] on button "Filtrar" at bounding box center [1428, 442] width 232 height 31
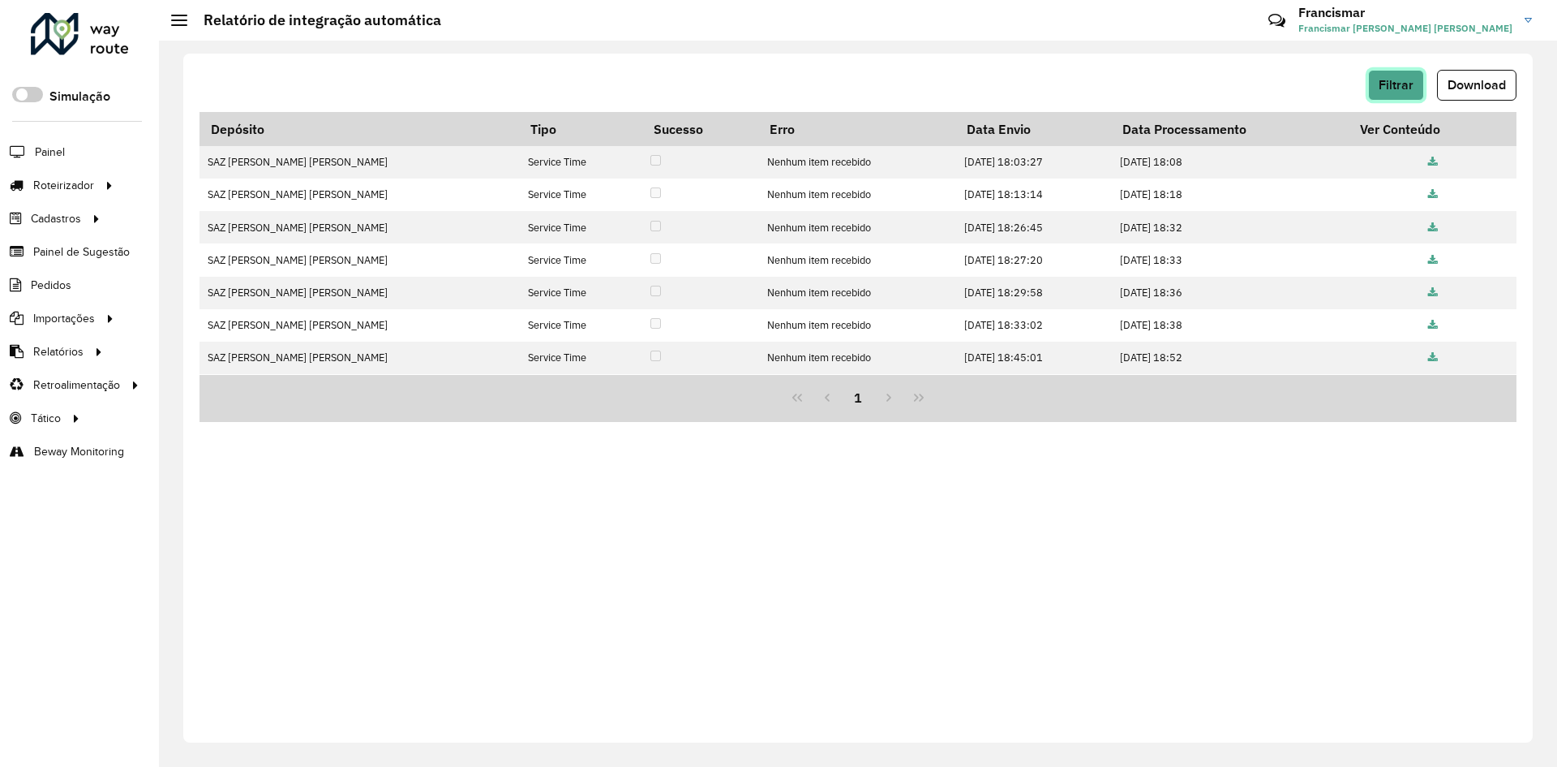
click at [1385, 84] on span "Filtrar" at bounding box center [1396, 85] width 35 height 14
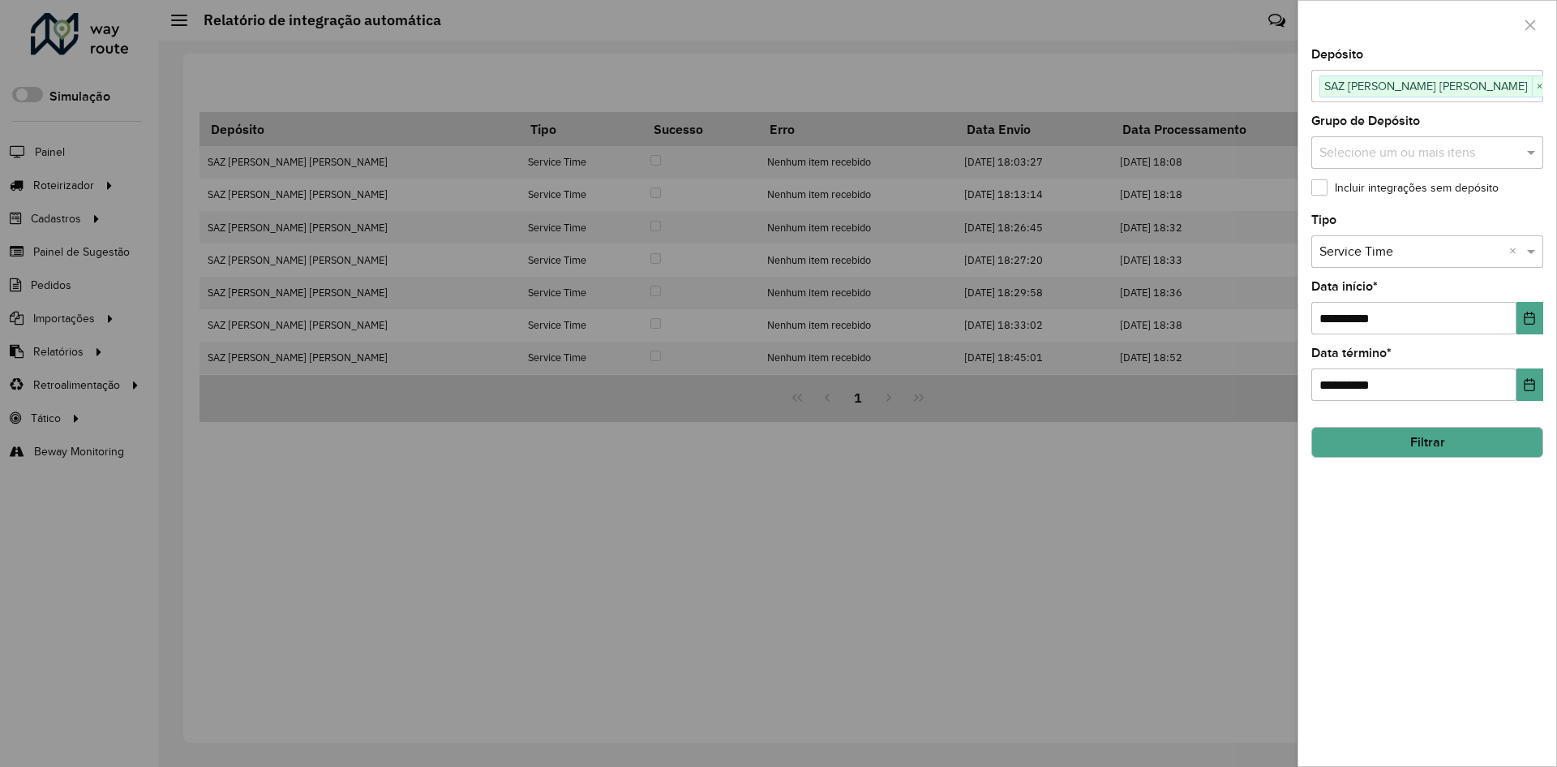
click at [1385, 436] on button "Filtrar" at bounding box center [1428, 442] width 232 height 31
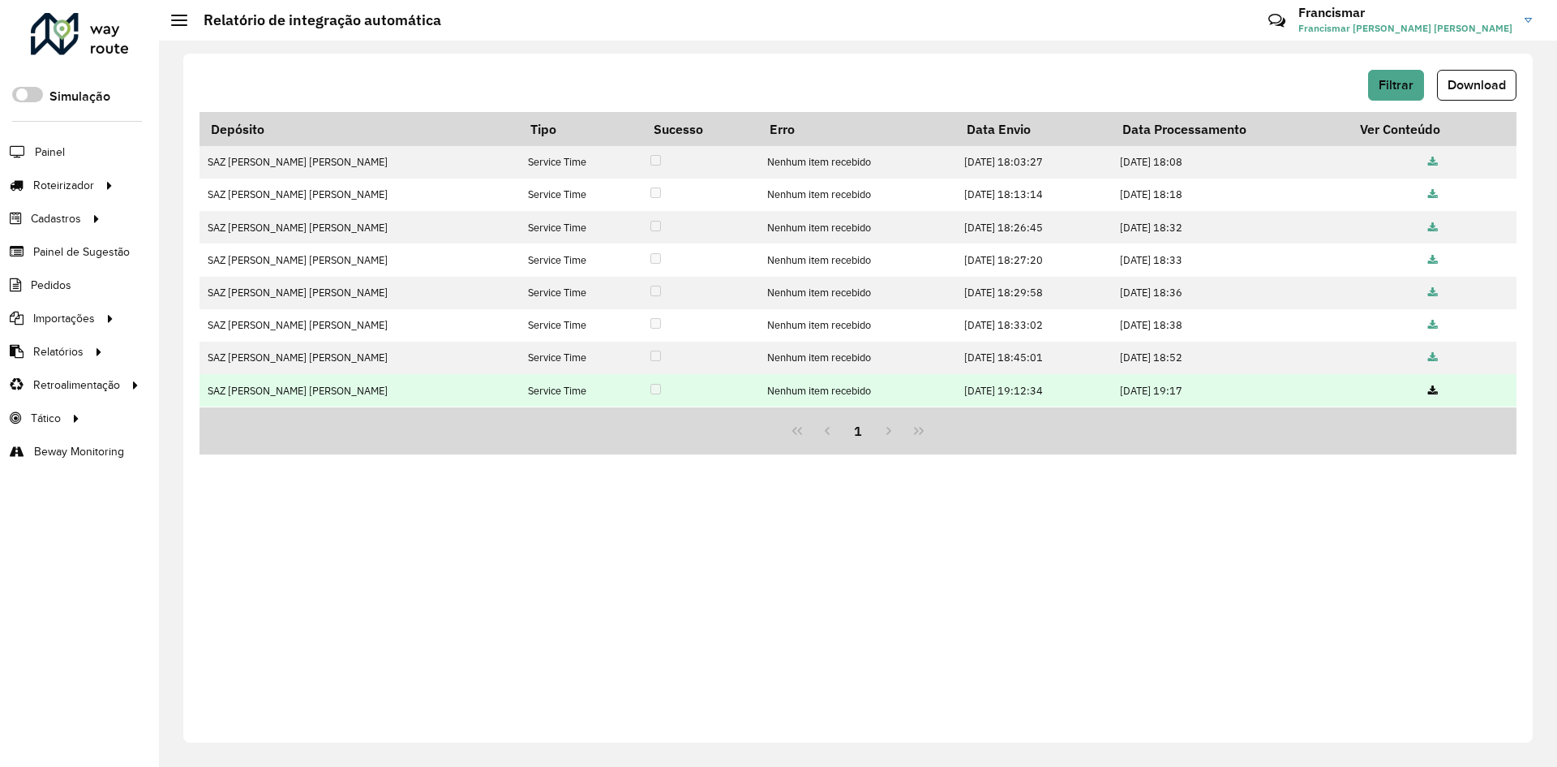
drag, startPoint x: 898, startPoint y: 391, endPoint x: 990, endPoint y: 395, distance: 92.6
click at [990, 395] on td "10/09/2025 19:12:34" at bounding box center [1034, 390] width 156 height 32
drag, startPoint x: 891, startPoint y: 389, endPoint x: 1017, endPoint y: 392, distance: 125.8
click at [1017, 392] on td "10/09/2025 19:12:34" at bounding box center [1034, 390] width 156 height 32
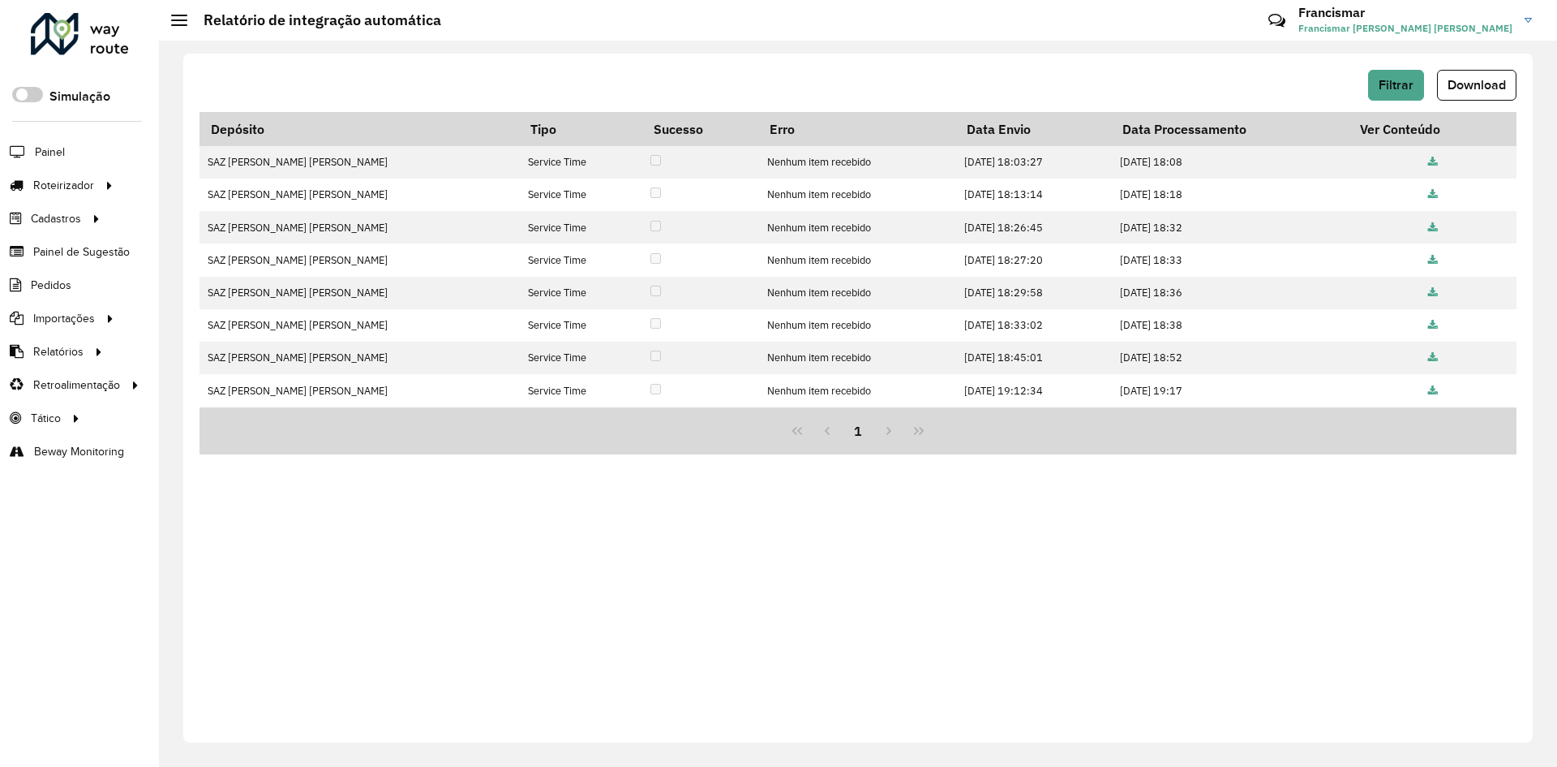
click at [960, 419] on div "1" at bounding box center [858, 431] width 1317 height 48
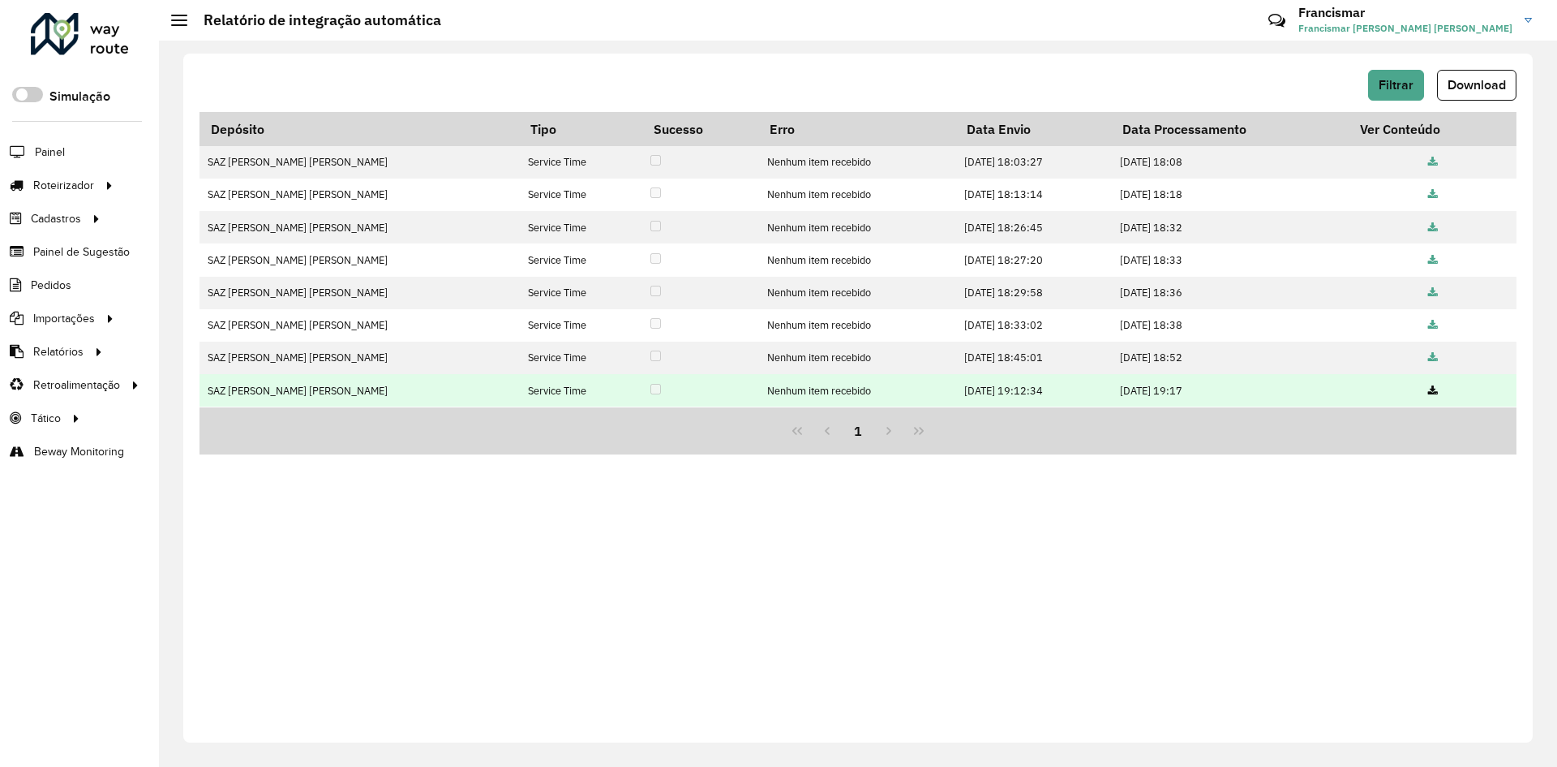
drag, startPoint x: 887, startPoint y: 389, endPoint x: 1002, endPoint y: 393, distance: 115.3
click at [1002, 393] on td "10/09/2025 19:12:34" at bounding box center [1034, 390] width 156 height 32
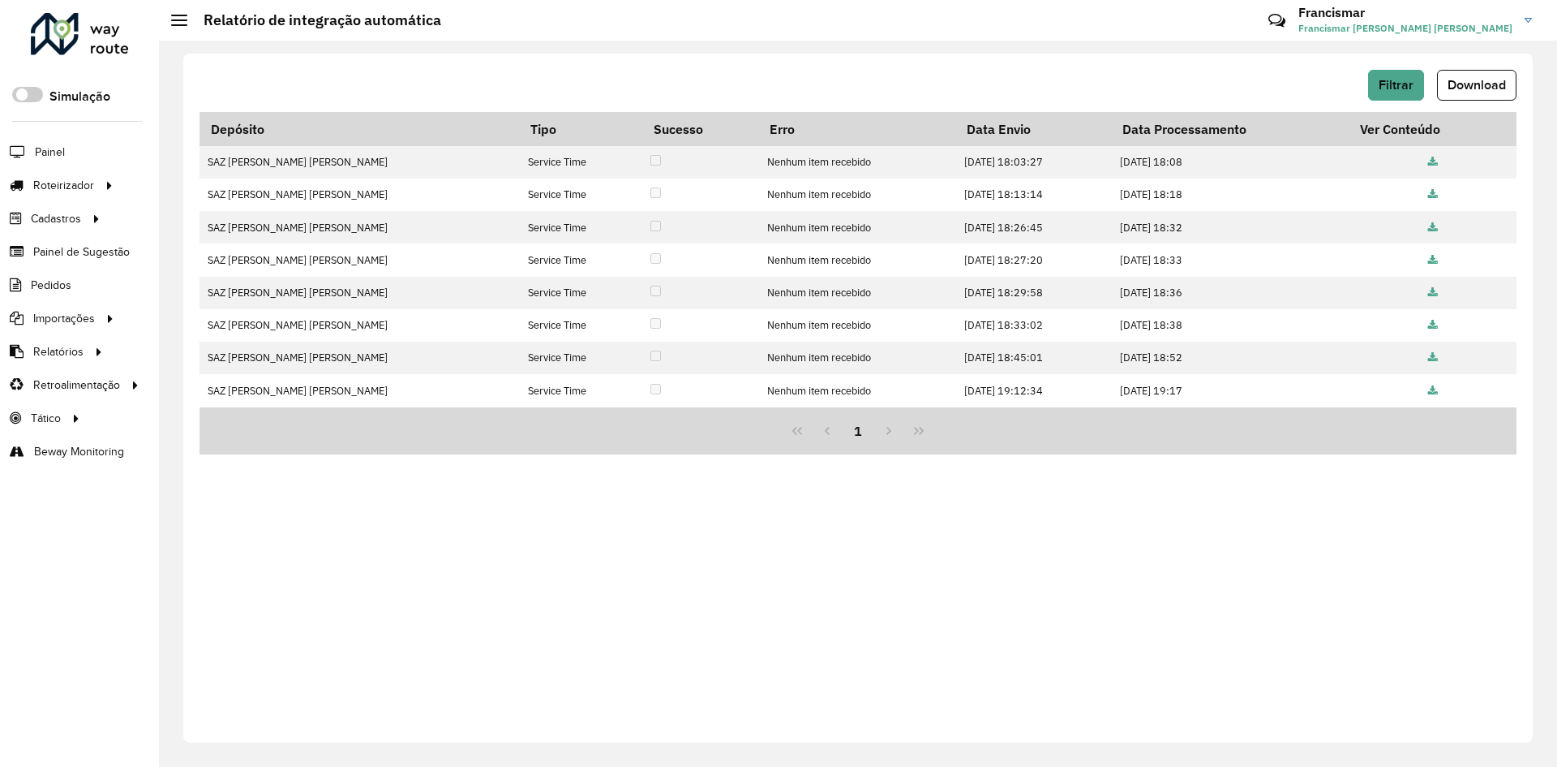
click at [1247, 439] on div "1" at bounding box center [858, 431] width 1317 height 48
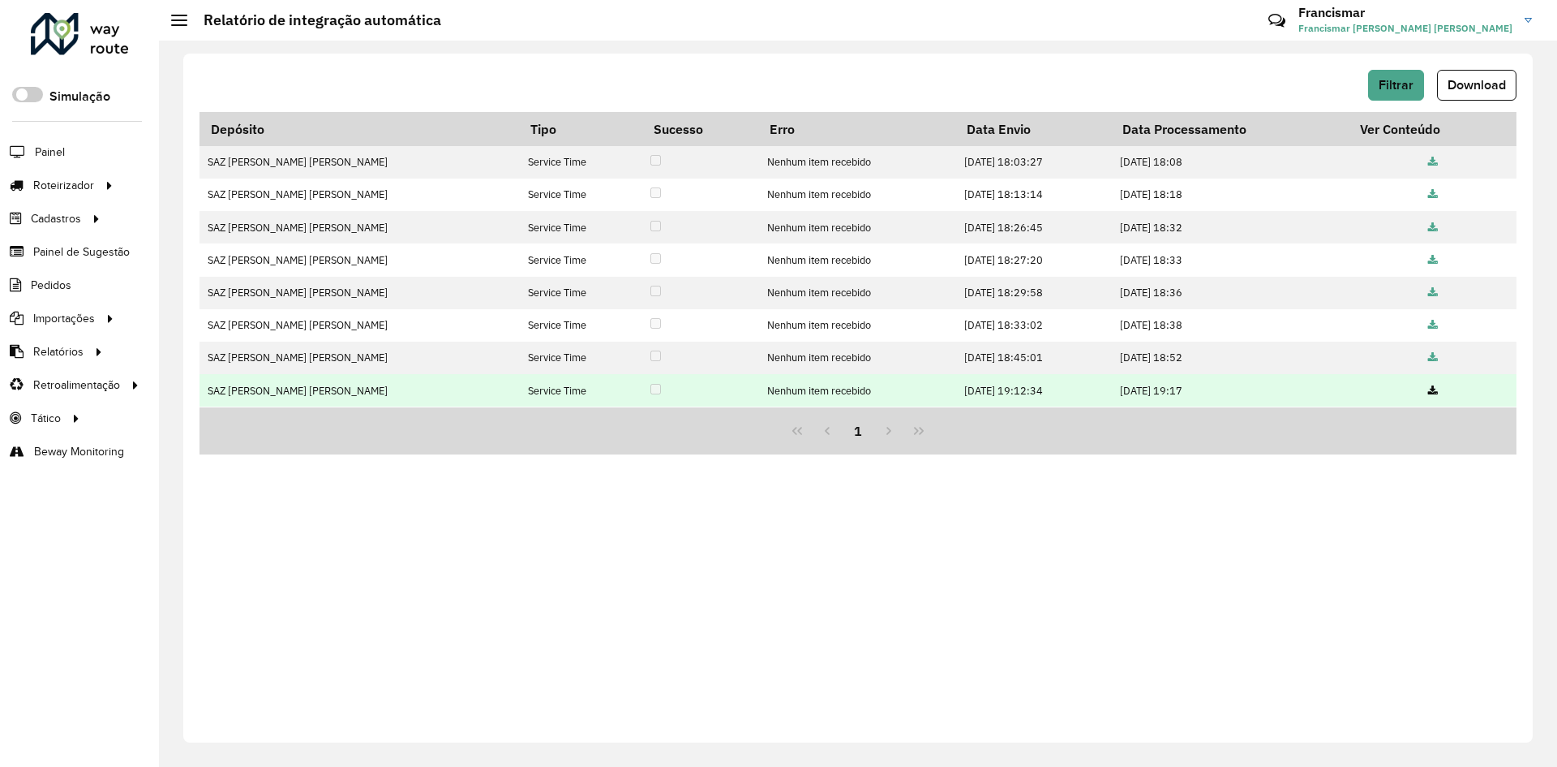
drag, startPoint x: 947, startPoint y: 389, endPoint x: 1004, endPoint y: 386, distance: 57.6
click at [1004, 386] on td "10/09/2025 19:12:34" at bounding box center [1034, 390] width 156 height 32
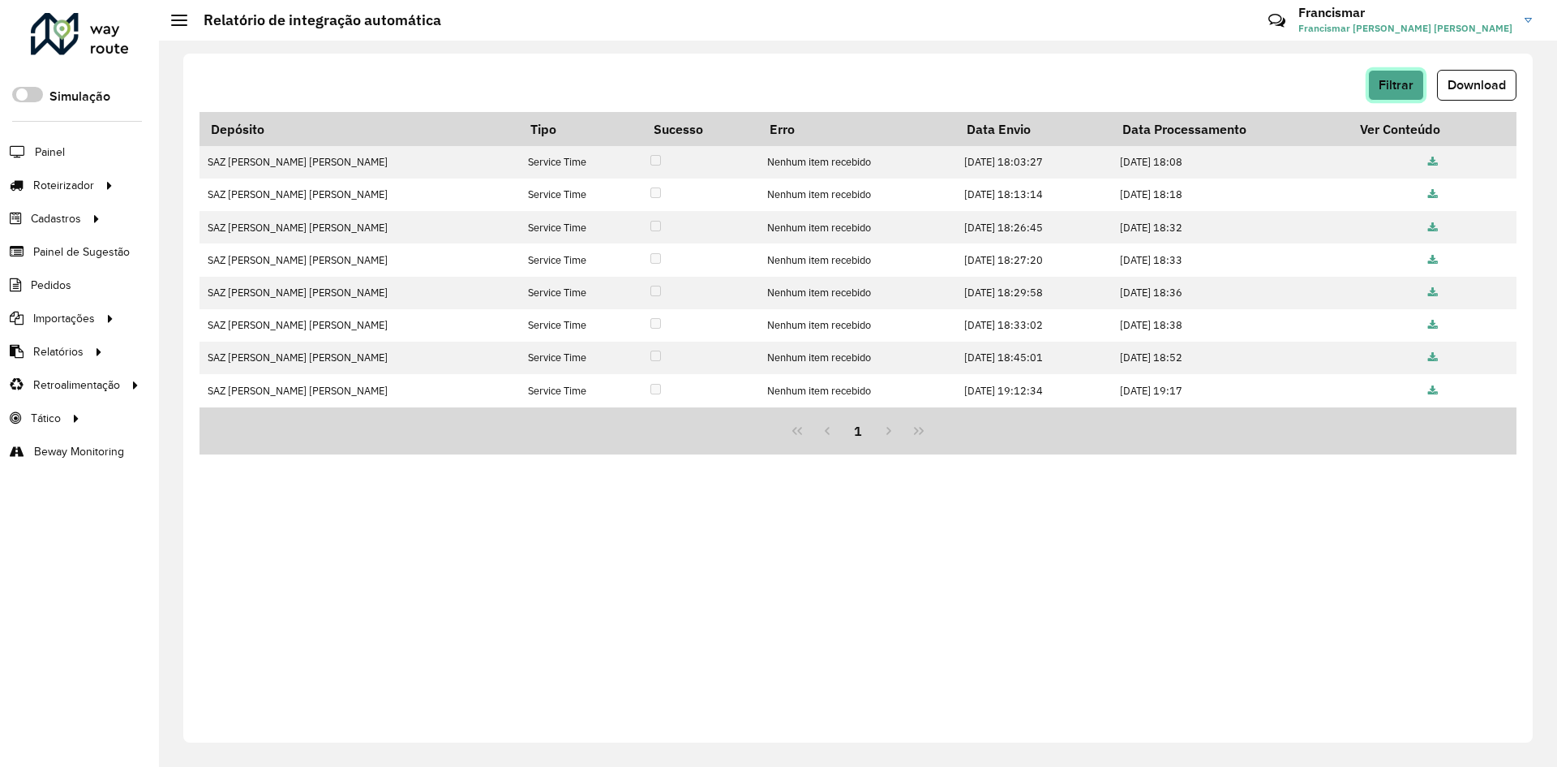
click at [1394, 91] on span "Filtrar" at bounding box center [1396, 85] width 35 height 14
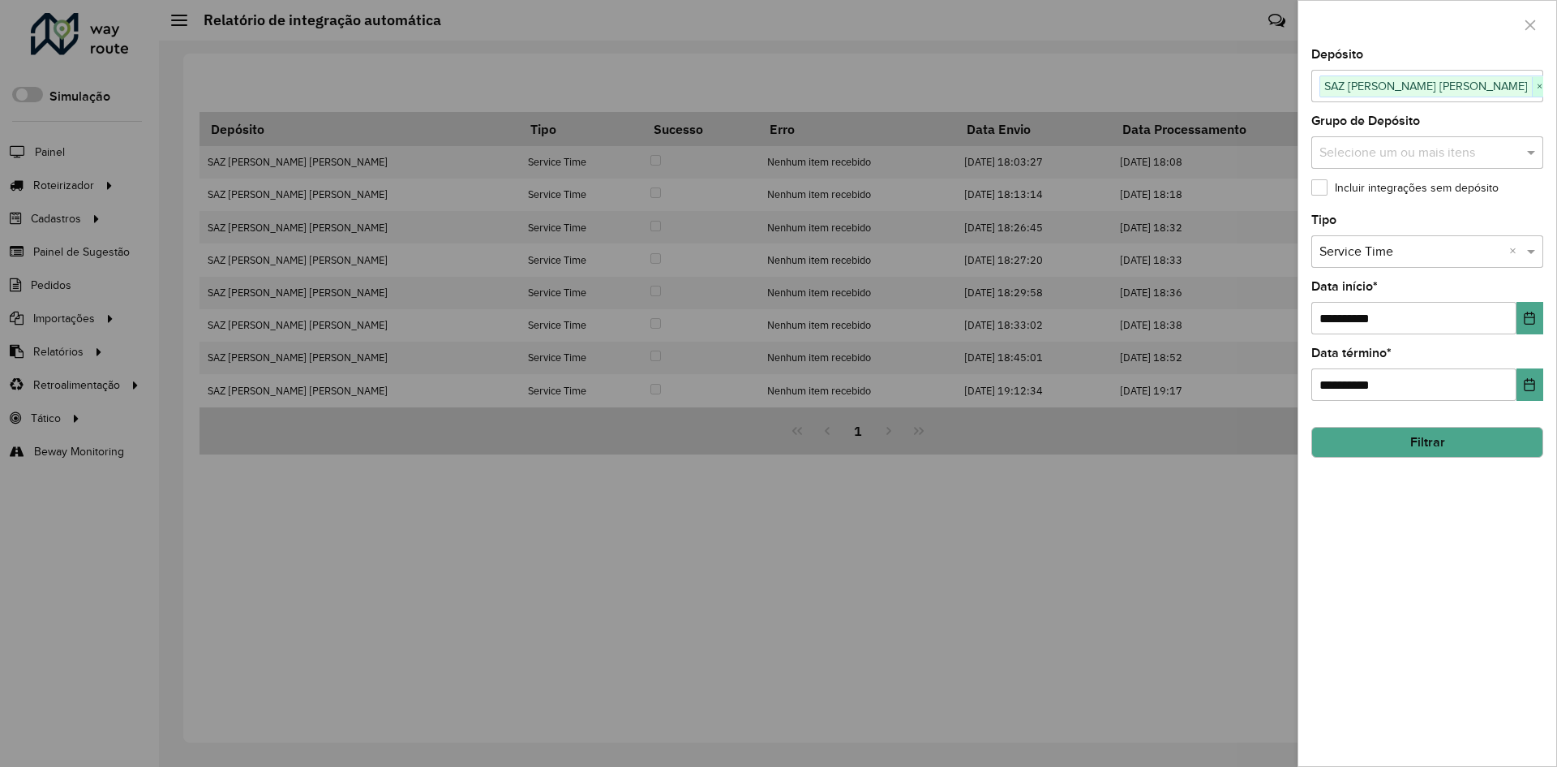
click at [1532, 88] on span "×" at bounding box center [1539, 86] width 15 height 19
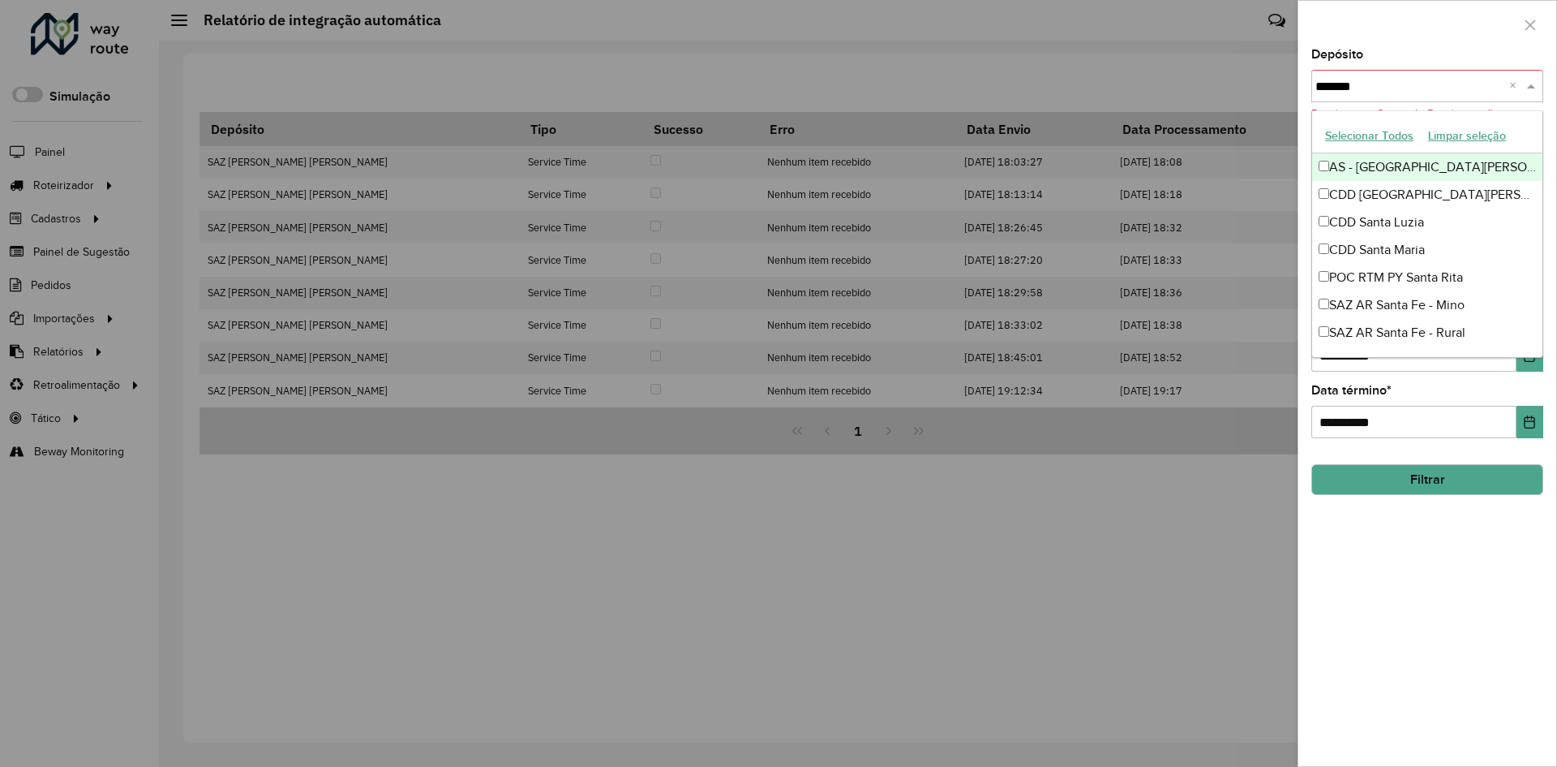
type input "********"
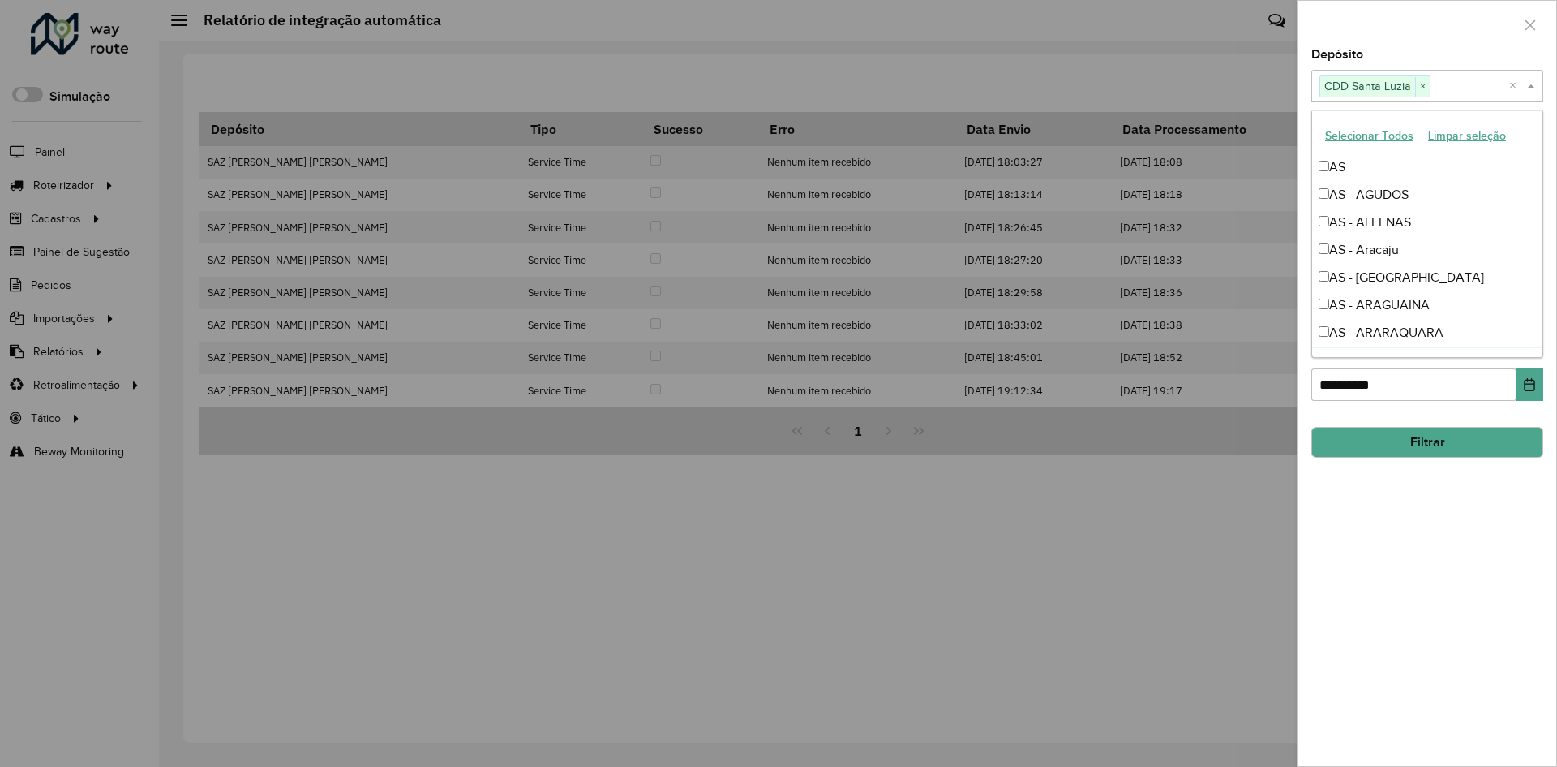
click at [1423, 442] on button "Filtrar" at bounding box center [1428, 442] width 232 height 31
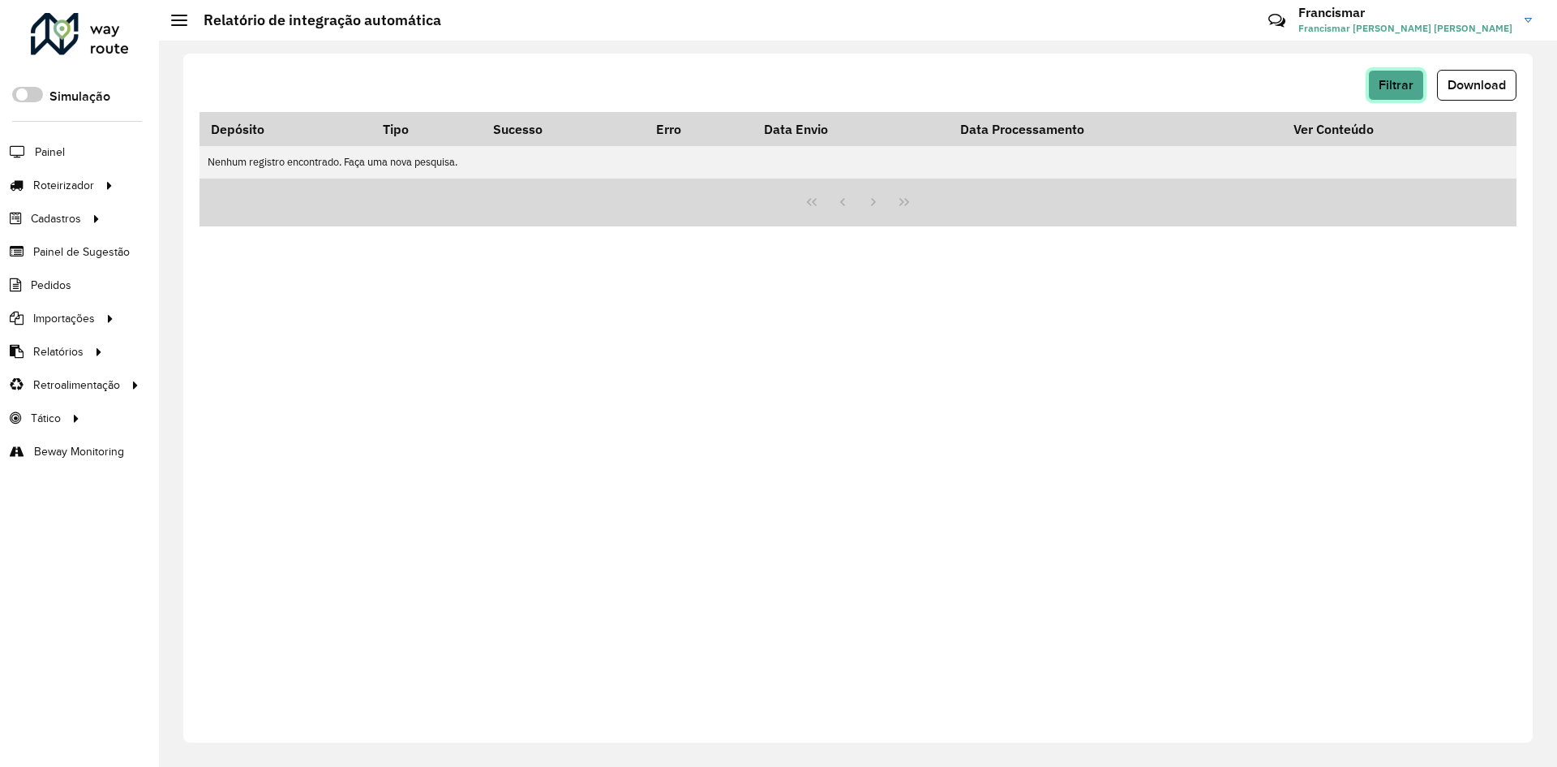
click at [1409, 89] on span "Filtrar" at bounding box center [1396, 85] width 35 height 14
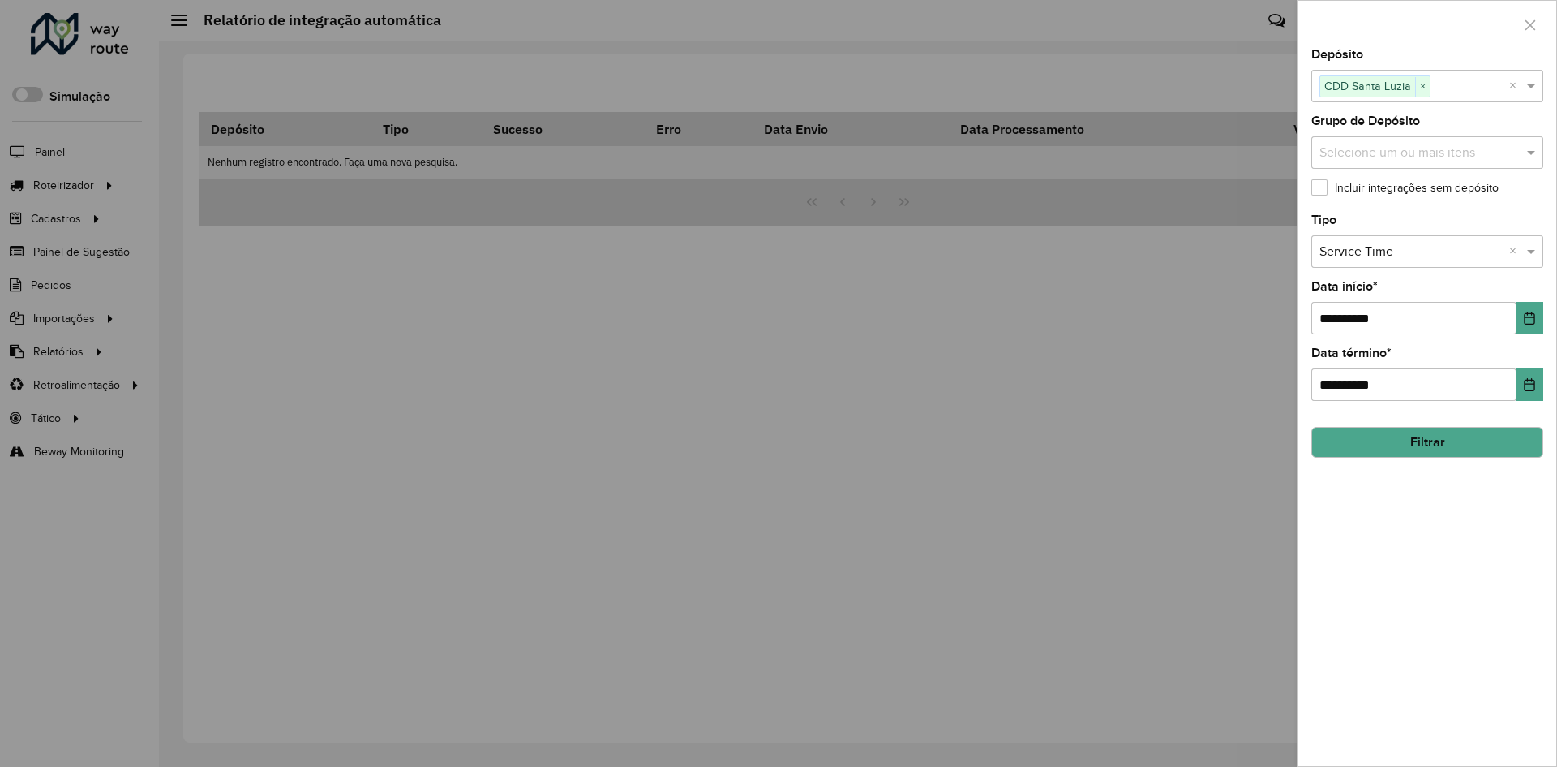
click at [1376, 447] on button "Filtrar" at bounding box center [1428, 442] width 232 height 31
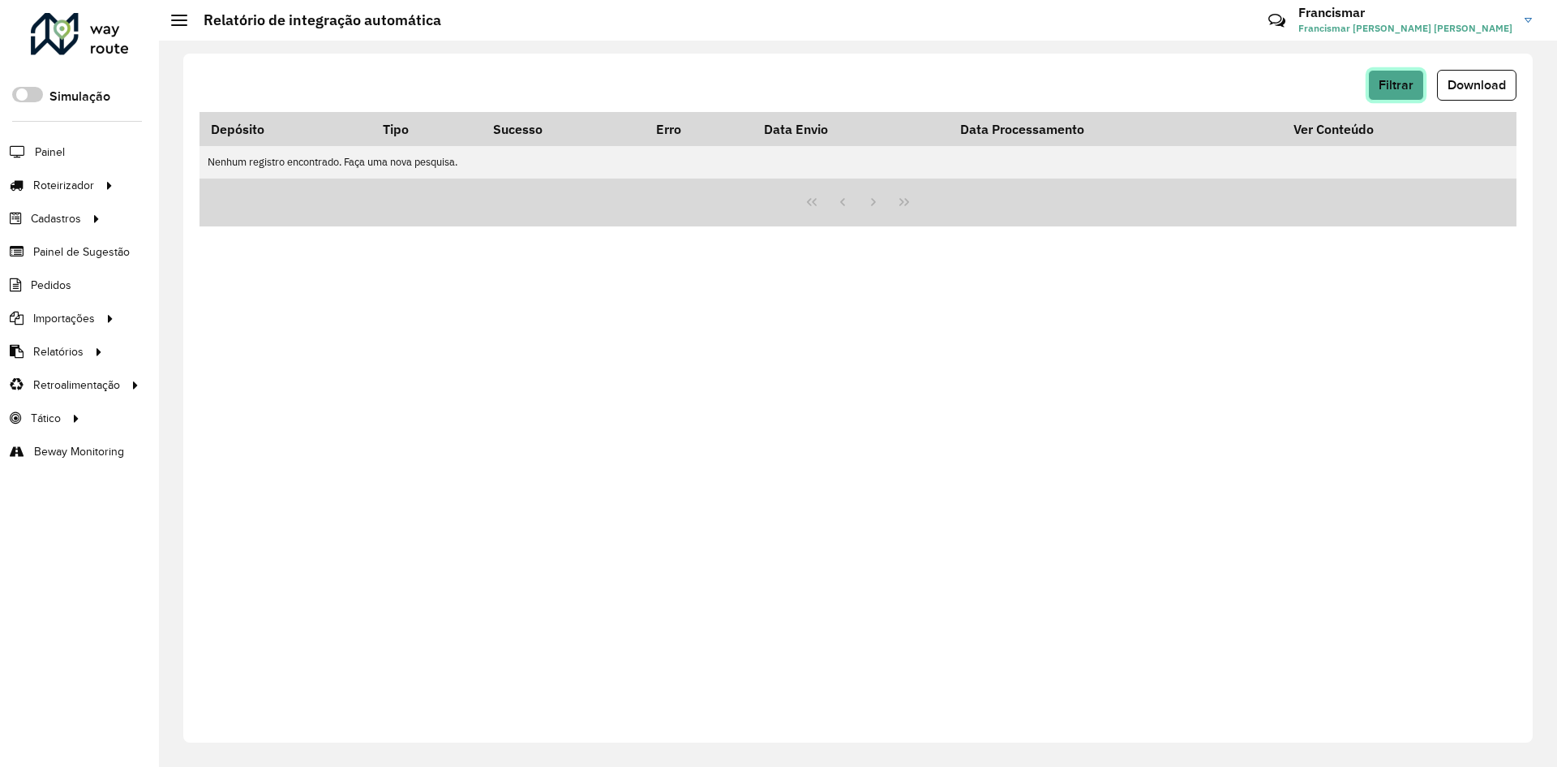
click at [1398, 84] on span "Filtrar" at bounding box center [1396, 85] width 35 height 14
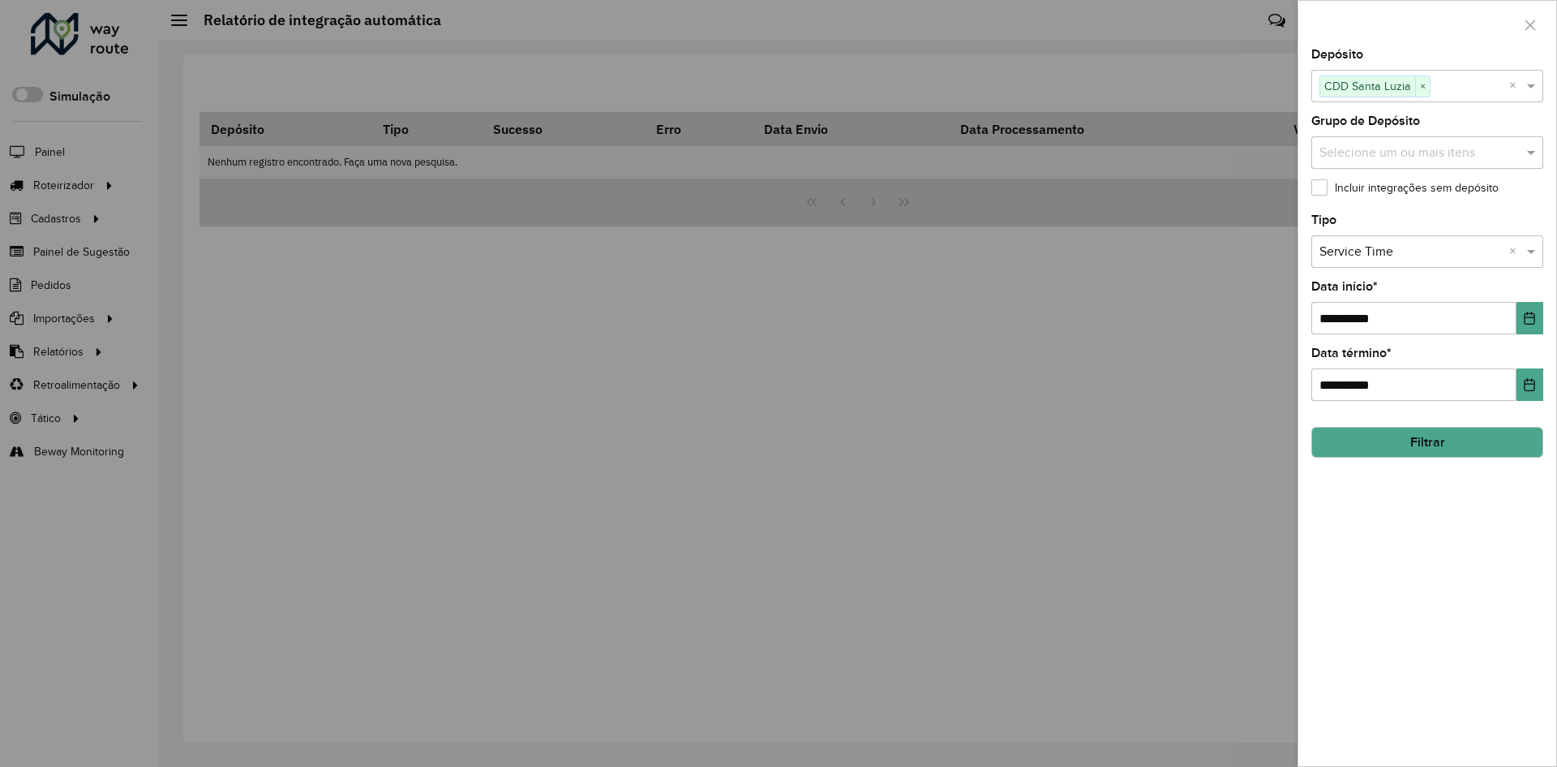
click at [1397, 440] on button "Filtrar" at bounding box center [1428, 442] width 232 height 31
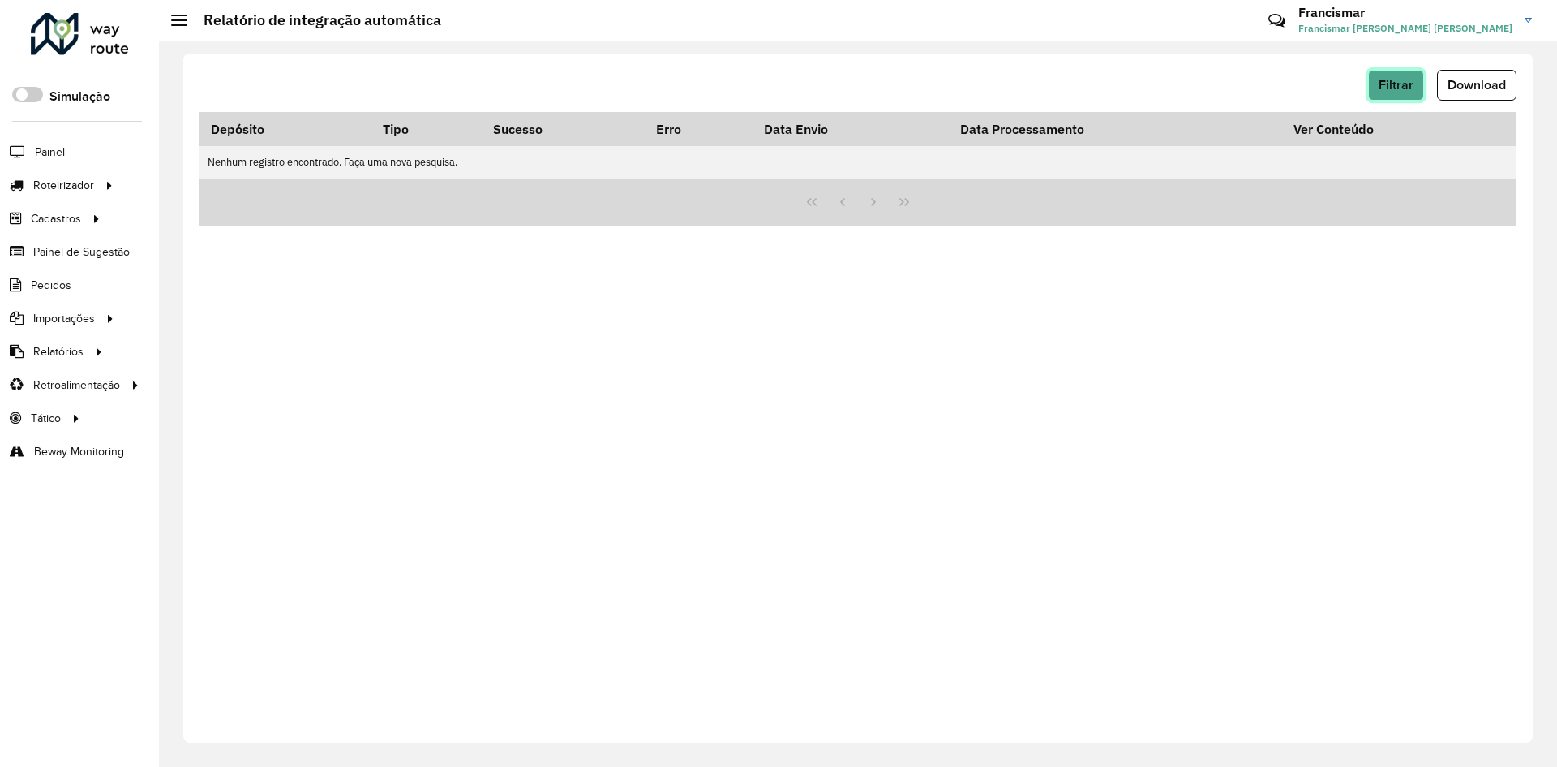
click at [1389, 91] on span "Filtrar" at bounding box center [1396, 85] width 35 height 14
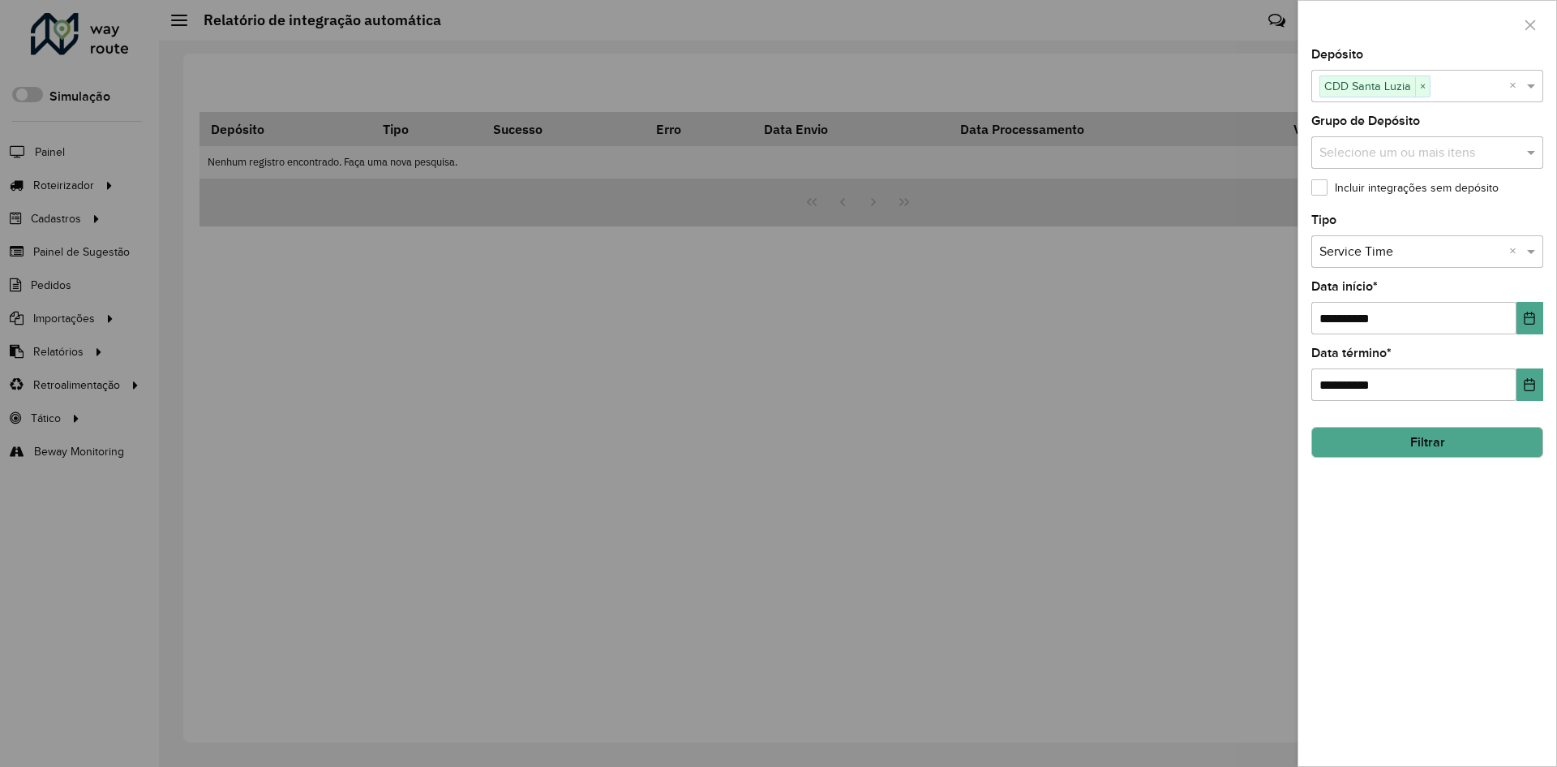
click at [1324, 450] on button "Filtrar" at bounding box center [1428, 442] width 232 height 31
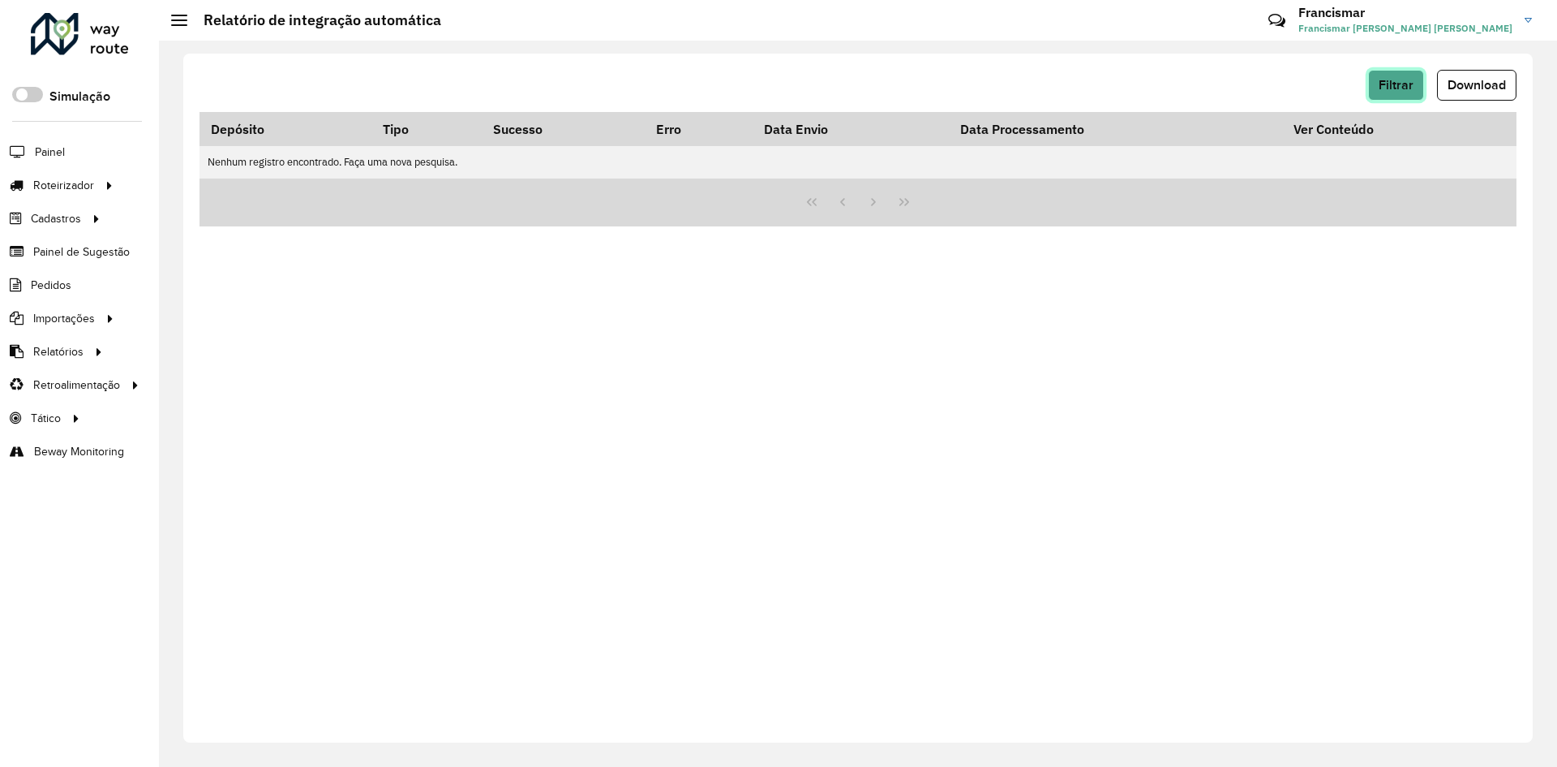
click at [1398, 79] on span "Filtrar" at bounding box center [1396, 85] width 35 height 14
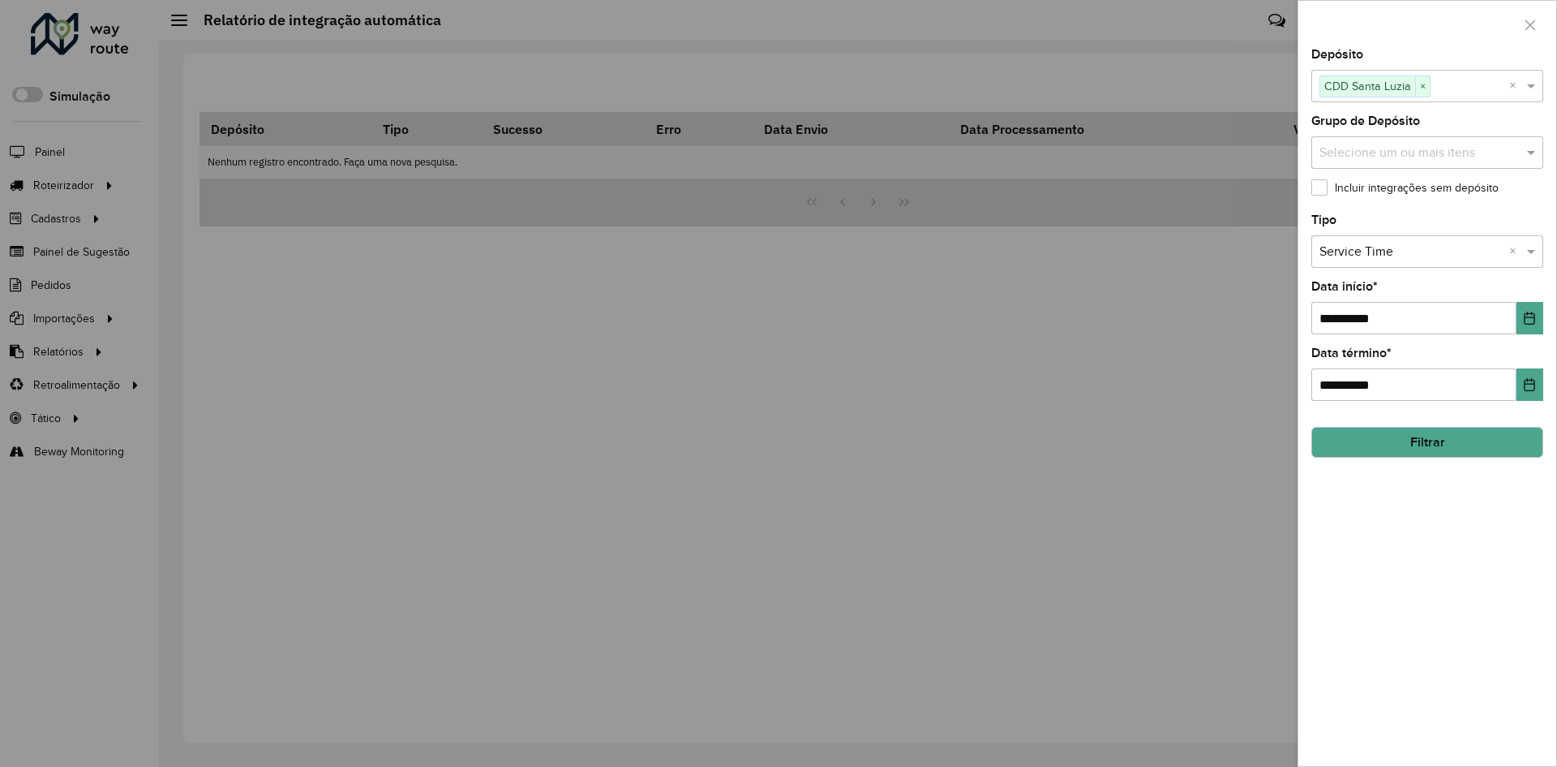
click at [1362, 187] on label "Incluir integrações sem depósito" at bounding box center [1405, 187] width 187 height 17
click at [1380, 433] on button "Filtrar" at bounding box center [1428, 442] width 232 height 31
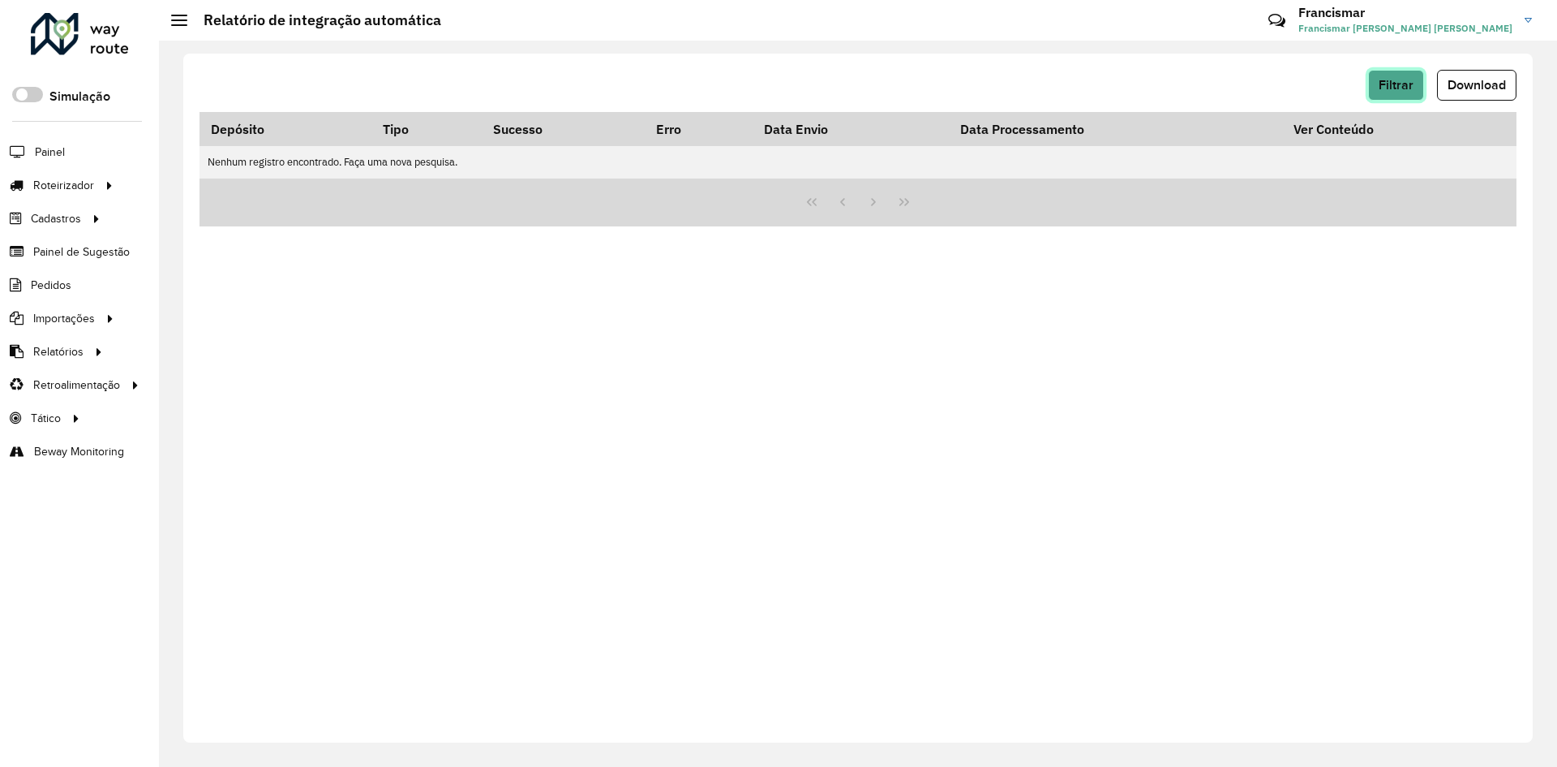
click at [1391, 88] on span "Filtrar" at bounding box center [1396, 85] width 35 height 14
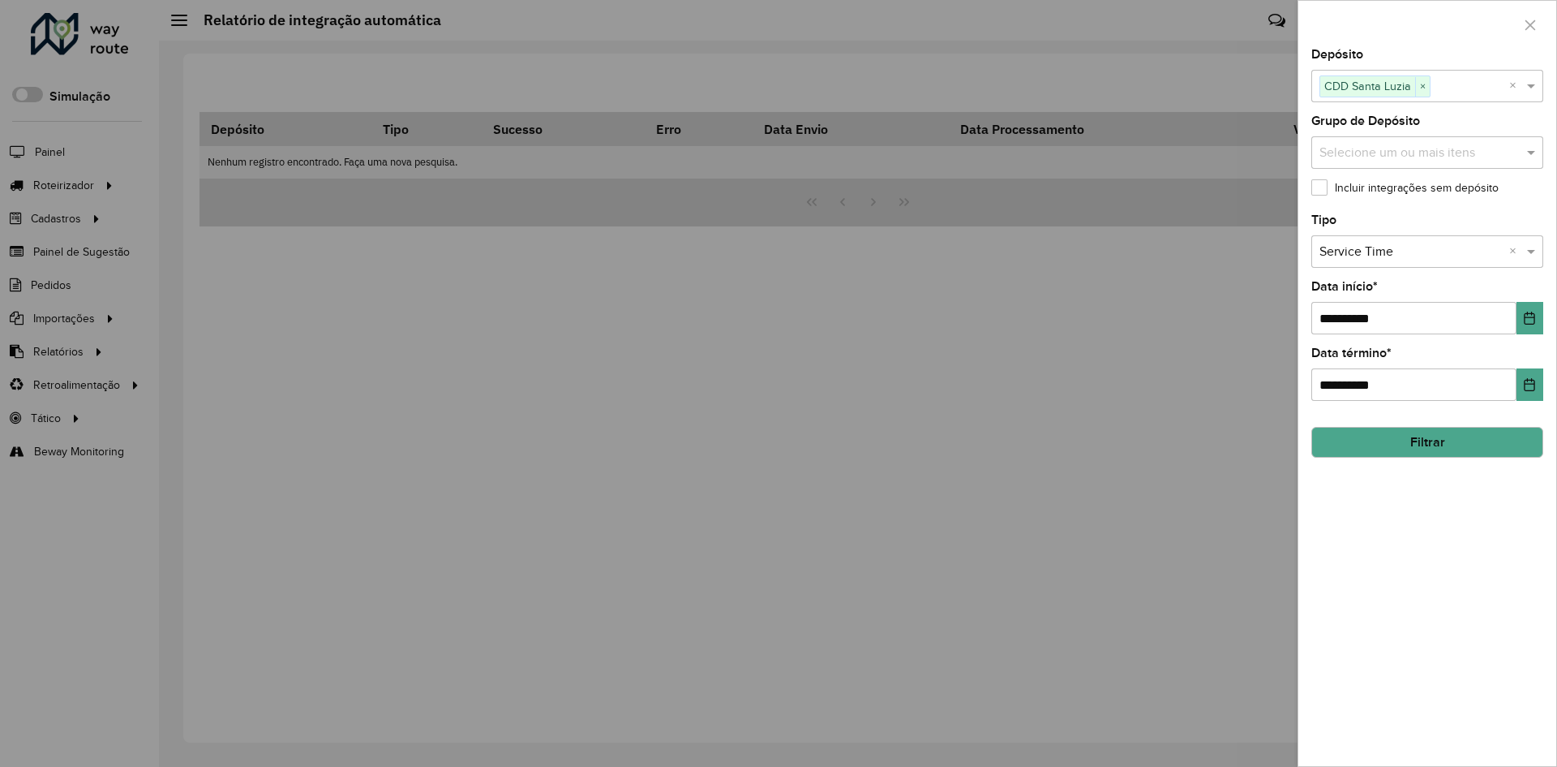
click at [1385, 446] on button "Filtrar" at bounding box center [1428, 442] width 232 height 31
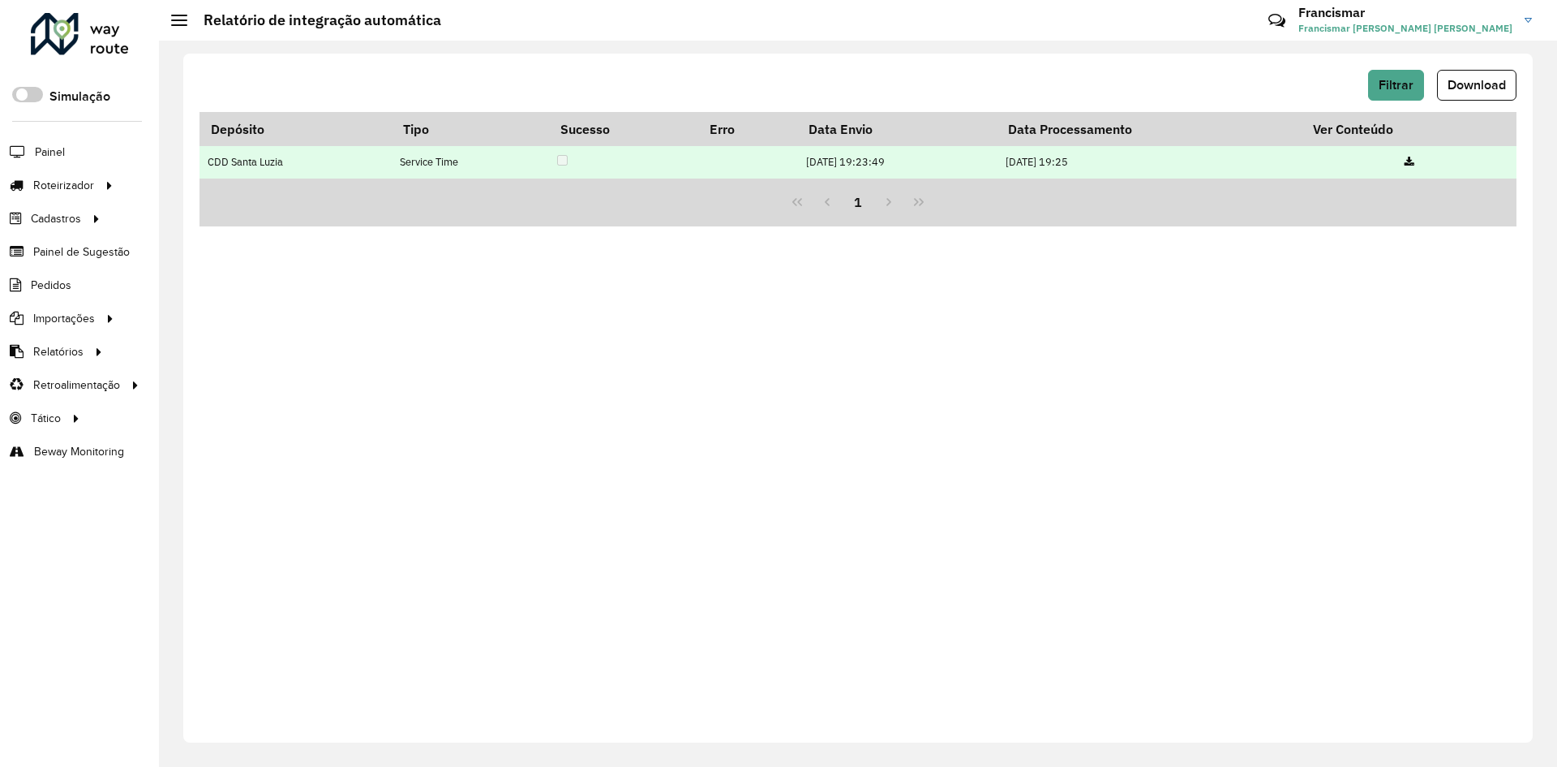
click at [1411, 160] on icon at bounding box center [1410, 162] width 10 height 11
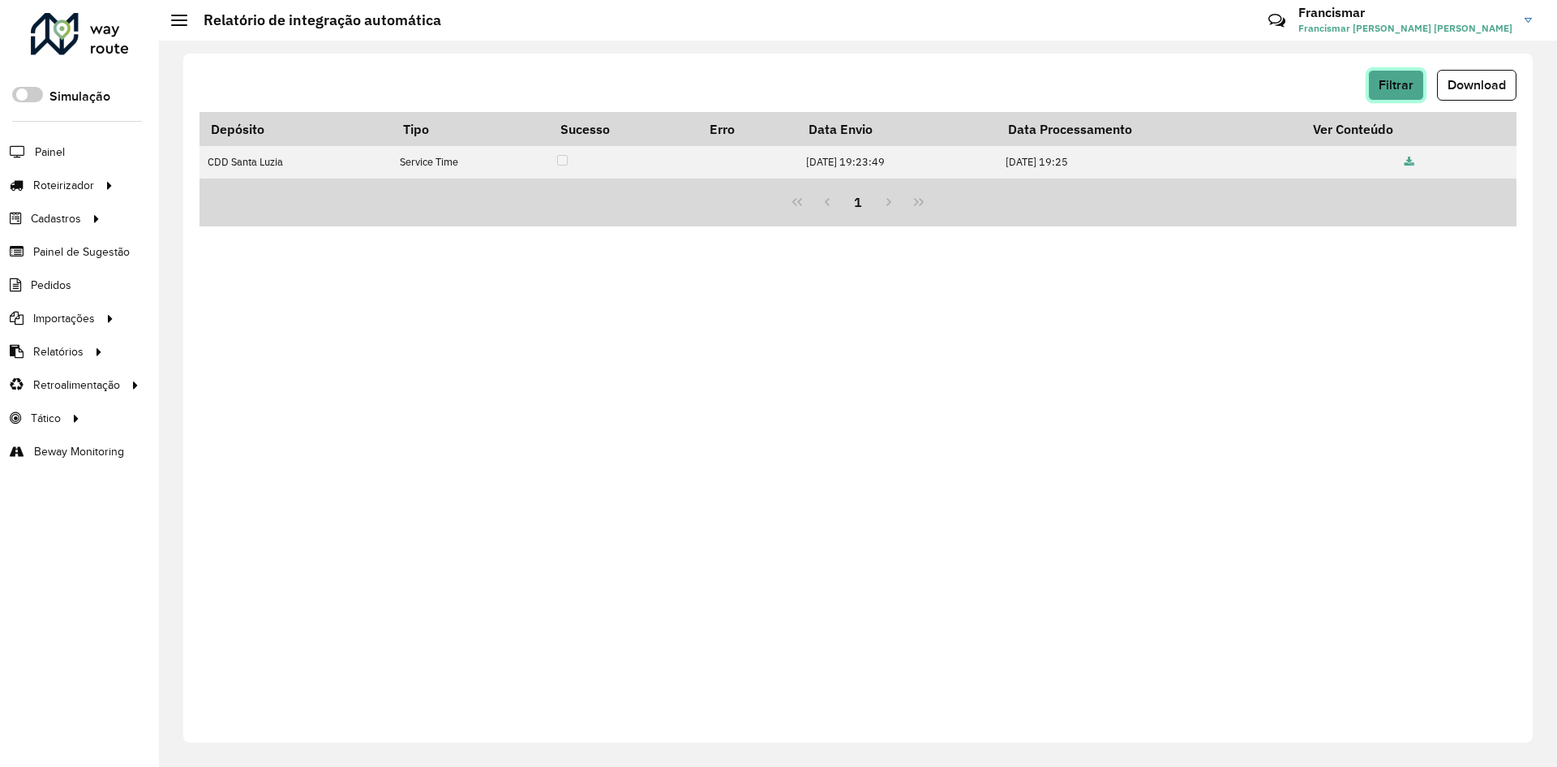
click at [1418, 87] on button "Filtrar" at bounding box center [1396, 85] width 56 height 31
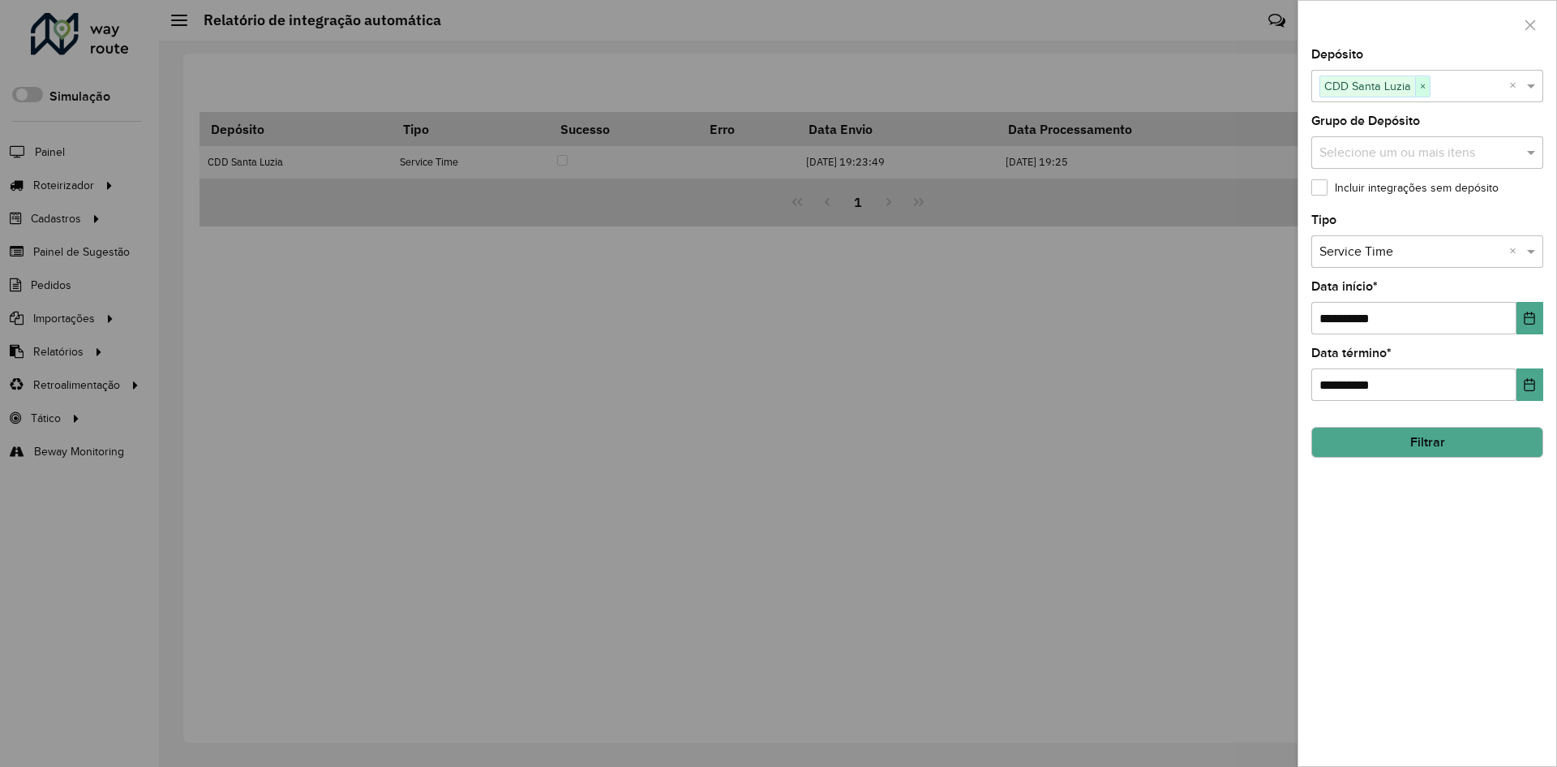
click at [1427, 93] on span "×" at bounding box center [1422, 86] width 15 height 19
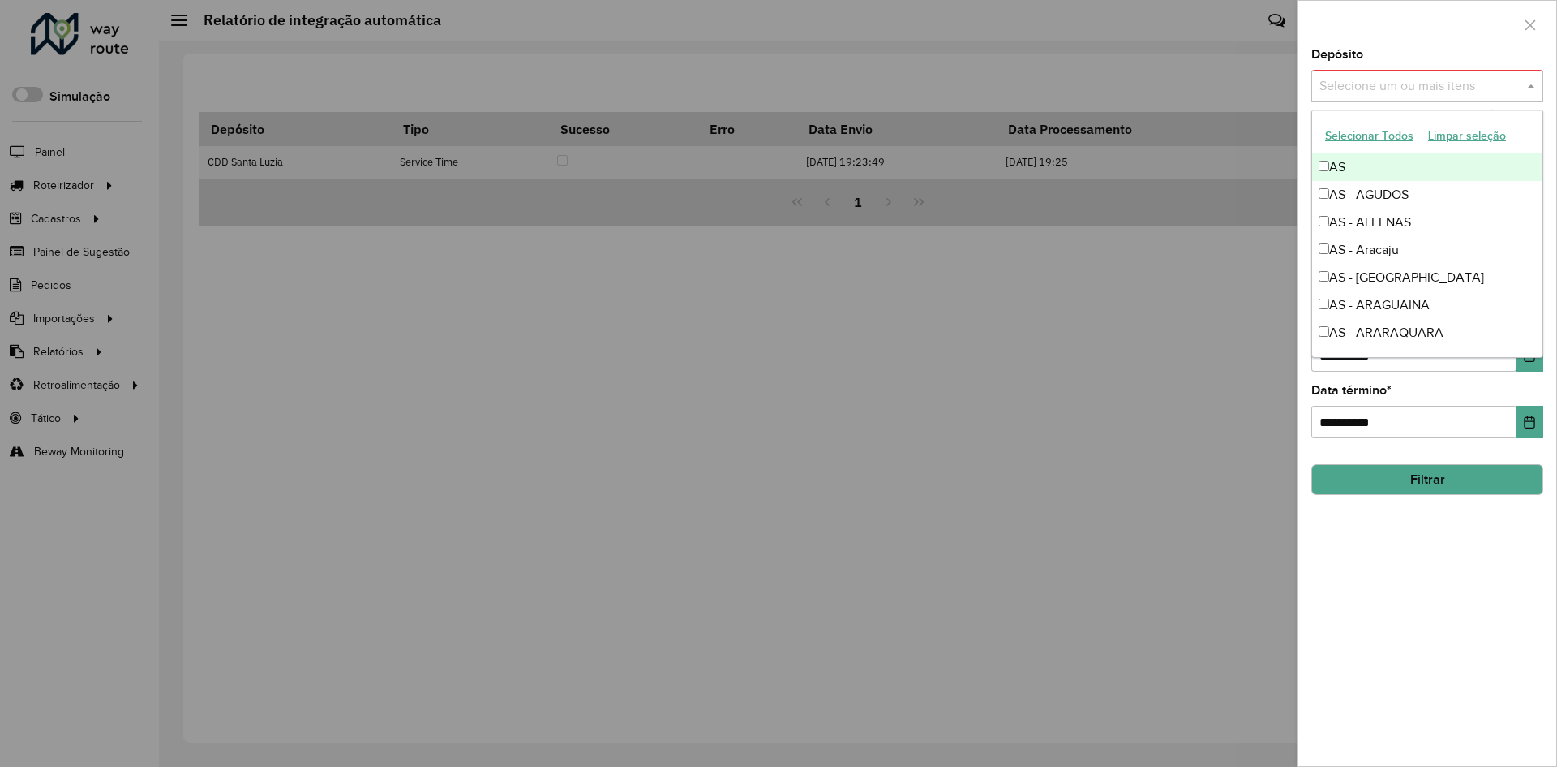
click at [1411, 88] on input "text" at bounding box center [1420, 86] width 208 height 19
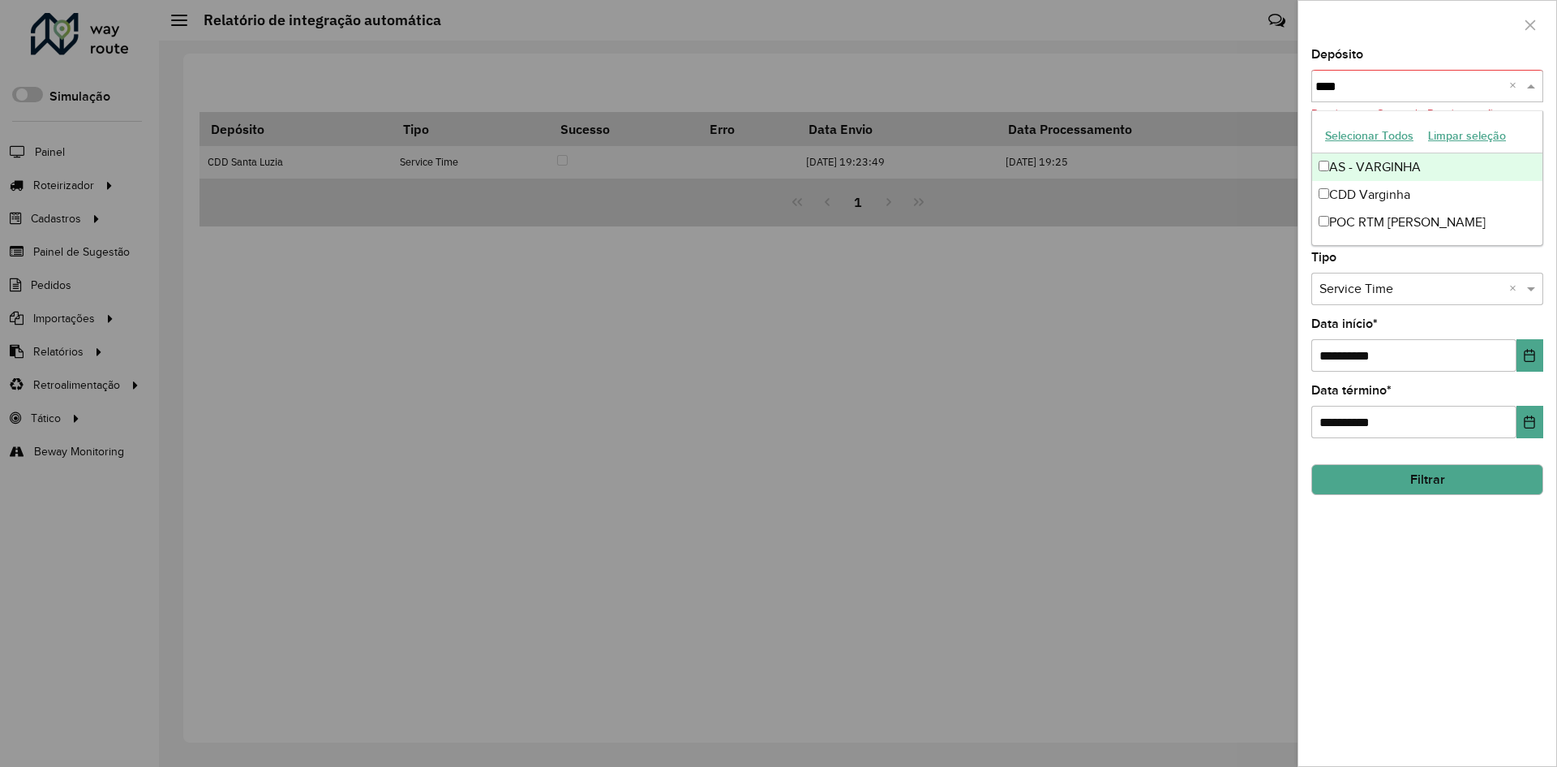
type input "*****"
click at [1433, 192] on div "CDD Varginha" at bounding box center [1427, 195] width 230 height 28
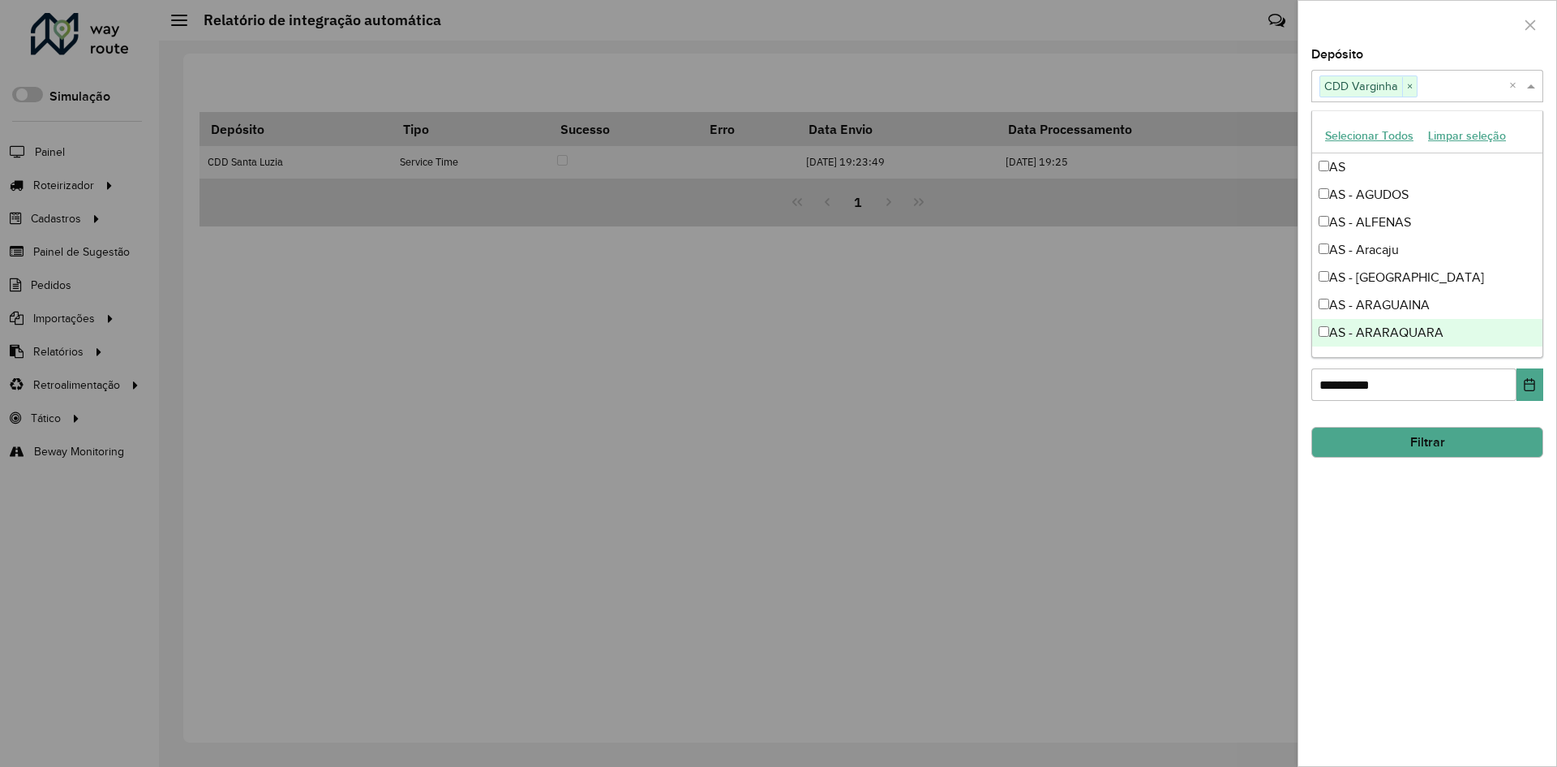
click at [1418, 443] on button "Filtrar" at bounding box center [1428, 442] width 232 height 31
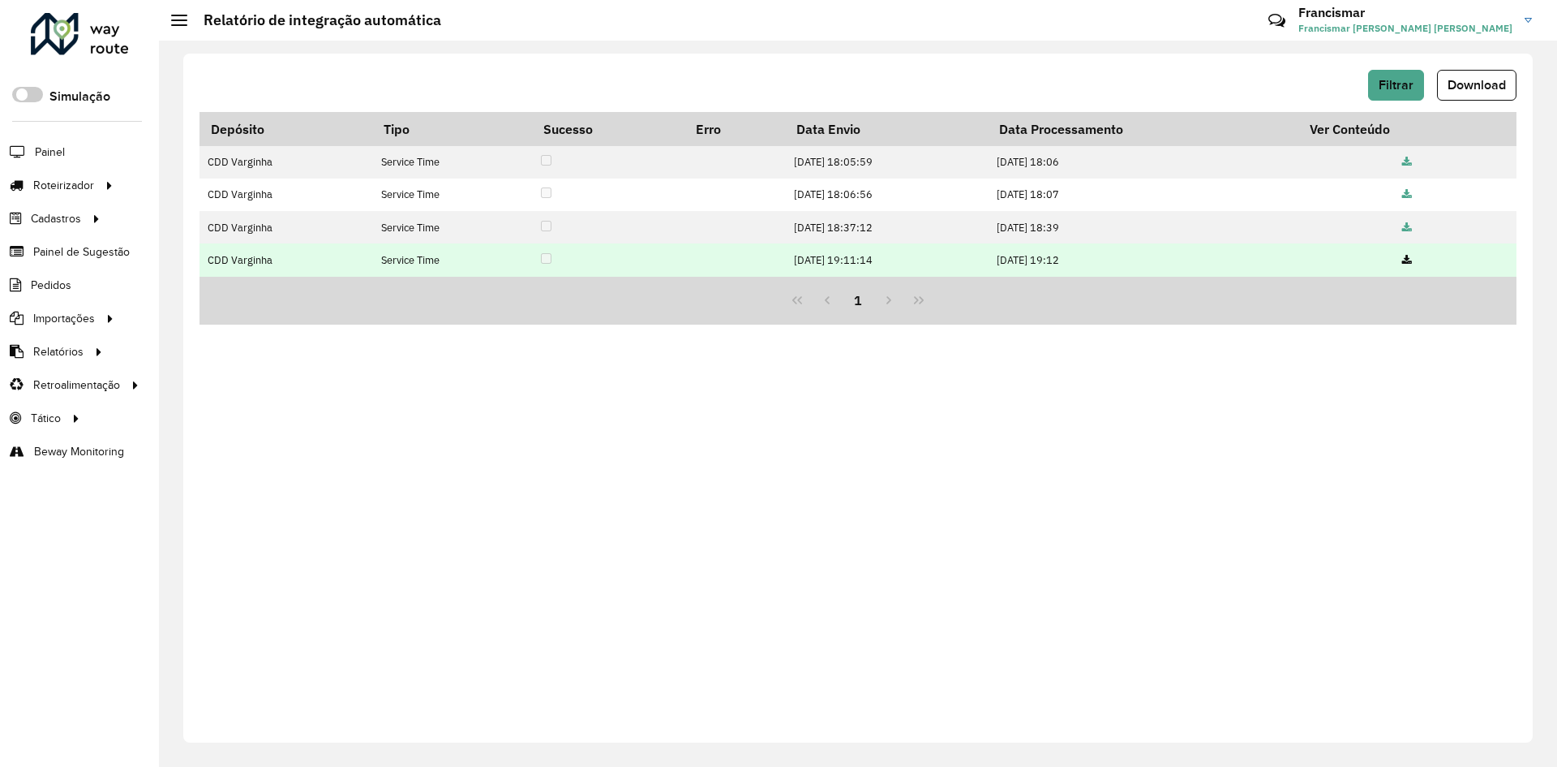
click at [1412, 256] on icon at bounding box center [1407, 261] width 10 height 11
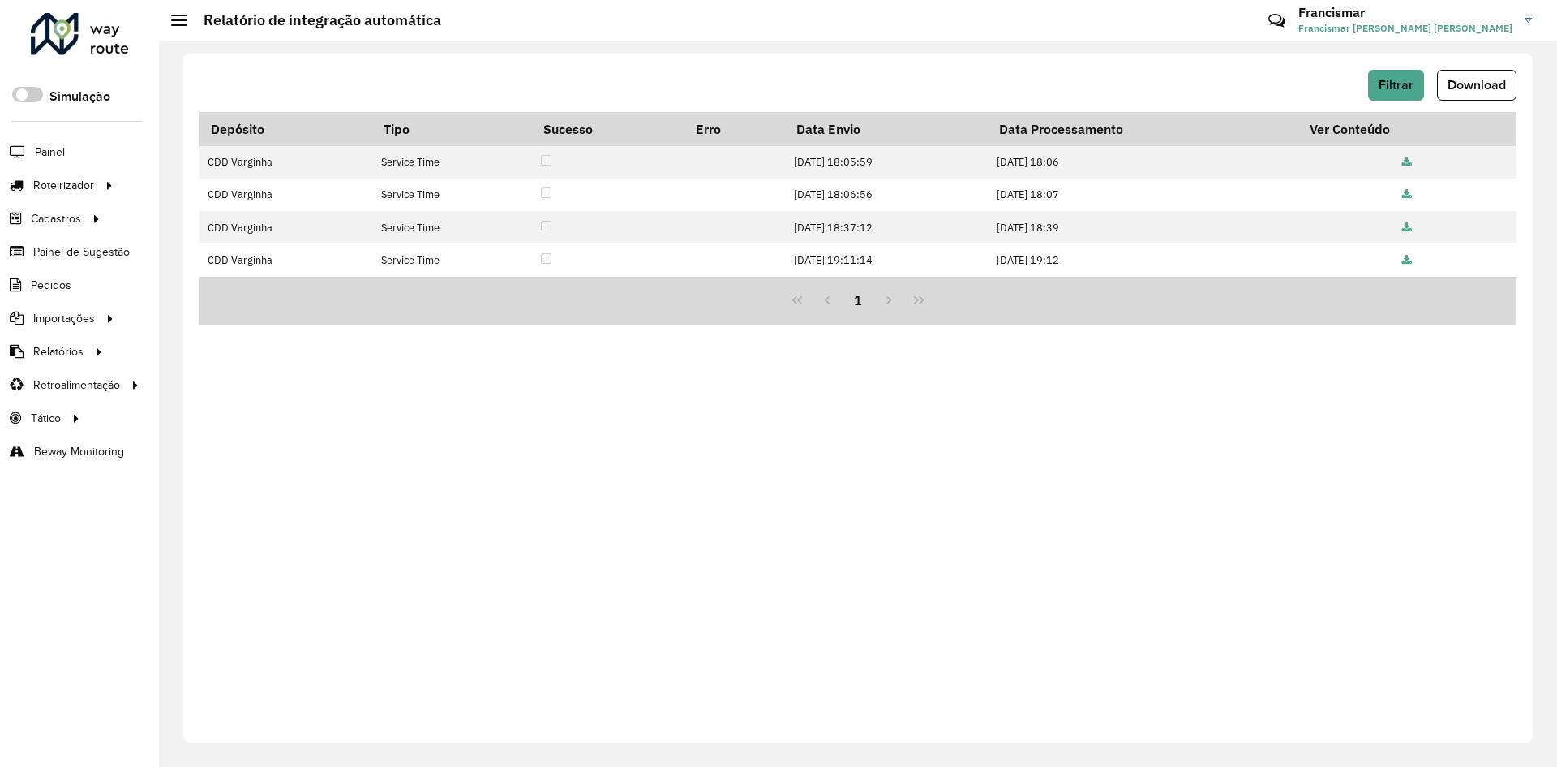
click at [1091, 462] on div "Filtrar Download Depósito Tipo Sucesso Erro Data Envio Data Processamento Ver C…" at bounding box center [858, 398] width 1350 height 689
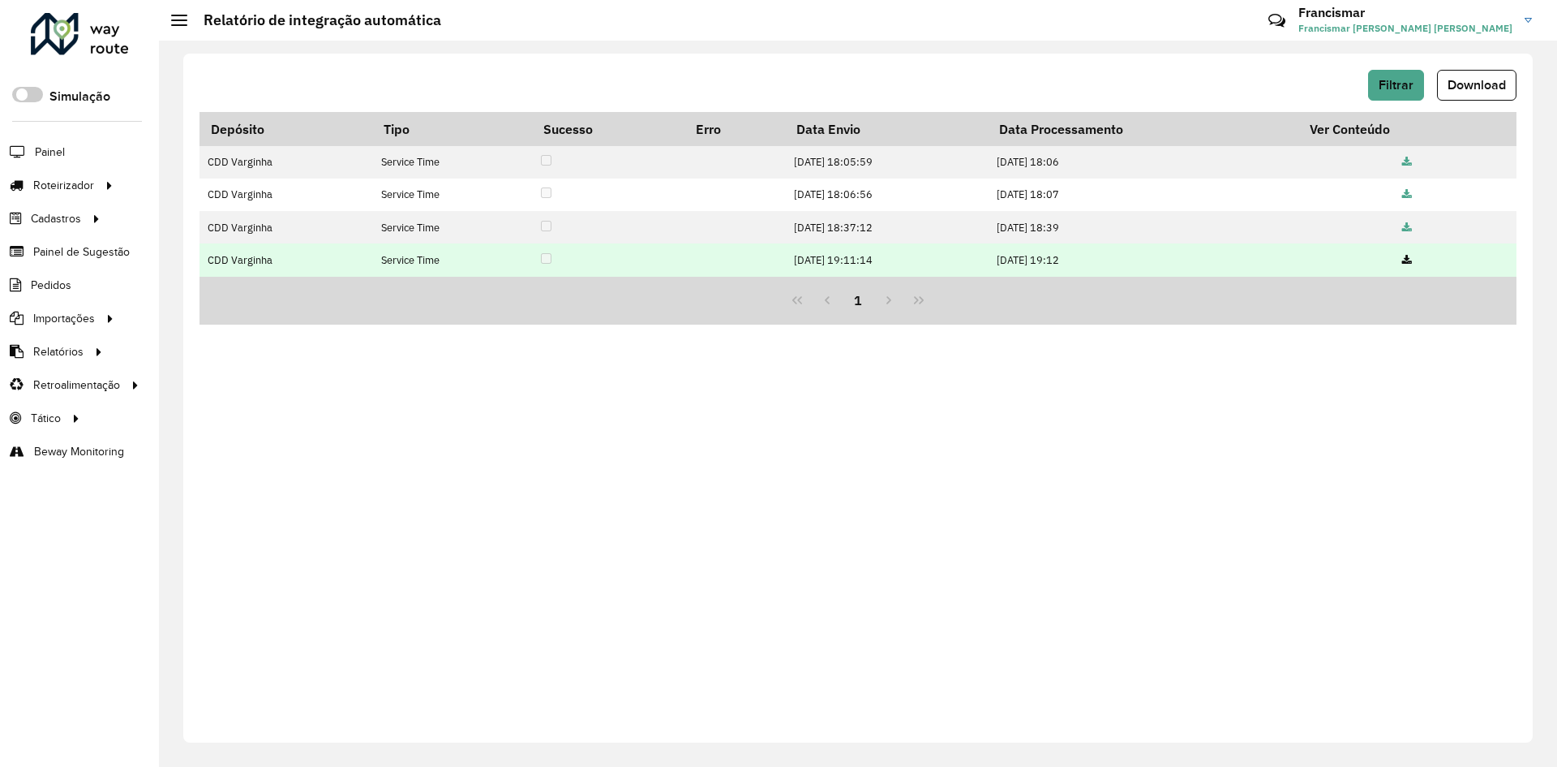
drag, startPoint x: 770, startPoint y: 259, endPoint x: 1115, endPoint y: 263, distance: 344.8
click at [1115, 263] on tr "CDD Varginha Service Time 10/09/2025 19:11:14 10/09/2025 19:12" at bounding box center [858, 259] width 1317 height 32
click at [1115, 263] on td "10/09/2025 19:12" at bounding box center [1143, 259] width 311 height 32
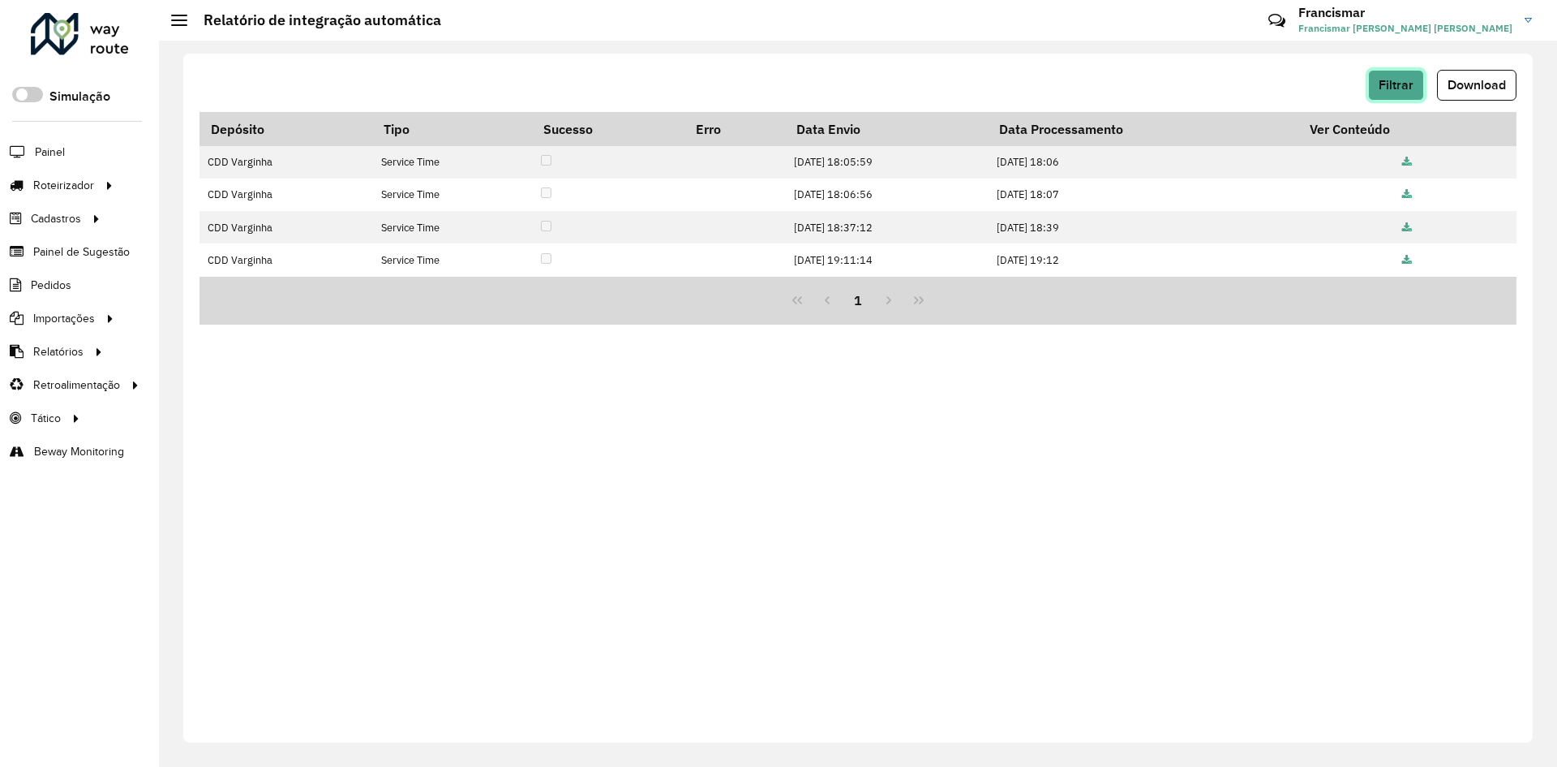
click at [1409, 71] on button "Filtrar" at bounding box center [1396, 85] width 56 height 31
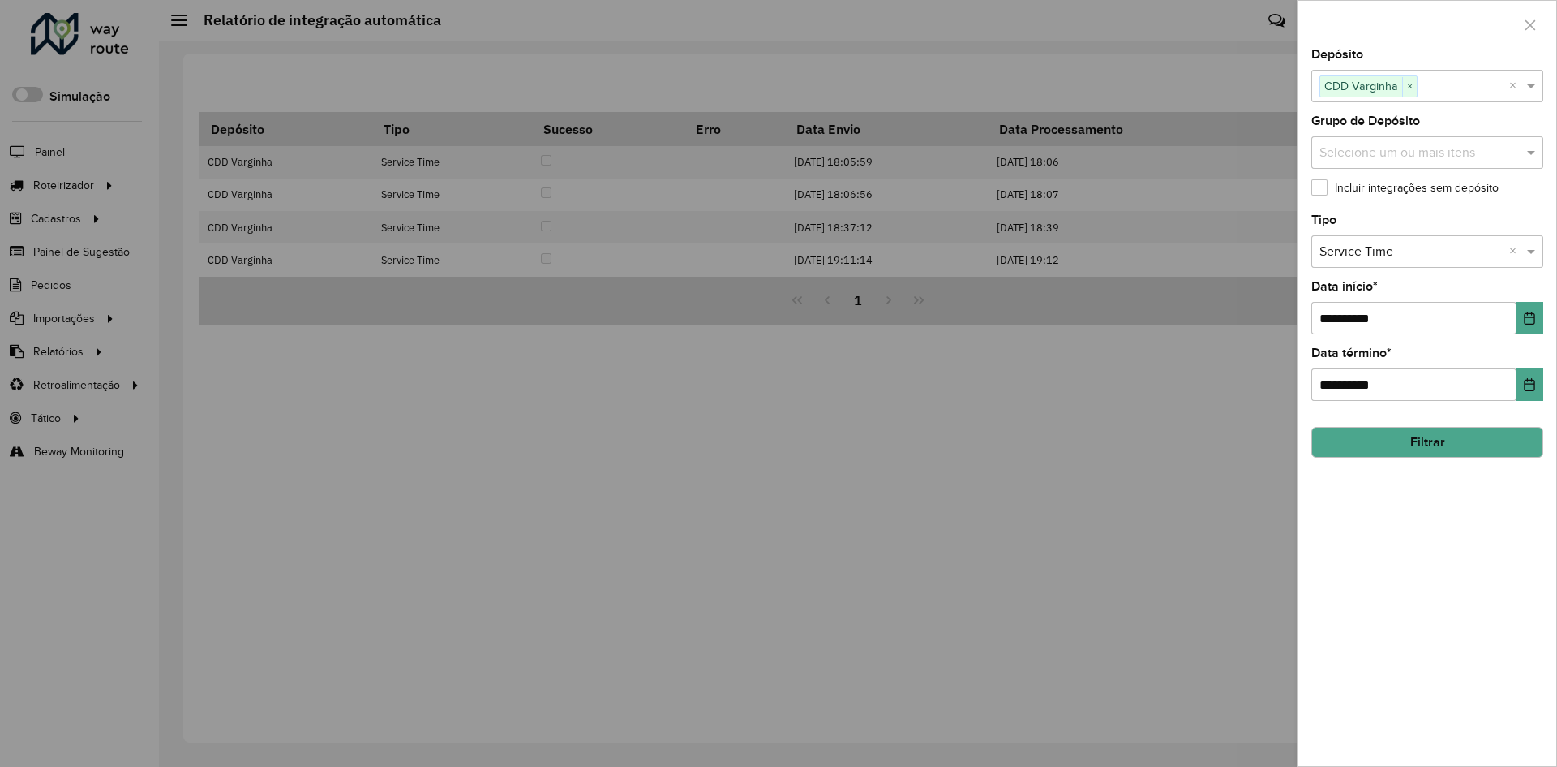
click at [1374, 441] on button "Filtrar" at bounding box center [1428, 442] width 232 height 31
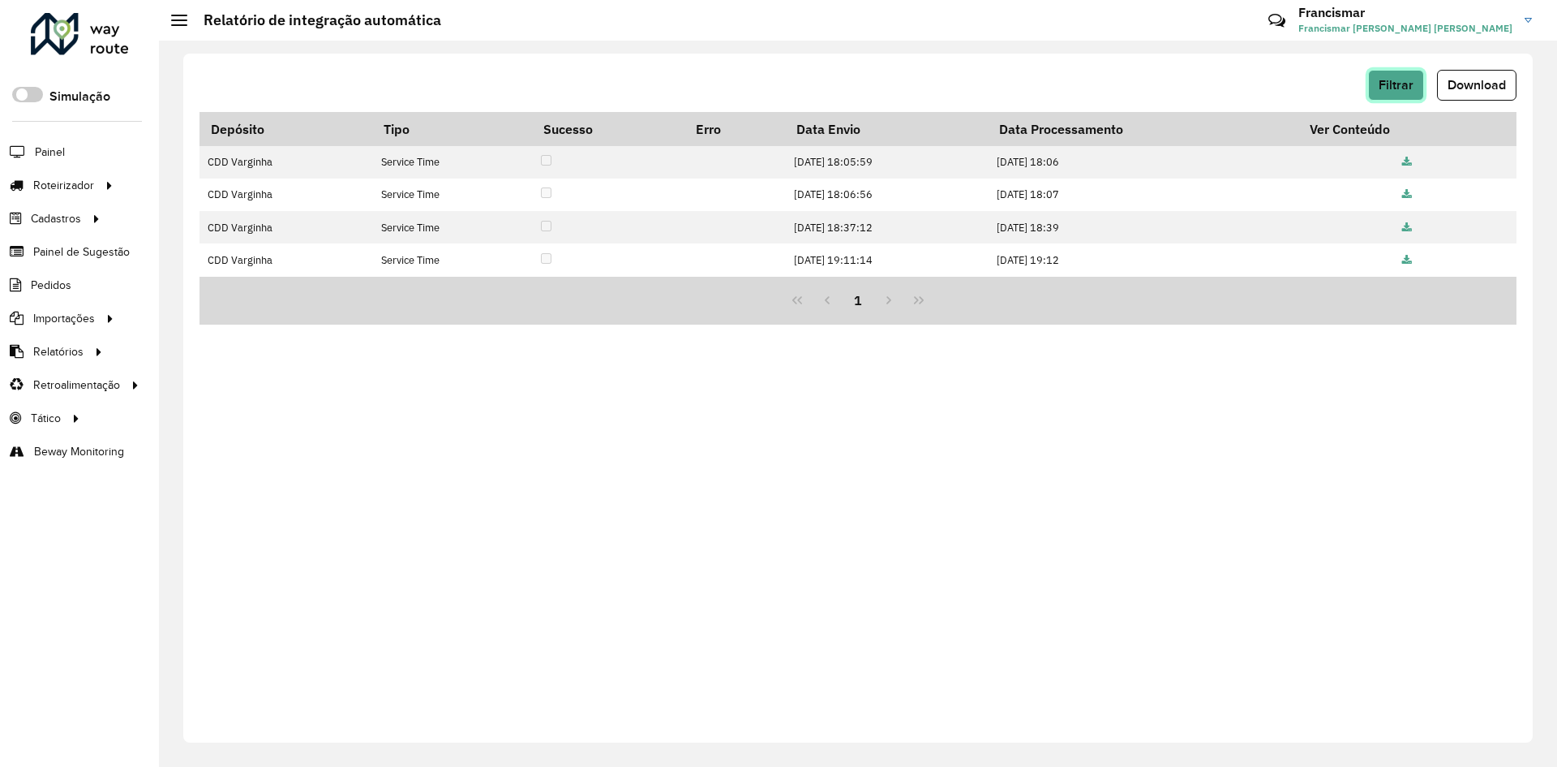
click at [1396, 84] on span "Filtrar" at bounding box center [1396, 85] width 35 height 14
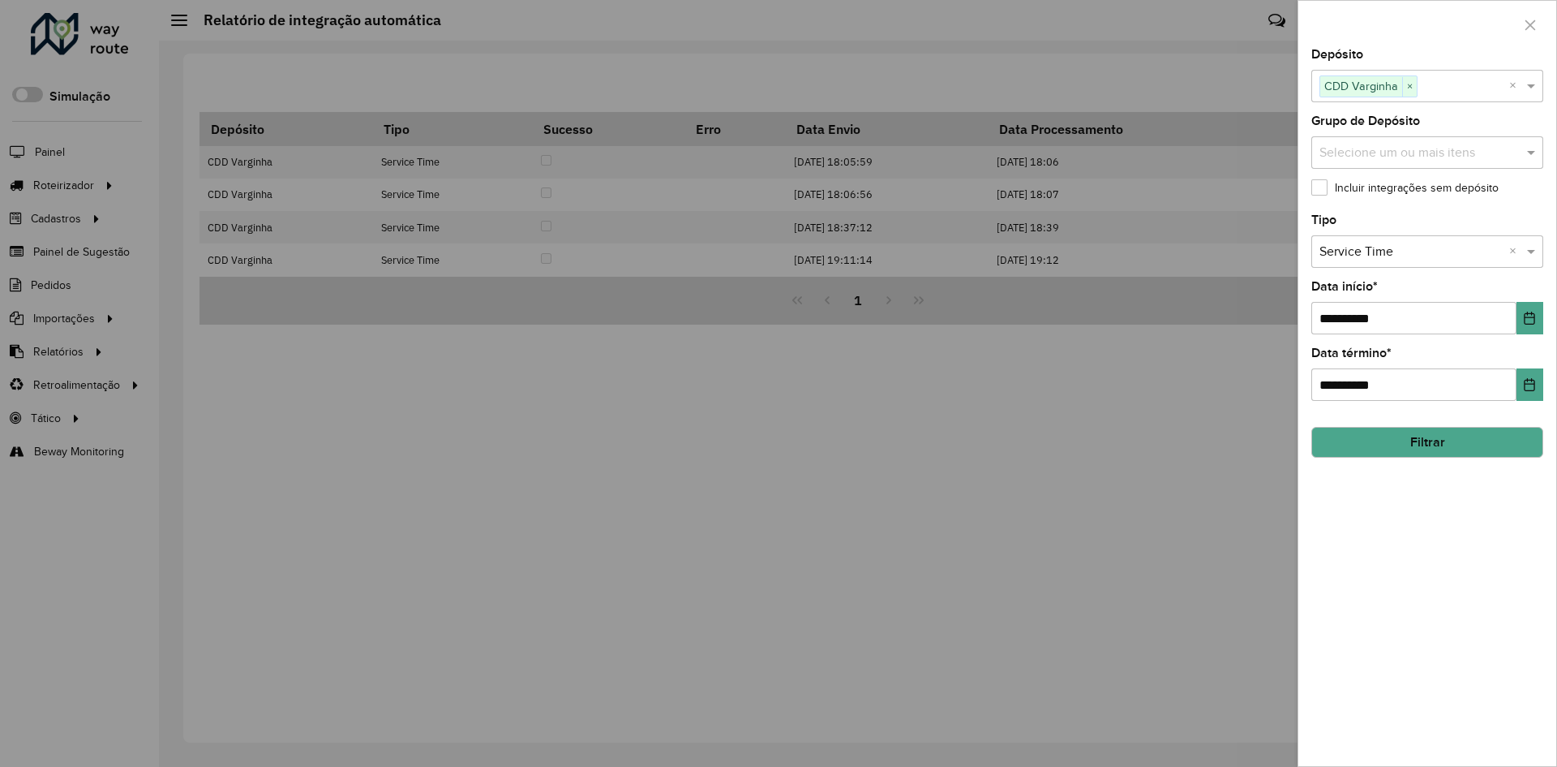
click at [1358, 433] on button "Filtrar" at bounding box center [1428, 442] width 232 height 31
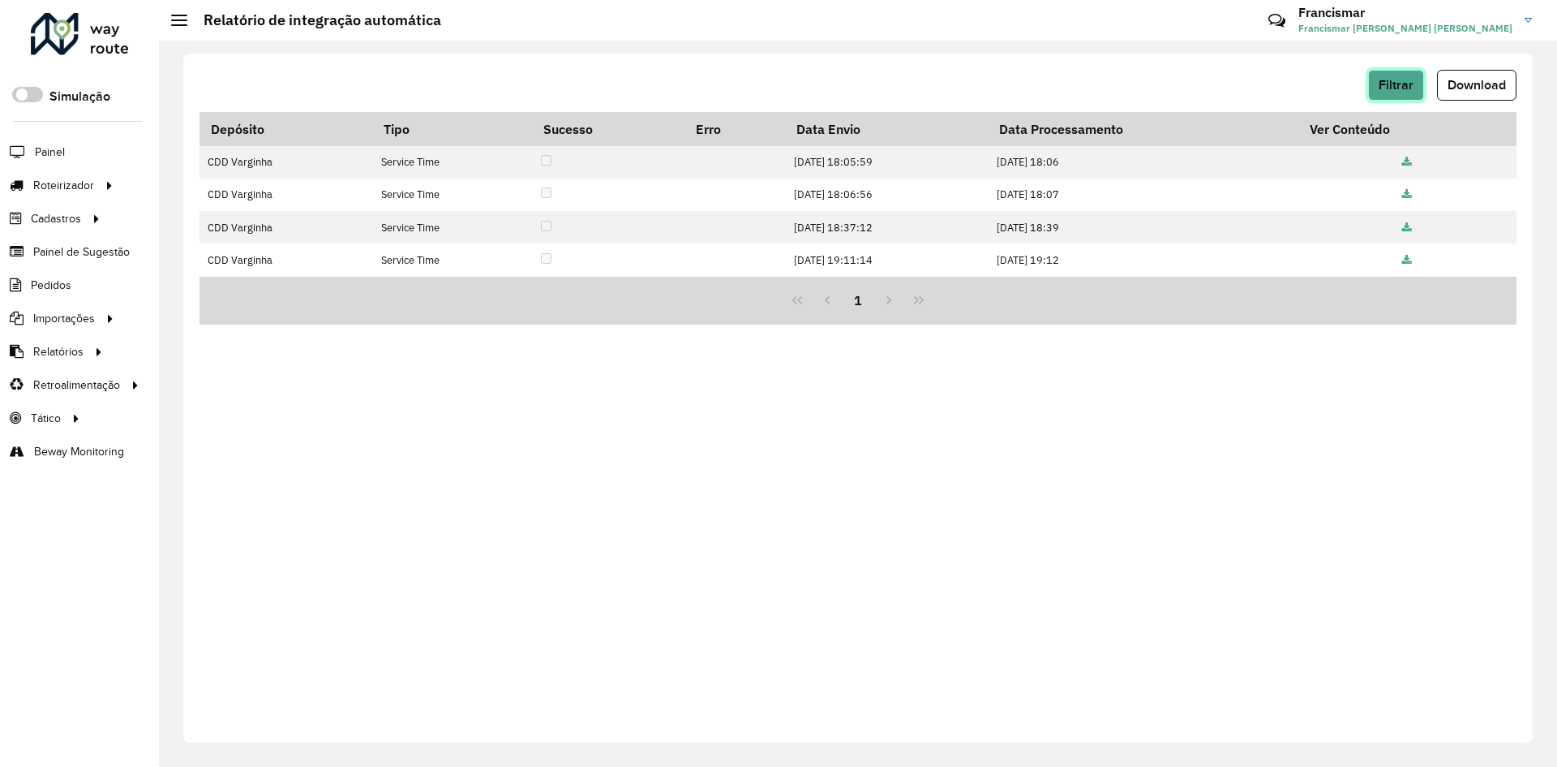
click at [1381, 90] on span "Filtrar" at bounding box center [1396, 85] width 35 height 14
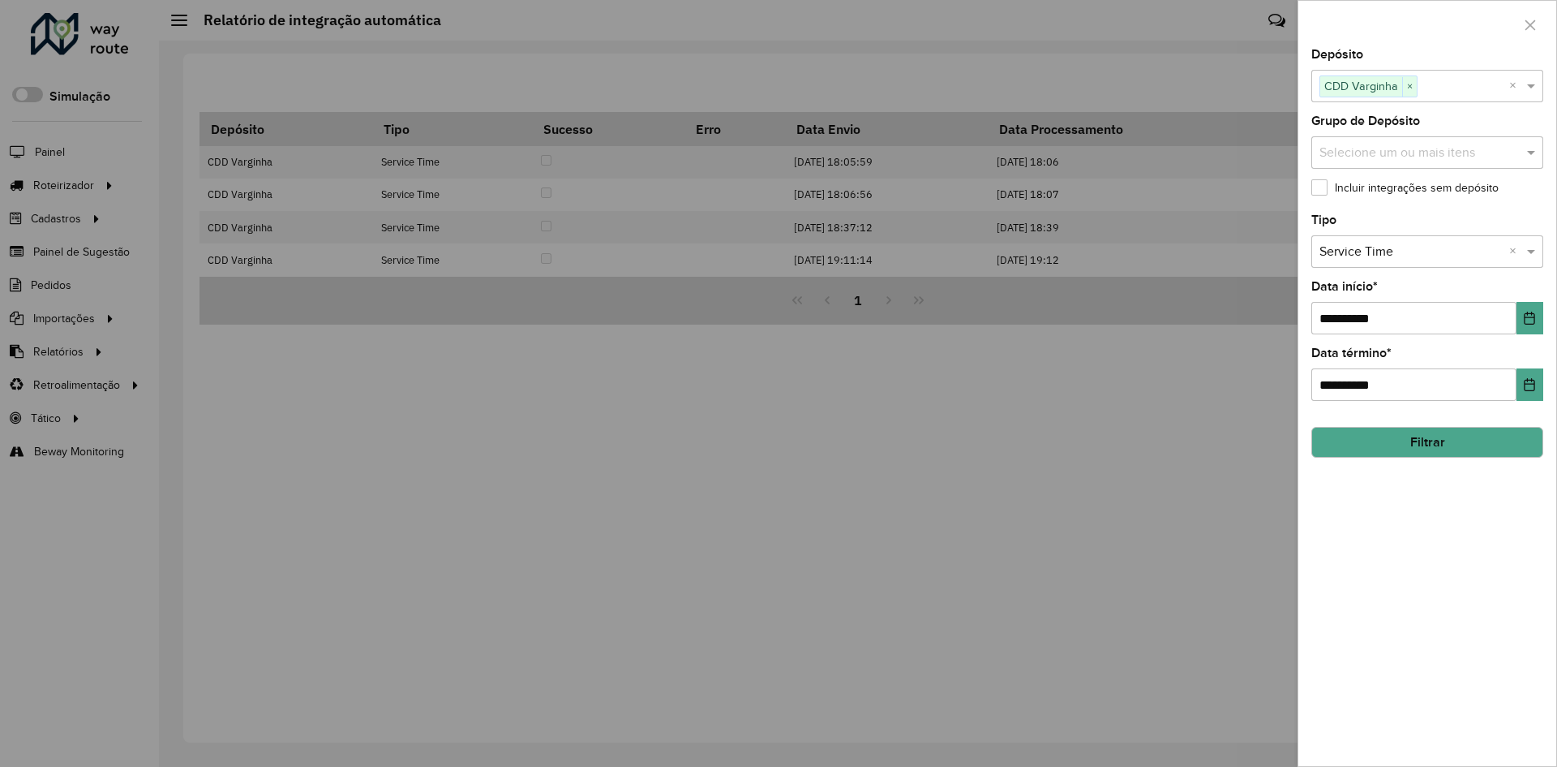
click at [1338, 444] on button "Filtrar" at bounding box center [1428, 442] width 232 height 31
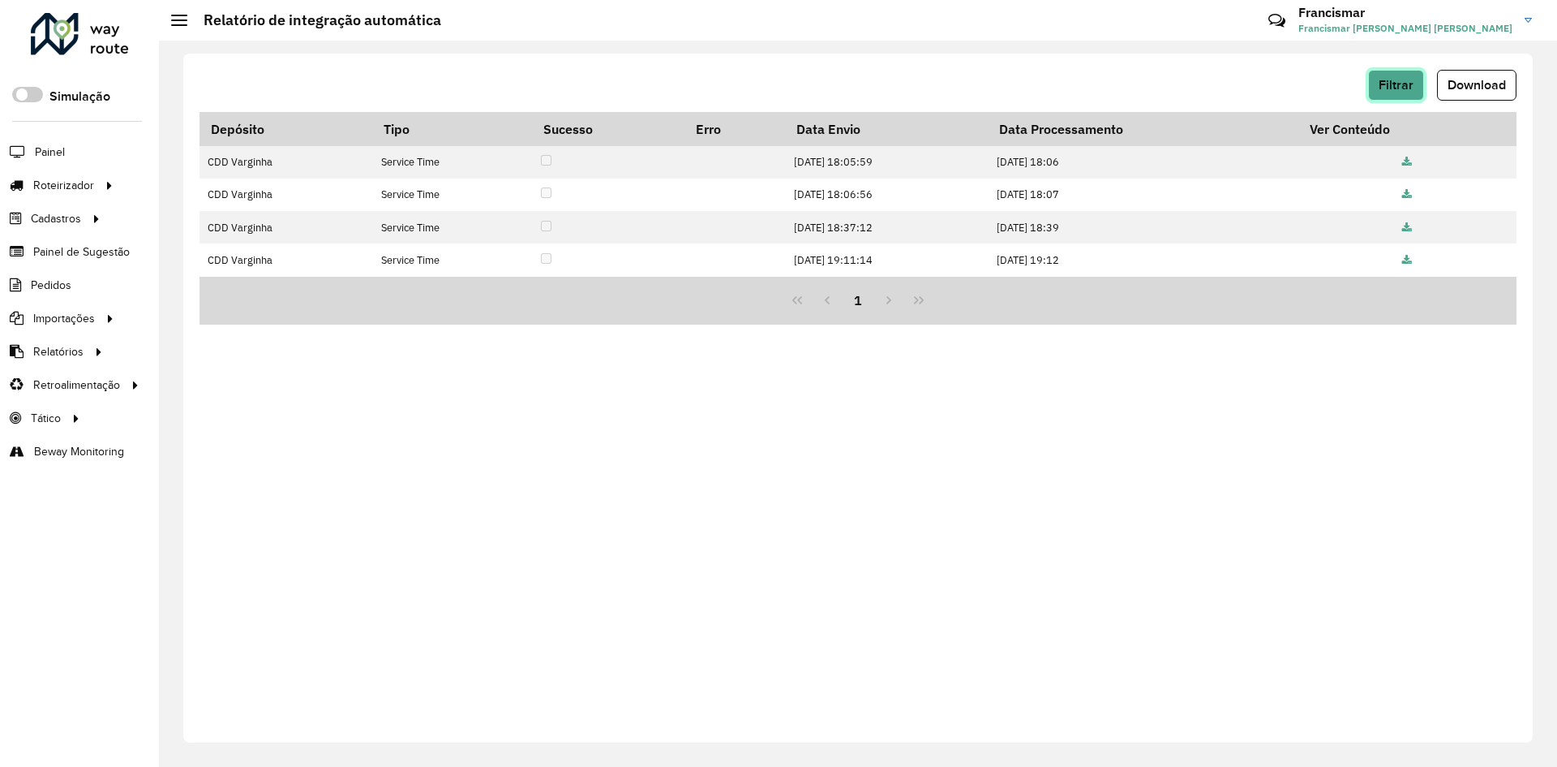
click at [1400, 79] on span "Filtrar" at bounding box center [1396, 85] width 35 height 14
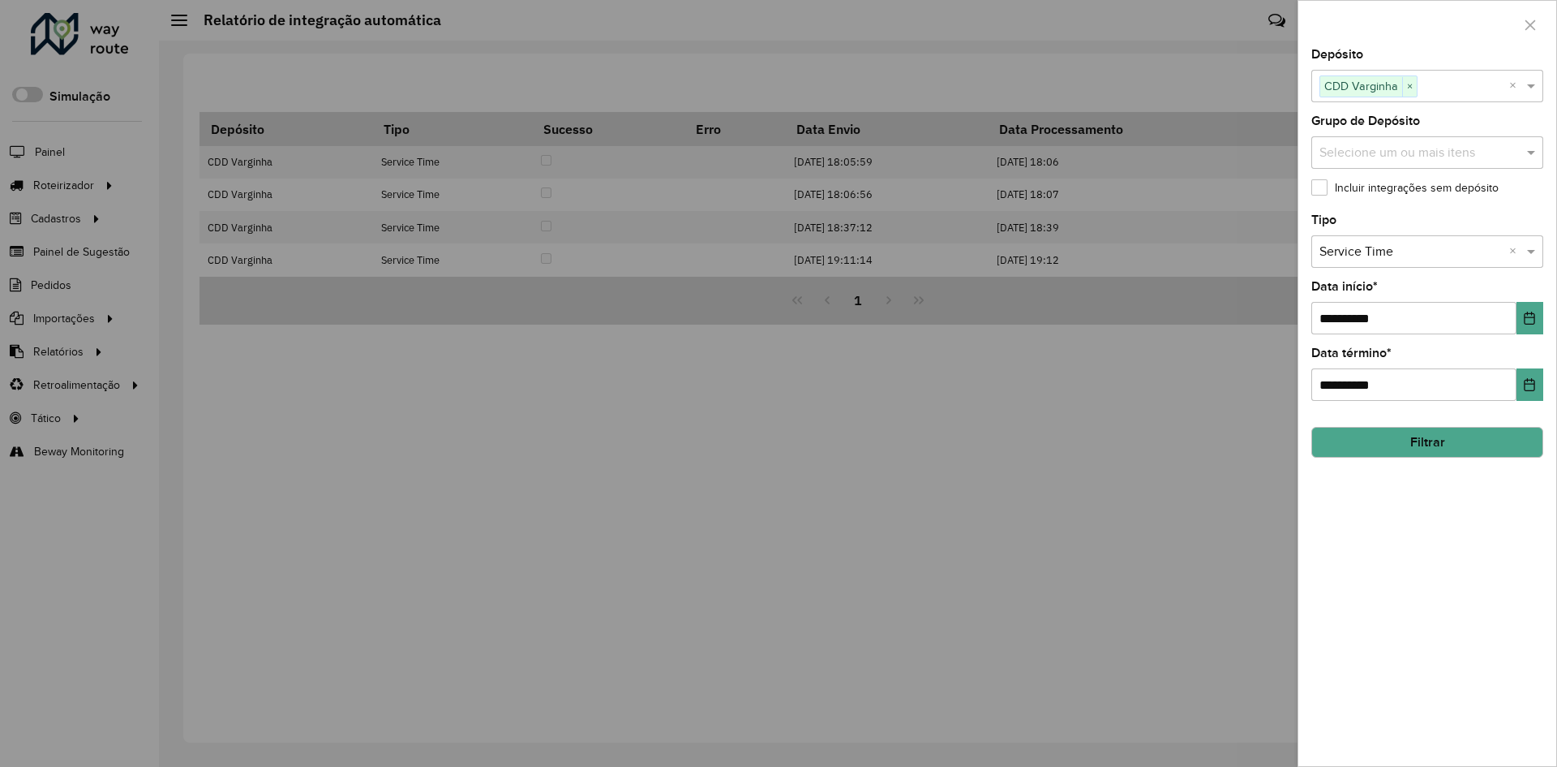
click at [1378, 442] on button "Filtrar" at bounding box center [1428, 442] width 232 height 31
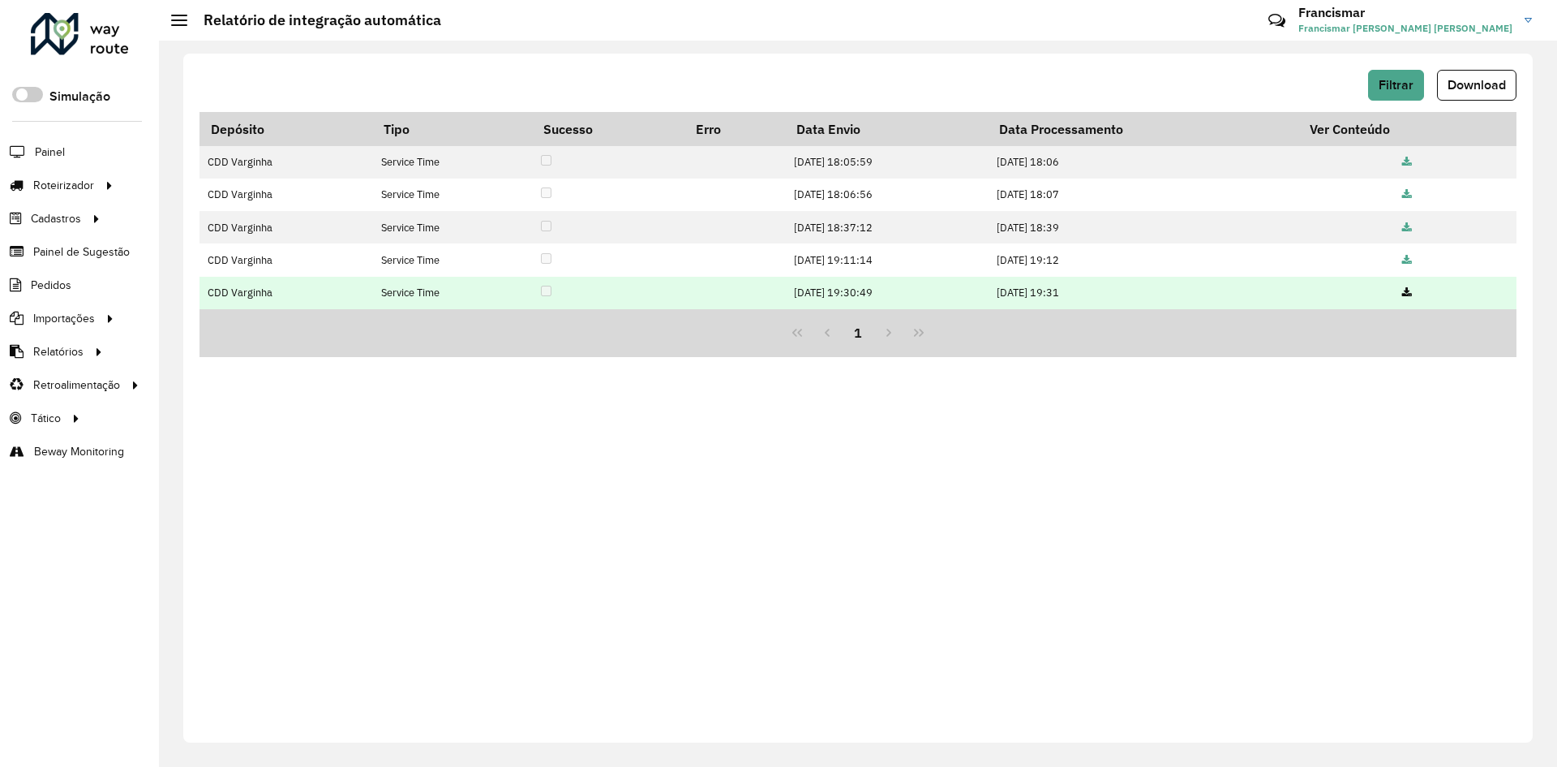
click at [1412, 291] on icon at bounding box center [1407, 293] width 10 height 11
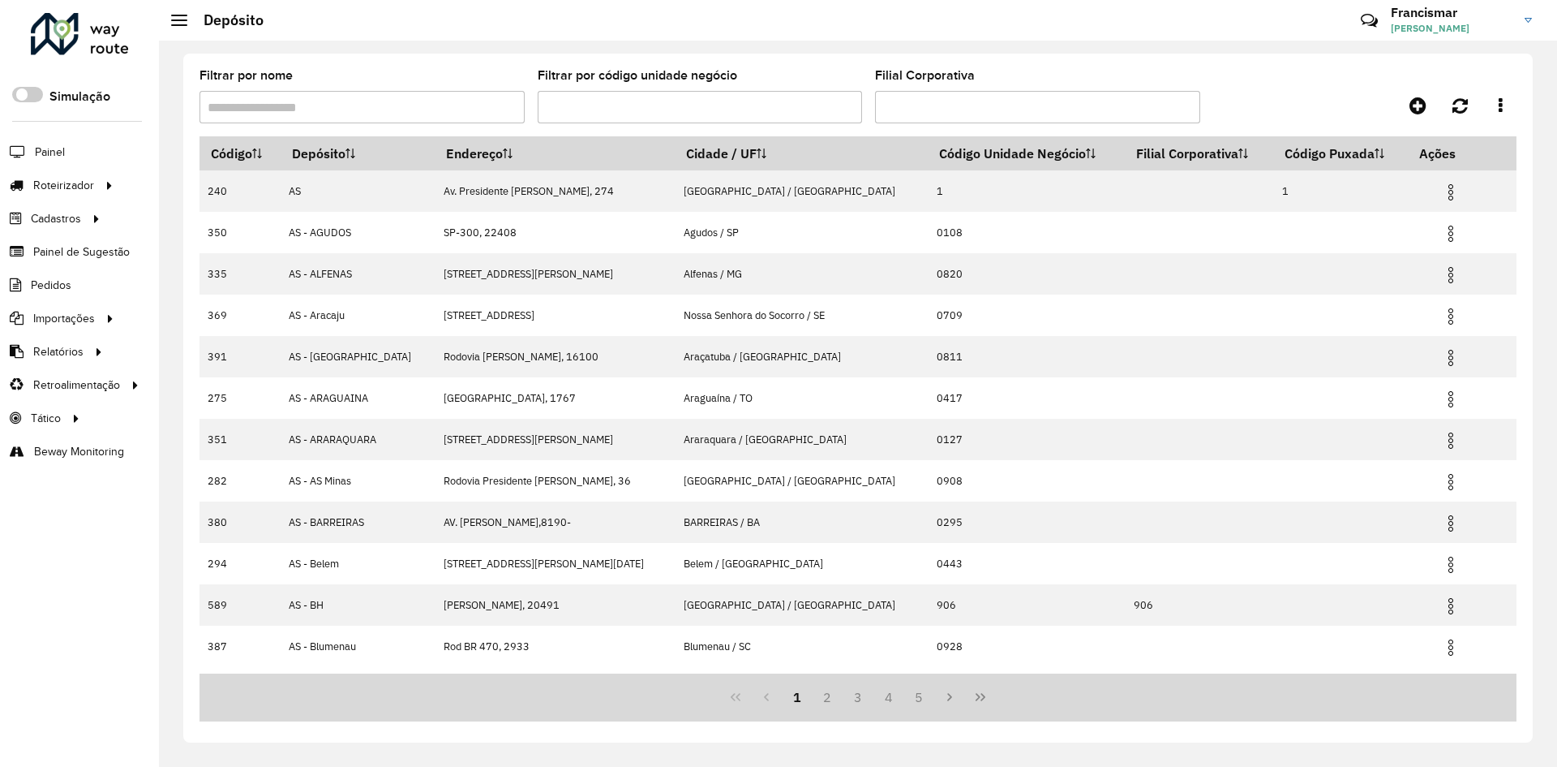
click at [604, 107] on input "Filtrar por código unidade negócio" at bounding box center [700, 107] width 325 height 32
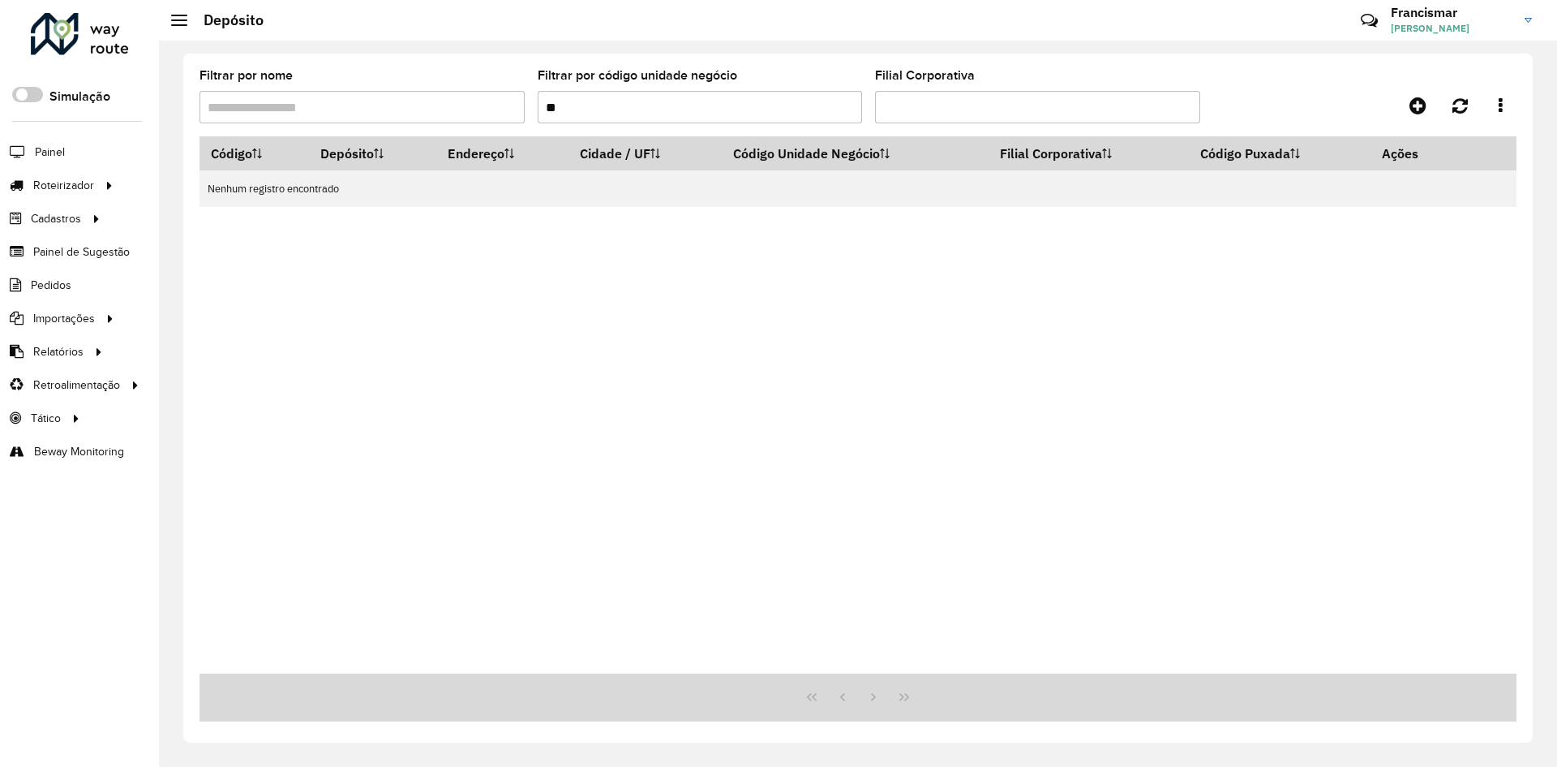
type input "*"
click at [398, 105] on input "Filtrar por nome" at bounding box center [362, 107] width 325 height 32
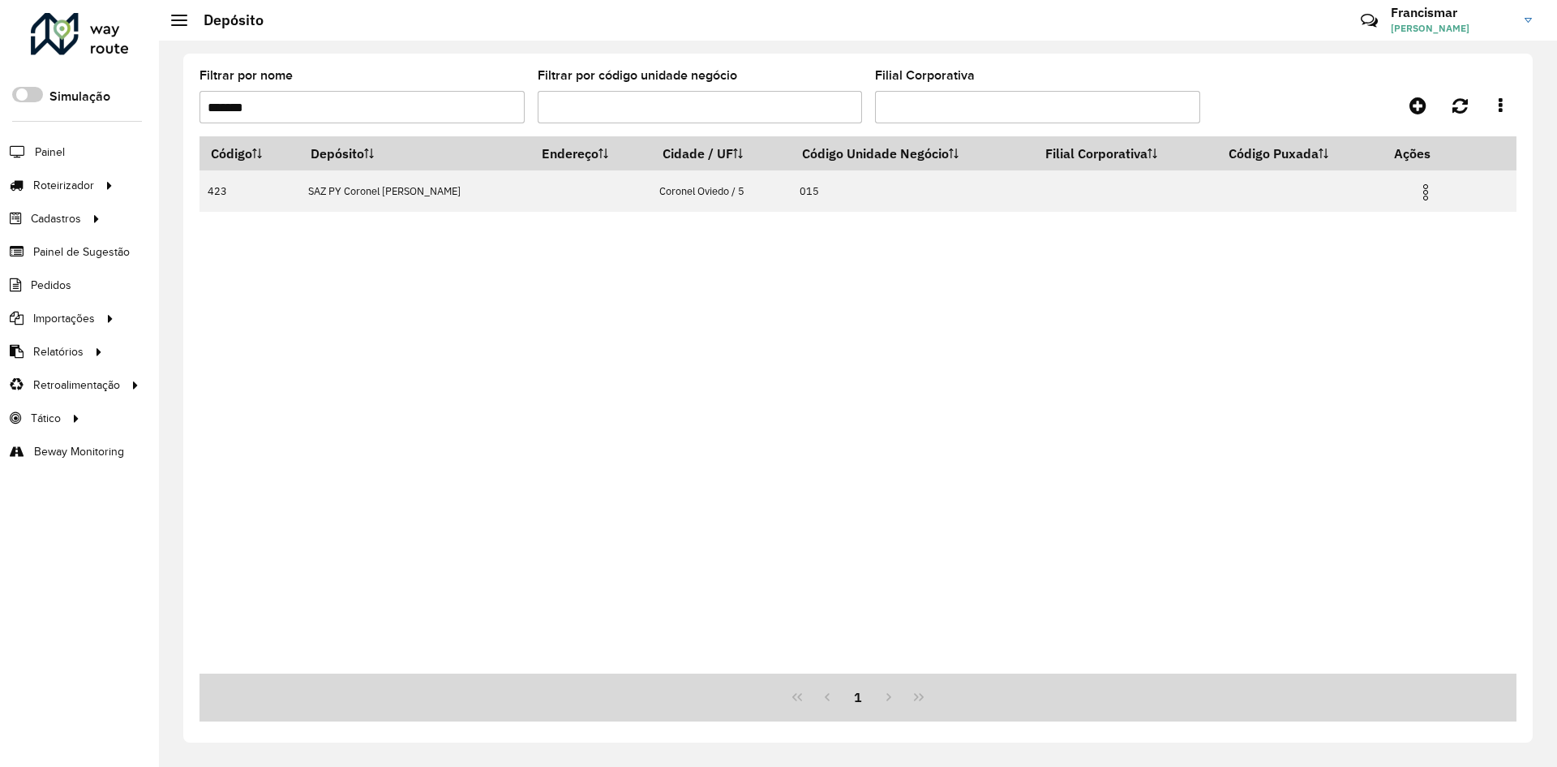
drag, startPoint x: 273, startPoint y: 104, endPoint x: 196, endPoint y: 114, distance: 77.7
click at [196, 114] on div "Filtrar por nome ******* Filtrar por código unidade negócio Filial Corporativa …" at bounding box center [858, 398] width 1350 height 689
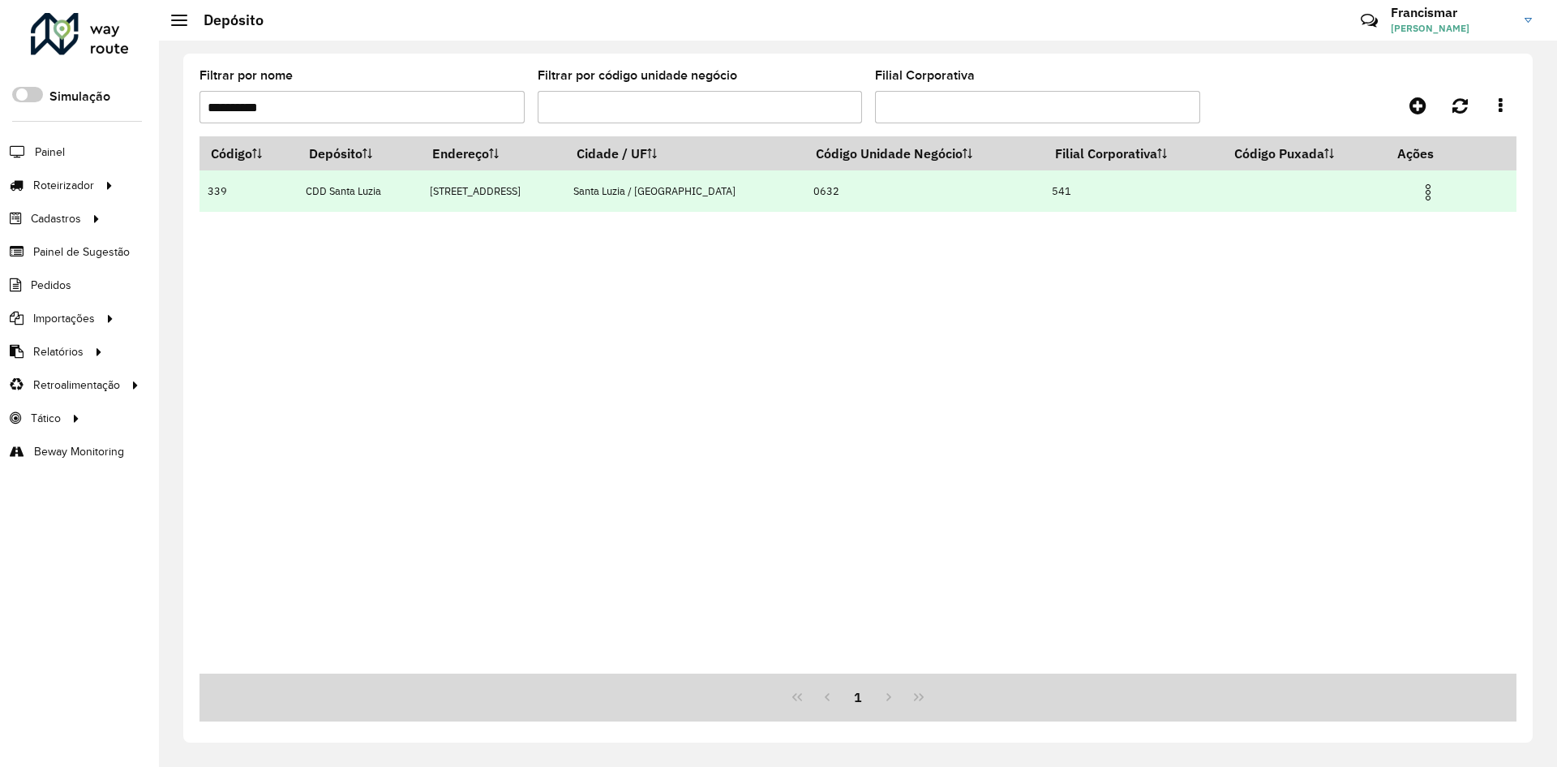
drag, startPoint x: 230, startPoint y: 189, endPoint x: 210, endPoint y: 192, distance: 20.5
click at [210, 192] on td "339" at bounding box center [249, 190] width 98 height 41
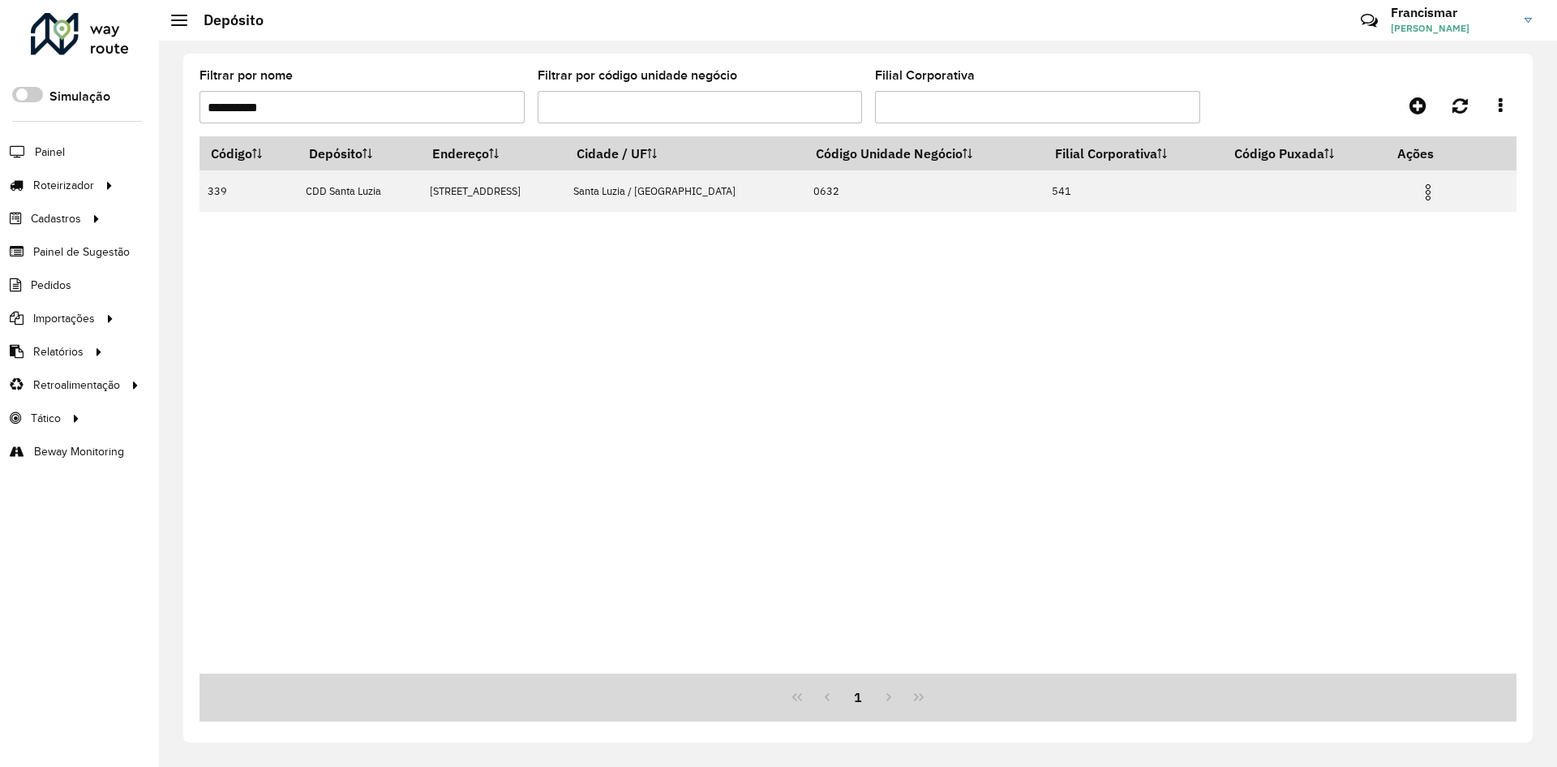
drag, startPoint x: 342, startPoint y: 111, endPoint x: 201, endPoint y: 106, distance: 141.2
click at [201, 106] on input "**********" at bounding box center [362, 107] width 325 height 32
type input "*****"
